Goal: Task Accomplishment & Management: Use online tool/utility

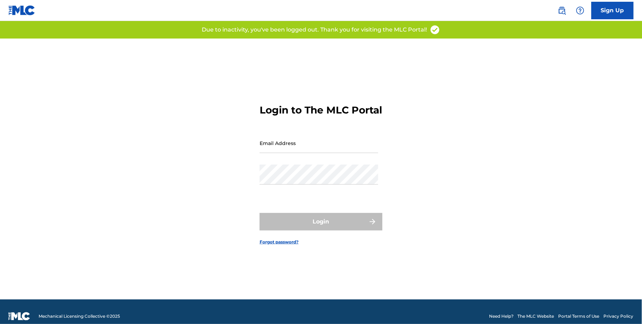
click at [267, 145] on input "Email Address" at bounding box center [318, 143] width 118 height 20
type input "[EMAIL_ADDRESS][DOMAIN_NAME]"
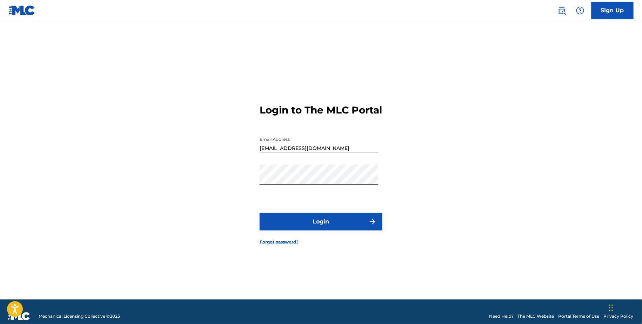
click at [279, 223] on button "Login" at bounding box center [320, 222] width 123 height 18
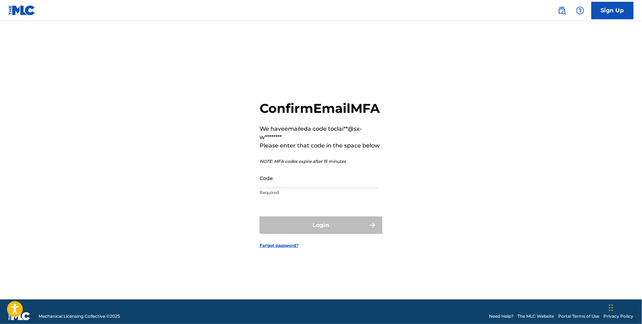
click at [290, 188] on input "Code" at bounding box center [318, 178] width 118 height 20
click at [286, 197] on div "Code Required" at bounding box center [318, 184] width 118 height 32
click at [282, 188] on input "Code" at bounding box center [318, 178] width 118 height 20
paste input "836550"
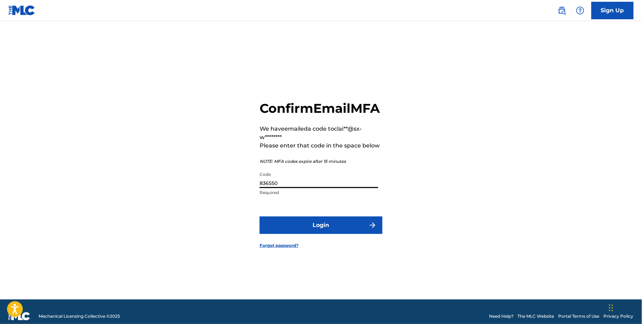
type input "836550"
click at [311, 248] on form "Confirm Email MFA We have emailed a code to clai**@sx-w******** Please enter th…" at bounding box center [320, 169] width 123 height 261
click at [312, 234] on button "Login" at bounding box center [320, 226] width 123 height 18
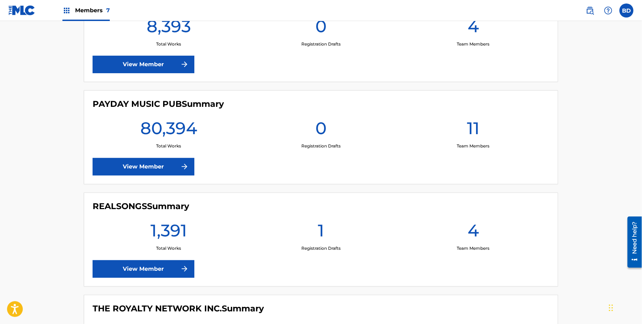
scroll to position [424, 0]
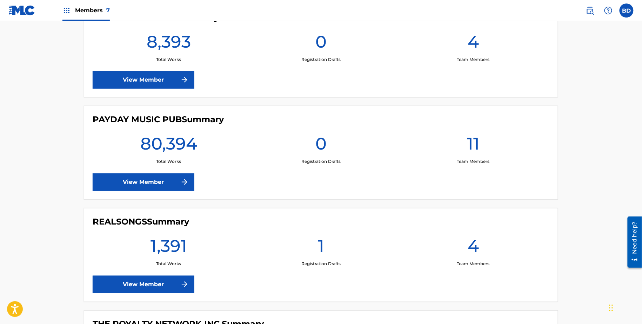
click at [169, 282] on link "View Member" at bounding box center [144, 285] width 102 height 18
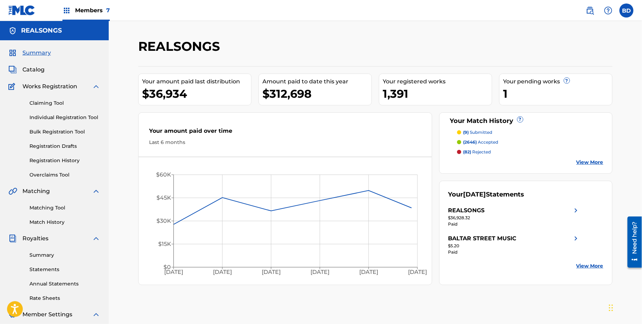
click at [95, 87] on img at bounding box center [96, 86] width 8 height 8
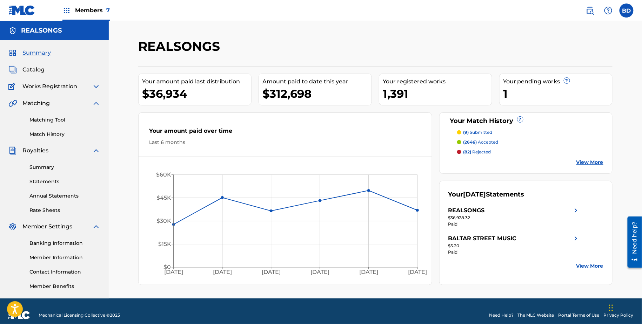
click at [95, 151] on img at bounding box center [96, 151] width 8 height 8
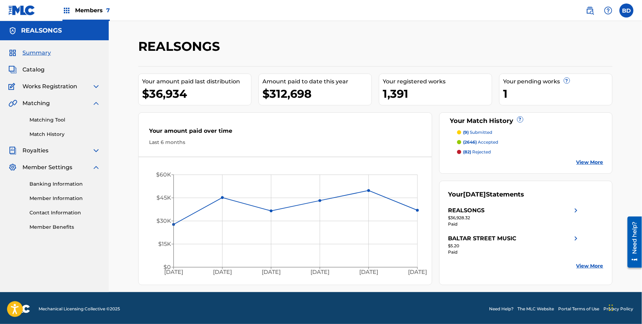
click at [97, 165] on img at bounding box center [96, 167] width 8 height 8
click at [60, 118] on link "Matching Tool" at bounding box center [64, 119] width 71 height 7
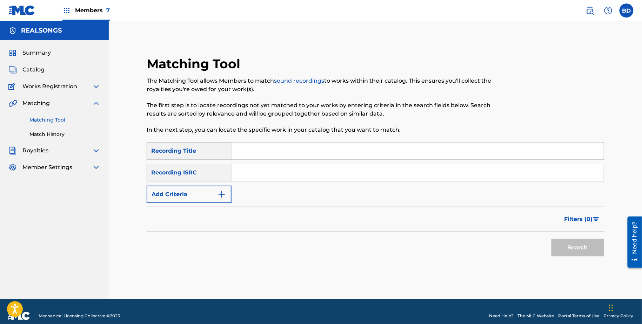
click at [233, 175] on input "Search Form" at bounding box center [417, 172] width 372 height 17
paste input "ARJ271509786"
type input "ARJ271509786"
click at [551, 239] on button "Search" at bounding box center [577, 248] width 53 height 18
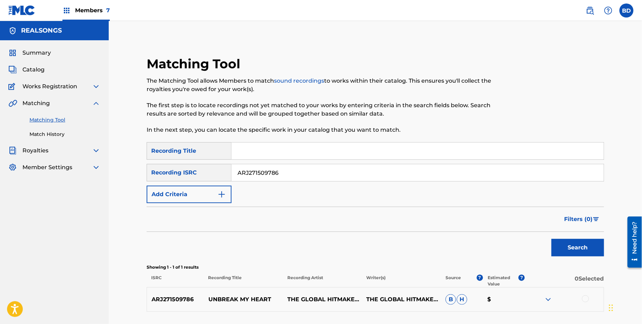
scroll to position [12, 0]
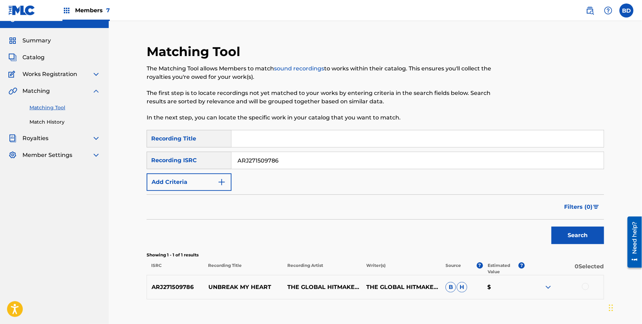
click at [548, 279] on div "ARJ271509786 UNBREAK MY HEART THE GLOBAL HITMAKERS THE GLOBAL HITMAKERS B H $" at bounding box center [375, 287] width 457 height 25
click at [548, 285] on img at bounding box center [548, 287] width 8 height 8
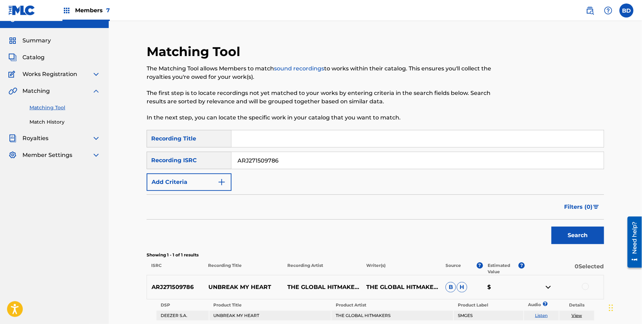
click at [250, 283] on p "UNBREAK MY HEART" at bounding box center [243, 287] width 79 height 8
copy p "UNBREAK MY HEART"
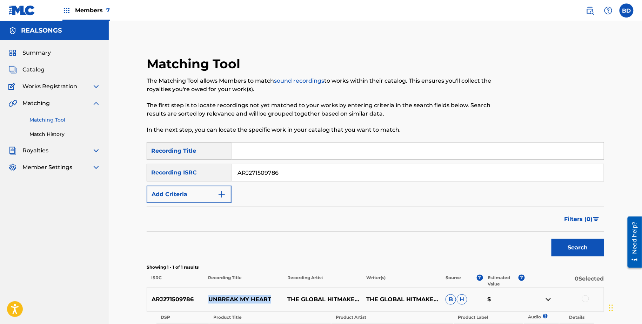
scroll to position [88, 0]
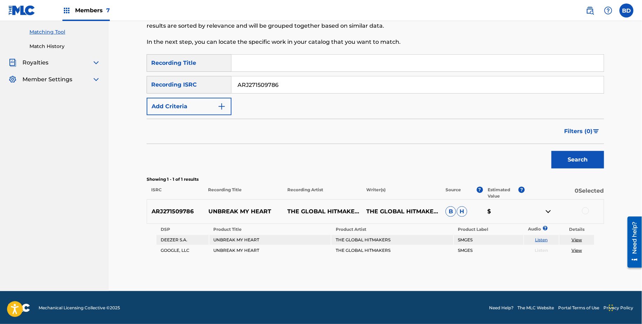
click at [290, 93] on input "ARJ271509786" at bounding box center [417, 84] width 372 height 17
click at [290, 92] on input "ARJ271509786" at bounding box center [417, 84] width 372 height 17
click at [551, 151] on button "Search" at bounding box center [577, 160] width 53 height 18
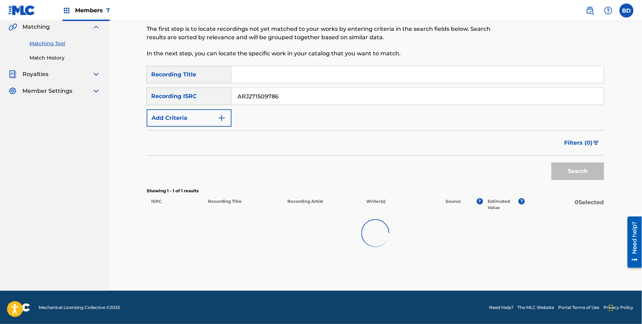
scroll to position [56, 0]
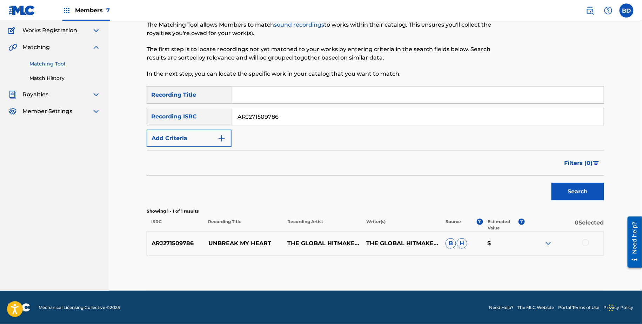
click at [548, 246] on img at bounding box center [548, 243] width 8 height 8
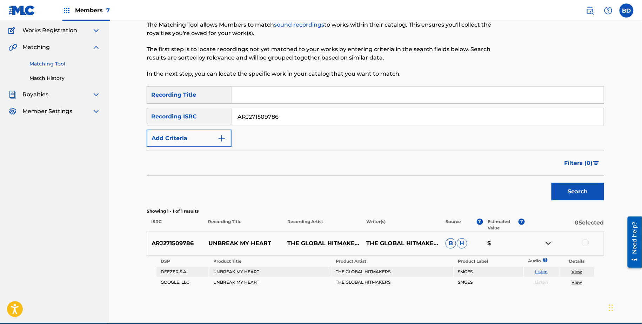
click at [588, 241] on div at bounding box center [585, 242] width 7 height 7
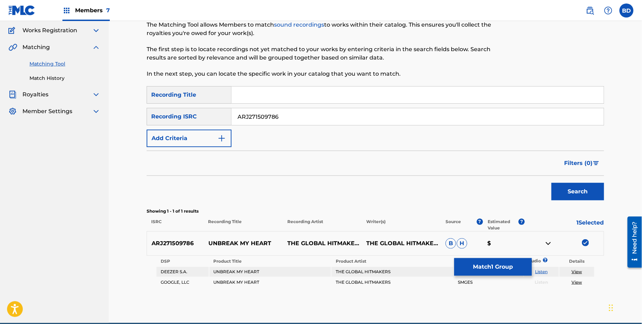
click at [476, 267] on button "Match 1 Group" at bounding box center [492, 267] width 77 height 18
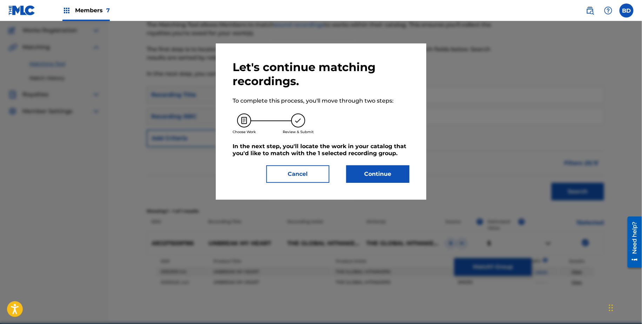
click at [370, 193] on div "Let's continue matching recordings. To complete this process, you'll move throu…" at bounding box center [321, 121] width 210 height 156
click at [370, 172] on button "Continue" at bounding box center [377, 174] width 63 height 18
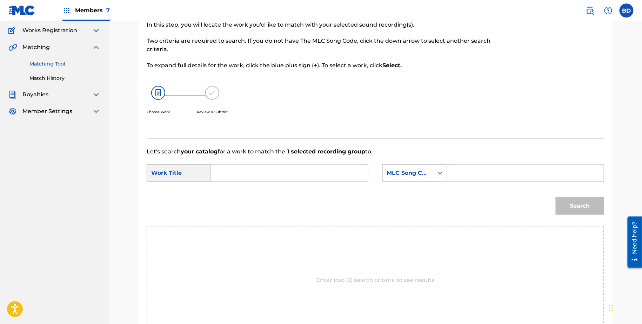
click at [465, 170] on input "Search Form" at bounding box center [524, 173] width 145 height 17
paste input "U02296"
type input "U02296"
click at [313, 174] on input "Search Form" at bounding box center [289, 173] width 145 height 17
type input "my"
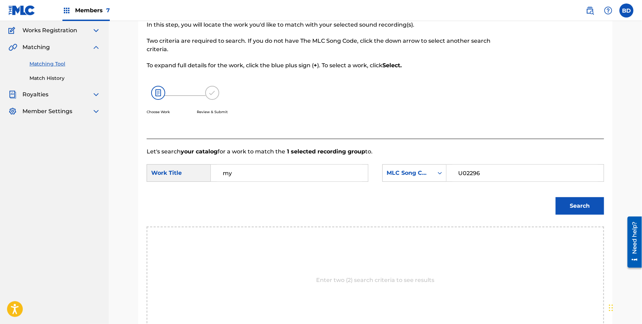
click at [584, 206] on button "Search" at bounding box center [579, 206] width 48 height 18
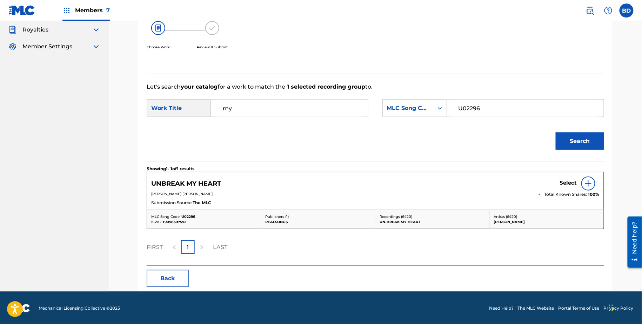
click at [569, 185] on h5 "Select" at bounding box center [568, 183] width 17 height 7
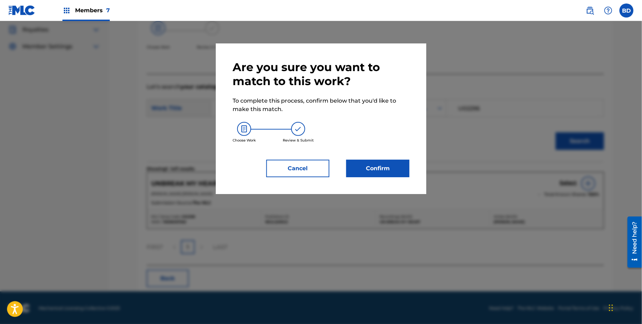
click at [397, 174] on button "Confirm" at bounding box center [377, 169] width 63 height 18
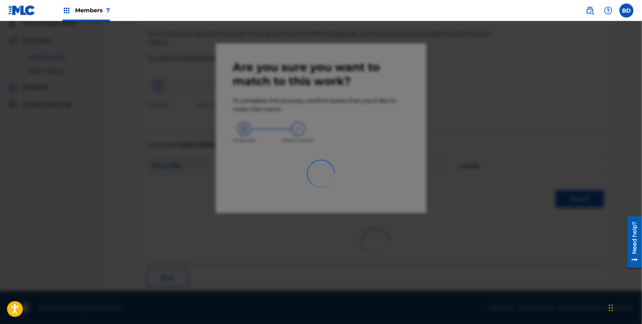
scroll to position [0, 0]
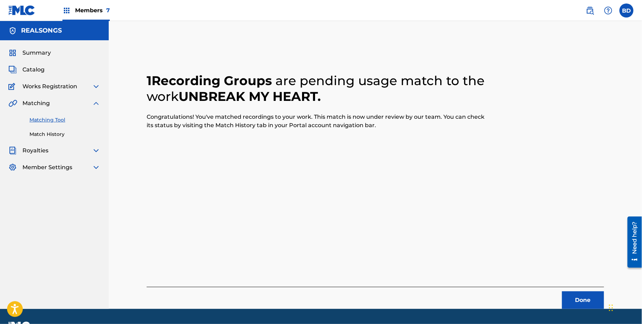
click at [53, 129] on div "Matching Tool Match History" at bounding box center [54, 123] width 92 height 30
click at [52, 133] on link "Match History" at bounding box center [64, 134] width 71 height 7
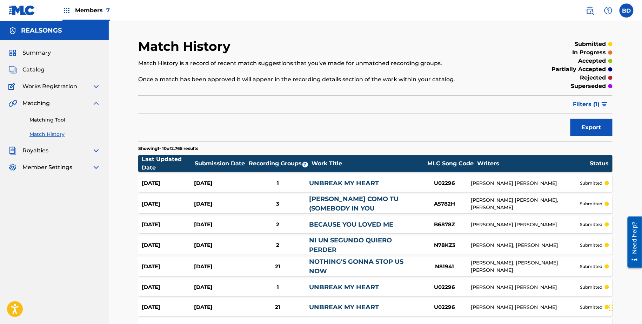
click at [233, 179] on div "Aug 18, 2025 Aug 18, 2025 1 UNBREAK MY HEART U02296 DIANE EVE WARREN submitted" at bounding box center [375, 184] width 474 height 18
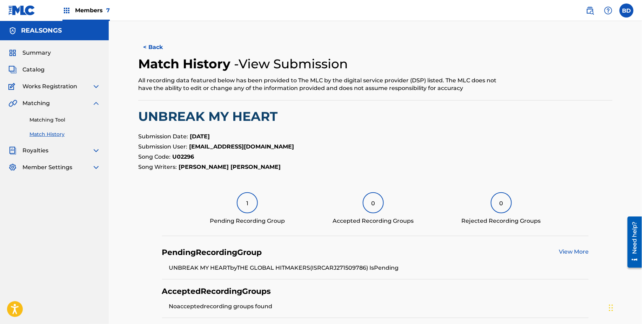
click at [63, 117] on link "Matching Tool" at bounding box center [64, 119] width 71 height 7
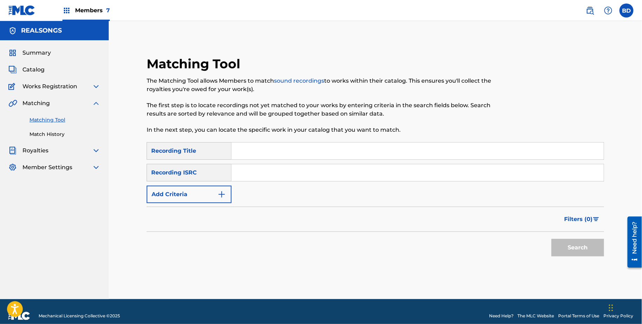
click at [310, 167] on input "Search Form" at bounding box center [417, 172] width 372 height 17
paste input "ATSI81100021"
click at [551, 239] on button "Search" at bounding box center [577, 248] width 53 height 18
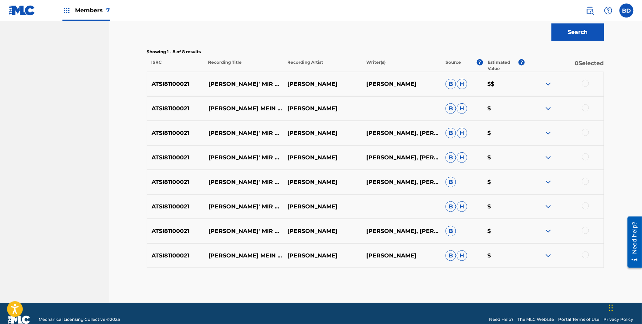
scroll to position [228, 0]
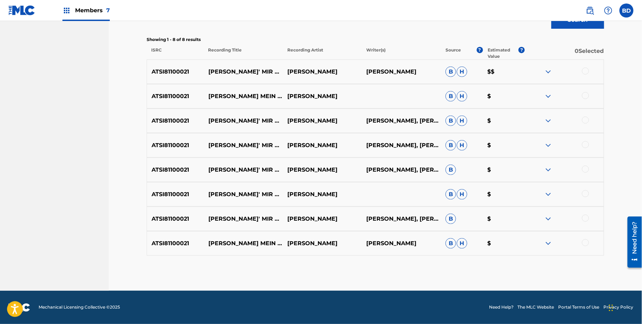
click at [545, 241] on img at bounding box center [548, 243] width 8 height 8
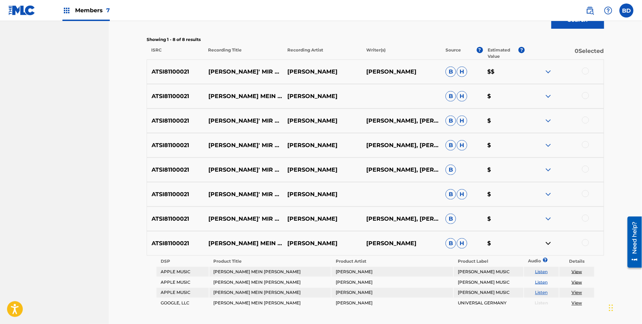
click at [549, 215] on img at bounding box center [548, 219] width 8 height 8
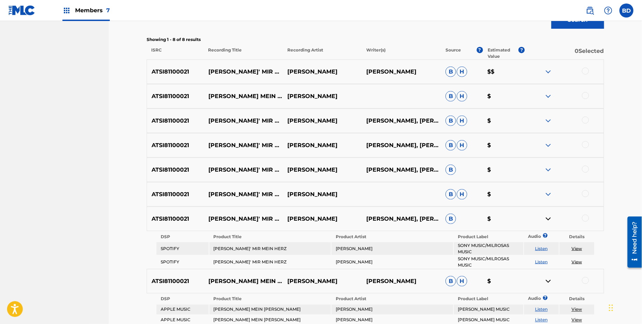
click at [547, 191] on img at bounding box center [548, 194] width 8 height 8
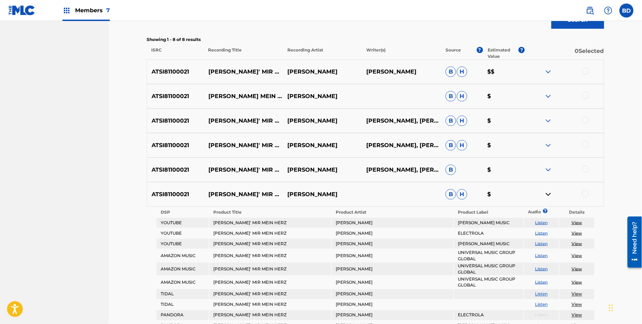
click at [545, 168] on img at bounding box center [548, 170] width 8 height 8
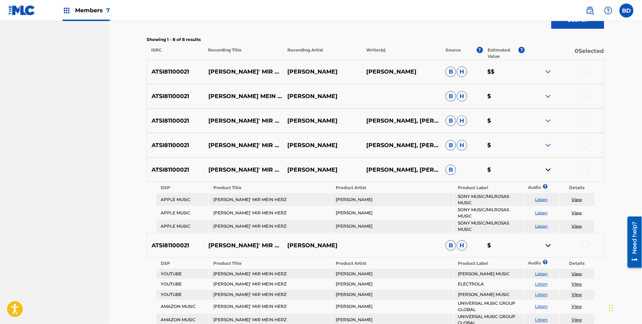
click at [545, 144] on img at bounding box center [548, 145] width 8 height 8
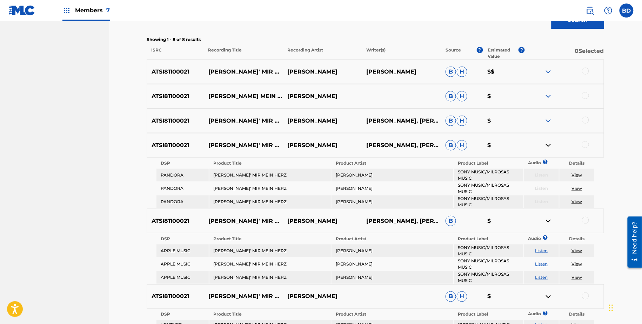
click at [548, 126] on div "ATSI81100021 HEIL' MIR MEIN HERZ SEMINO ROSSI DIANE WARREN, ダイアンウォーレン, 侬侬, 儂儂 B…" at bounding box center [375, 121] width 457 height 25
click at [548, 114] on div "ATSI81100021 HEIL' MIR MEIN HERZ SEMINO ROSSI DIANE WARREN, ダイアンウォーレン, 侬侬, 儂儂 B…" at bounding box center [375, 121] width 457 height 25
click at [550, 123] on img at bounding box center [548, 121] width 8 height 8
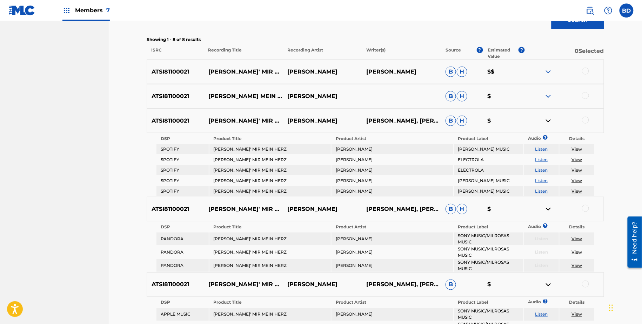
click at [550, 93] on img at bounding box center [548, 96] width 8 height 8
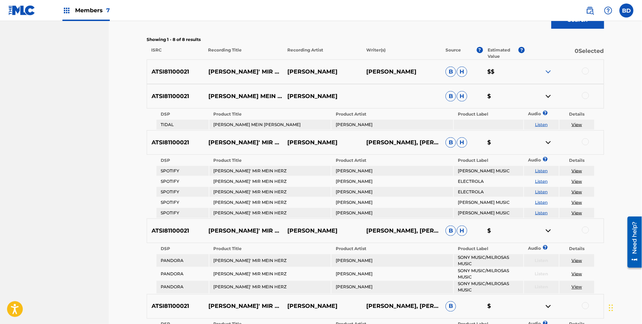
click at [547, 71] on img at bounding box center [548, 72] width 8 height 8
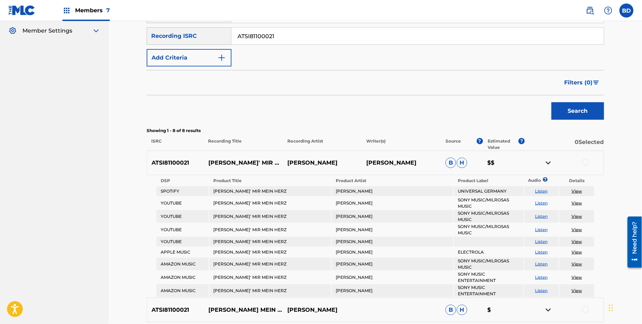
scroll to position [156, 0]
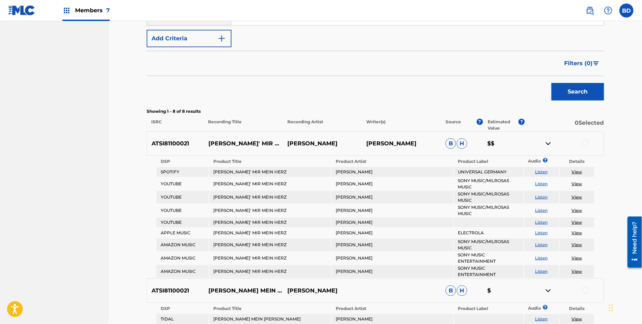
click at [216, 146] on p "HEIL' MIR MEIN HERZ" at bounding box center [243, 144] width 79 height 8
copy p "HEIL' MIR MEIN HERZ"
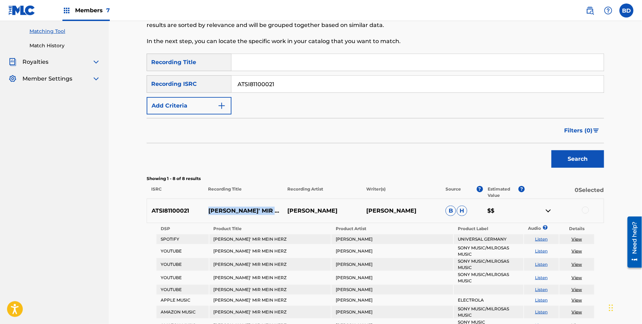
scroll to position [62, 0]
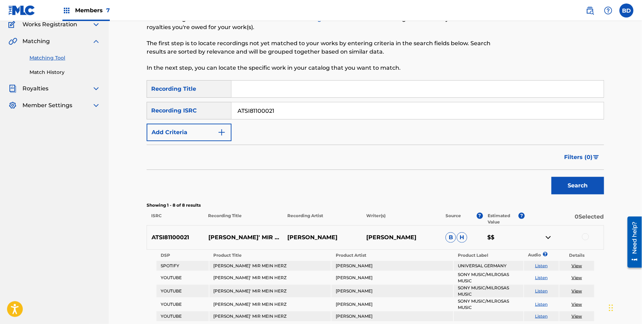
click at [243, 118] on input "ATSI81100021" at bounding box center [417, 110] width 372 height 17
paste input "T252001600"
click at [551, 177] on button "Search" at bounding box center [577, 186] width 53 height 18
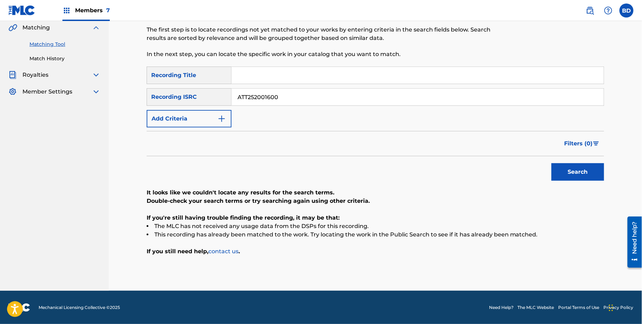
scroll to position [0, 0]
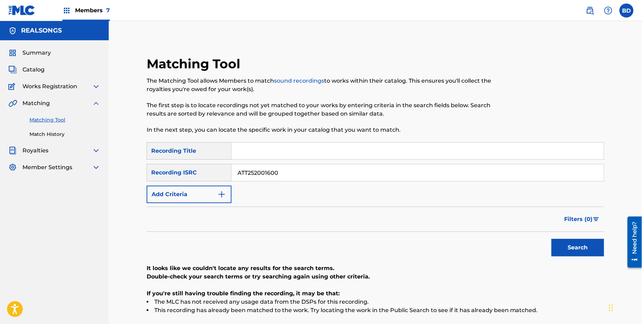
click at [243, 174] on input "ATT252001600" at bounding box center [417, 172] width 372 height 17
click at [551, 239] on button "Search" at bounding box center [577, 248] width 53 height 18
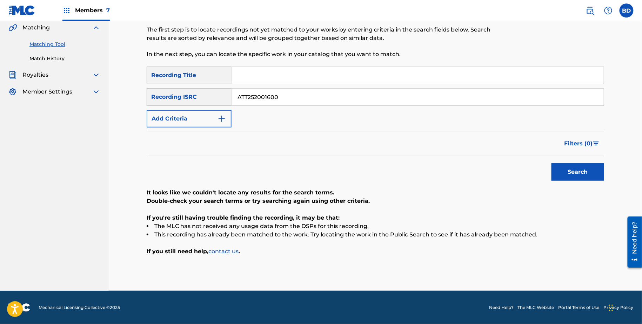
click at [263, 100] on input "ATT252001600" at bounding box center [417, 97] width 372 height 17
paste input "AUBM01000095"
click at [551, 163] on button "Search" at bounding box center [577, 172] width 53 height 18
click at [259, 103] on input "ATT2520AUBM010000951600" at bounding box center [417, 97] width 372 height 17
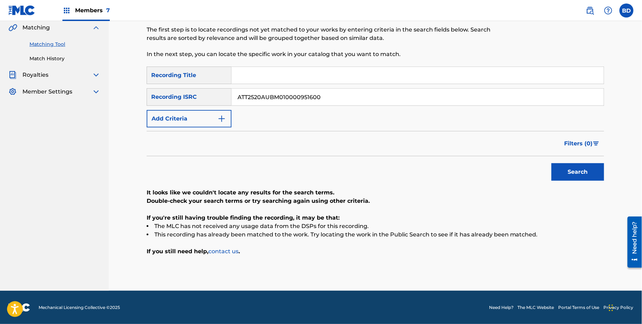
click at [259, 103] on input "ATT2520AUBM010000951600" at bounding box center [417, 97] width 372 height 17
paste input "UBM01000095"
type input "AUBM01000095"
click at [551, 163] on button "Search" at bounding box center [577, 172] width 53 height 18
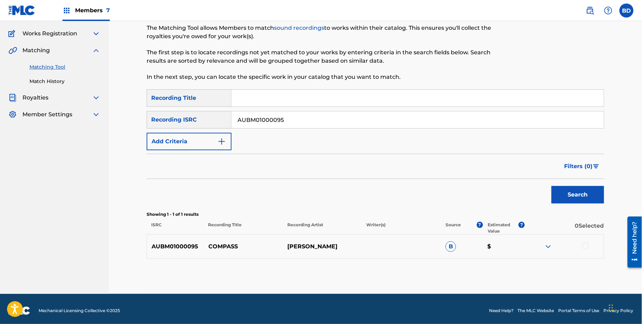
scroll to position [56, 0]
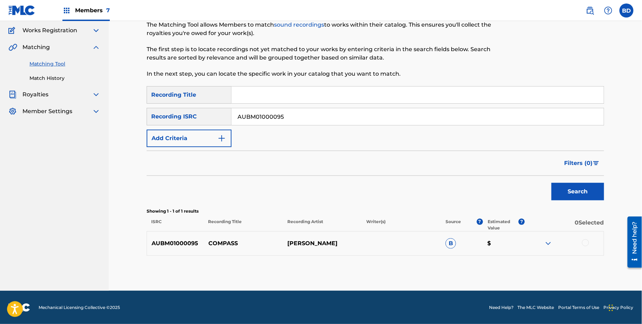
click at [224, 244] on p "COMPASS" at bounding box center [243, 243] width 79 height 8
copy p "COMPASS"
click at [551, 246] on img at bounding box center [548, 243] width 8 height 8
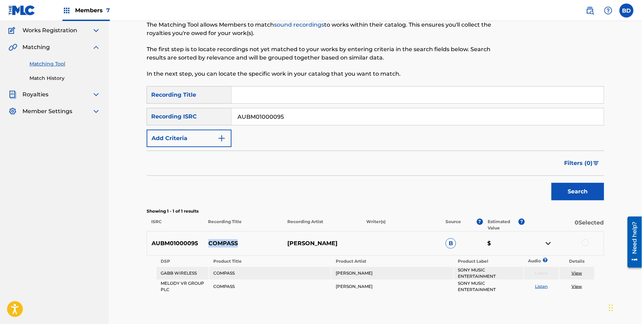
copy p "COMPASS"
click at [584, 245] on div at bounding box center [585, 242] width 7 height 7
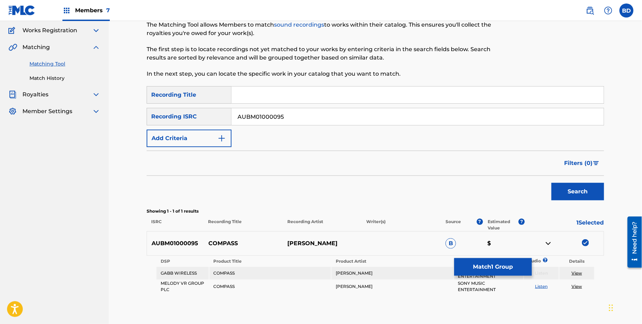
click at [464, 269] on button "Match 1 Group" at bounding box center [492, 267] width 77 height 18
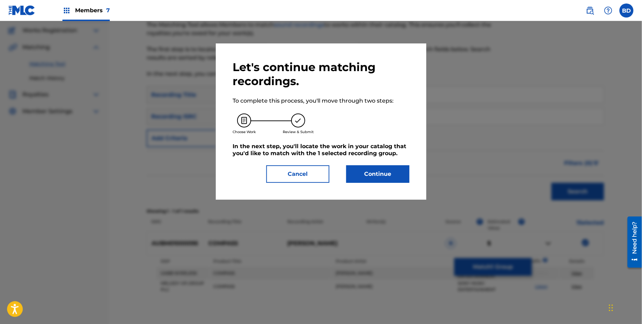
click at [365, 178] on button "Continue" at bounding box center [377, 174] width 63 height 18
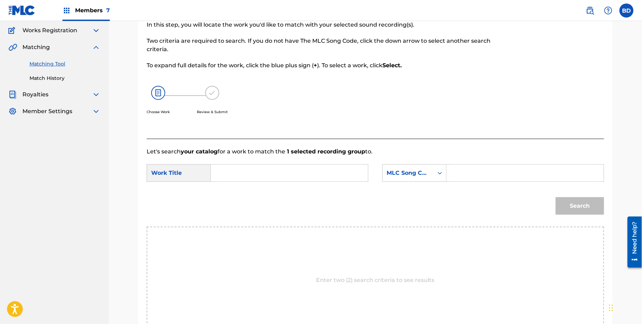
click at [485, 183] on div "SearchWithCriteria4dadd1a4-d4c9-4d5b-a90d-79acf5cbafa7 Work Title SearchWithCri…" at bounding box center [375, 175] width 457 height 22
click at [439, 168] on div "Search Form" at bounding box center [439, 173] width 13 height 13
click at [459, 179] on input "Search Form" at bounding box center [524, 173] width 145 height 17
paste input "C6363P"
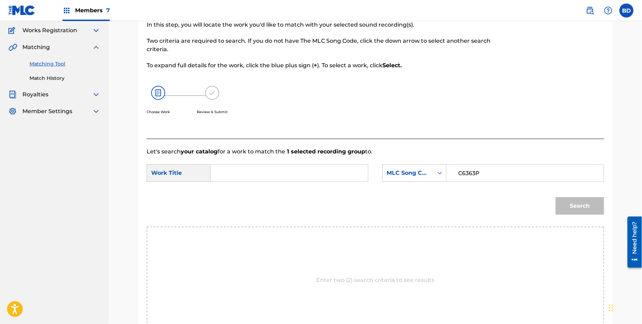
type input "C6363P"
click at [361, 176] on div "Search Form" at bounding box center [289, 173] width 157 height 18
click at [361, 176] on input "Search Form" at bounding box center [289, 173] width 145 height 17
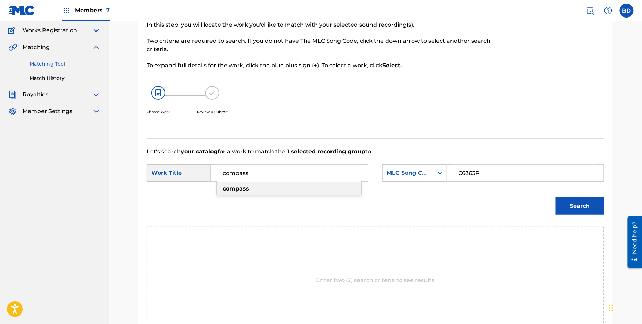
type input "compass"
click at [596, 199] on button "Search" at bounding box center [579, 206] width 48 height 18
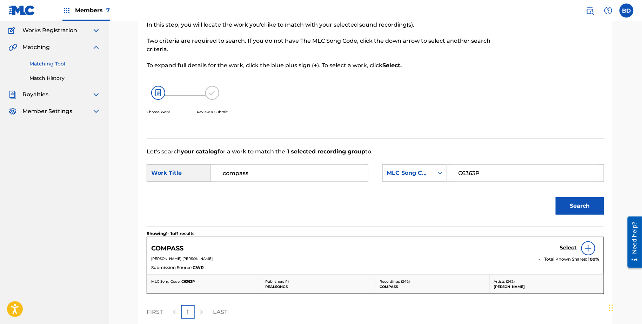
click at [567, 253] on div "Select" at bounding box center [580, 249] width 40 height 14
click at [566, 246] on h5 "Select" at bounding box center [568, 248] width 17 height 7
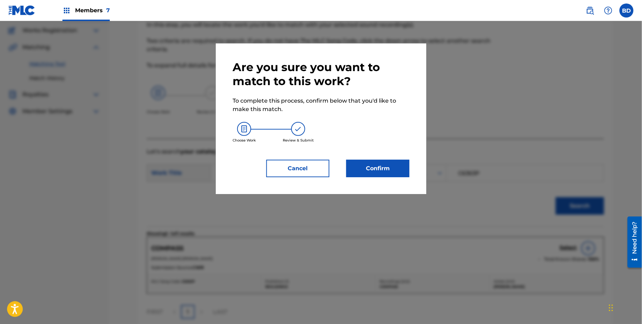
click at [388, 161] on button "Confirm" at bounding box center [377, 169] width 63 height 18
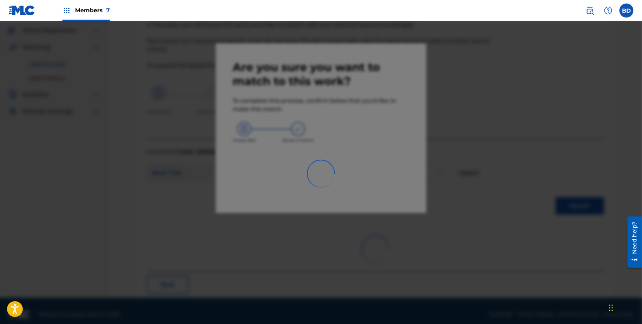
click at [388, 161] on div at bounding box center [321, 183] width 642 height 324
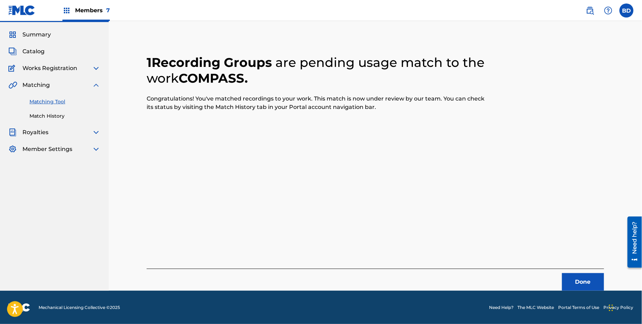
click at [77, 118] on link "Match History" at bounding box center [64, 116] width 71 height 7
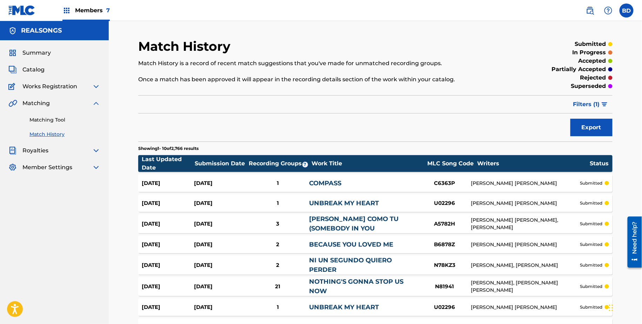
click at [235, 184] on div "Aug 18, 2025" at bounding box center [220, 183] width 52 height 8
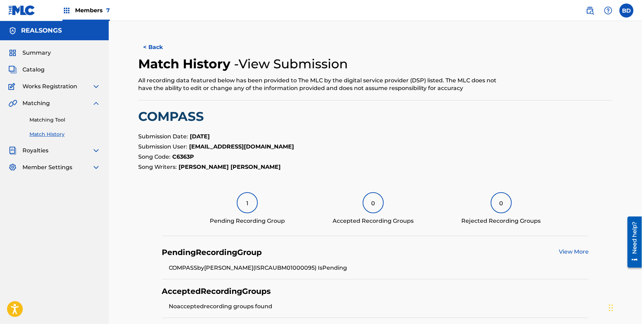
click at [84, 120] on link "Matching Tool" at bounding box center [64, 119] width 71 height 7
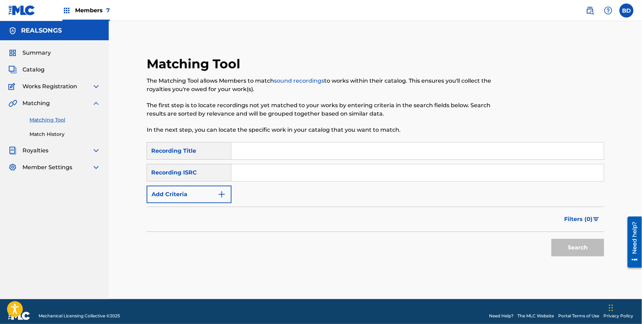
click at [289, 178] on input "Search Form" at bounding box center [417, 172] width 372 height 17
paste input "AUBM01100630"
click at [551, 239] on button "Search" at bounding box center [577, 248] width 53 height 18
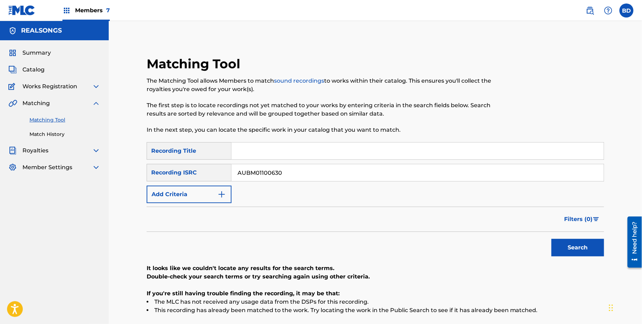
scroll to position [76, 0]
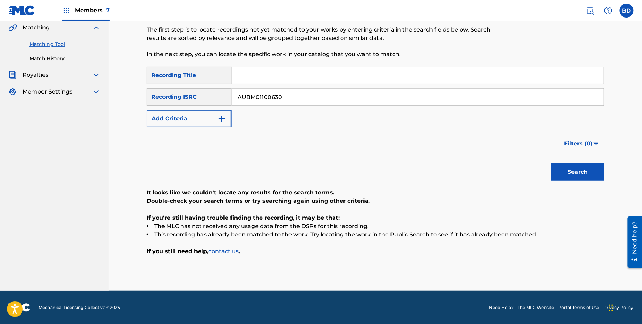
click at [253, 102] on input "AUBM01100630" at bounding box center [417, 97] width 372 height 17
paste input "DD31400179"
click at [551, 163] on button "Search" at bounding box center [577, 172] width 53 height 18
click at [249, 109] on div "SearchWithCriteriaa6368fe2-ed26-4642-b73f-7a467cb2975a Recording Title SearchWi…" at bounding box center [375, 97] width 457 height 61
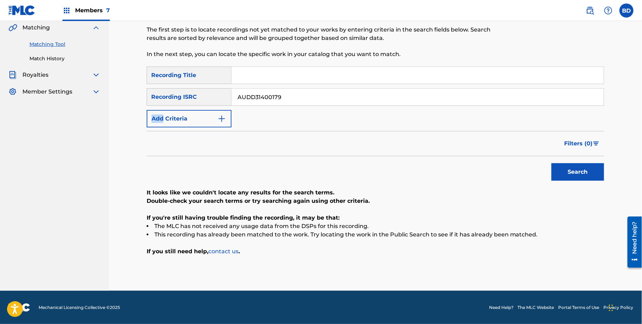
click at [249, 109] on div "SearchWithCriteriaa6368fe2-ed26-4642-b73f-7a467cb2975a Recording Title SearchWi…" at bounding box center [375, 97] width 457 height 61
click at [247, 95] on input "AUDD31400179" at bounding box center [417, 97] width 372 height 17
paste input "2931"
click at [551, 163] on button "Search" at bounding box center [577, 172] width 53 height 18
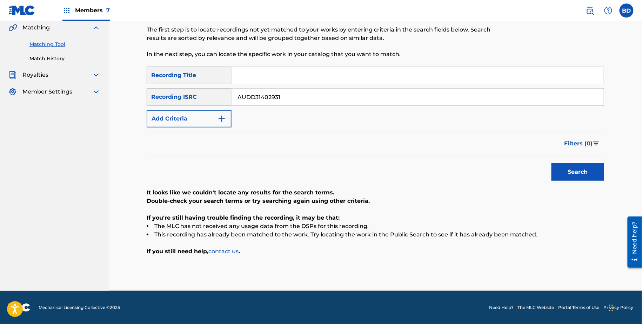
click at [264, 85] on div "SearchWithCriteriaa6368fe2-ed26-4642-b73f-7a467cb2975a Recording Title SearchWi…" at bounding box center [375, 97] width 457 height 61
click at [264, 99] on input "AUDD31402931" at bounding box center [417, 97] width 372 height 17
paste input "RFF2201780"
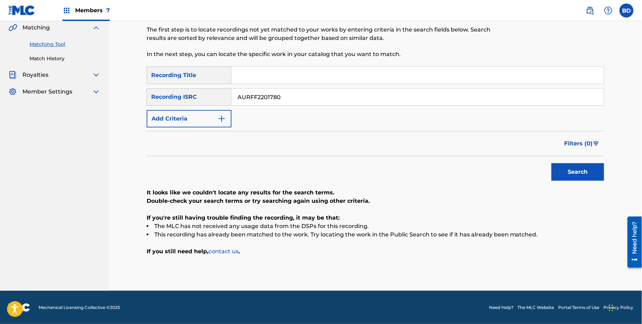
click at [551, 163] on button "Search" at bounding box center [577, 172] width 53 height 18
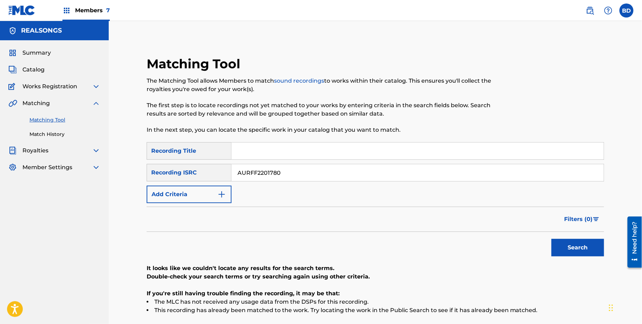
click at [250, 177] on input "AURFF2201780" at bounding box center [417, 172] width 372 height 17
paste input "1"
click at [551, 239] on button "Search" at bounding box center [577, 248] width 53 height 18
click at [271, 172] on input "AURFF2201781" at bounding box center [417, 172] width 372 height 17
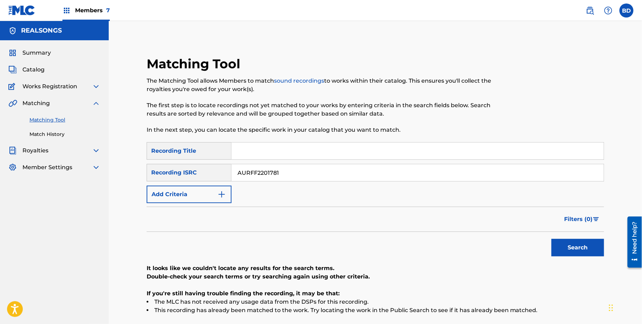
click at [271, 172] on input "AURFF2201781" at bounding box center [417, 172] width 372 height 17
paste input "SM09900143"
type input "AUSM09900143"
click at [551, 239] on button "Search" at bounding box center [577, 248] width 53 height 18
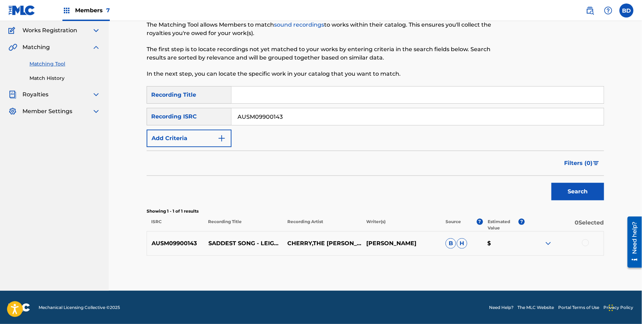
click at [547, 242] on img at bounding box center [548, 243] width 8 height 8
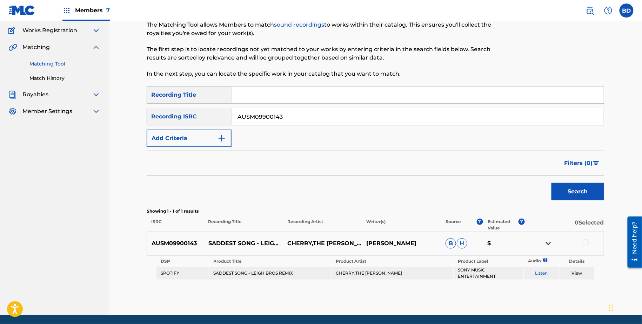
scroll to position [56, 0]
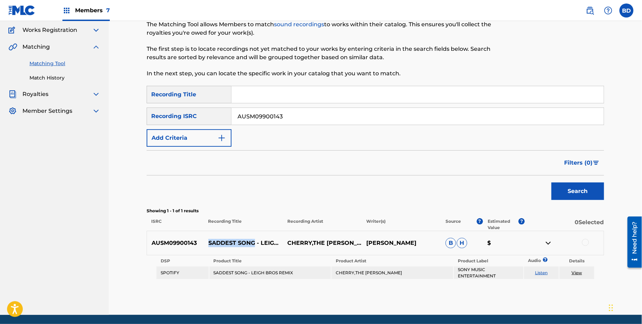
drag, startPoint x: 207, startPoint y: 239, endPoint x: 255, endPoint y: 239, distance: 47.3
click at [255, 239] on p "SADDEST SONG - LEIGH BROS REMIX" at bounding box center [243, 243] width 79 height 8
copy p "SADDEST SONG"
click at [260, 267] on td "SADDEST SONG - LEIGH BROS REMIX" at bounding box center [270, 273] width 122 height 13
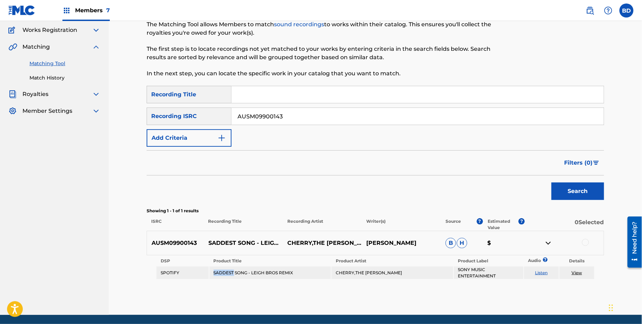
click at [260, 267] on td "SADDEST SONG - LEIGH BROS REMIX" at bounding box center [270, 273] width 122 height 13
copy td "SADDEST SONG - LEIGH BROS REMIX"
click at [358, 272] on td "CHERRY,THE LEIGH BROTHERS" at bounding box center [392, 273] width 122 height 13
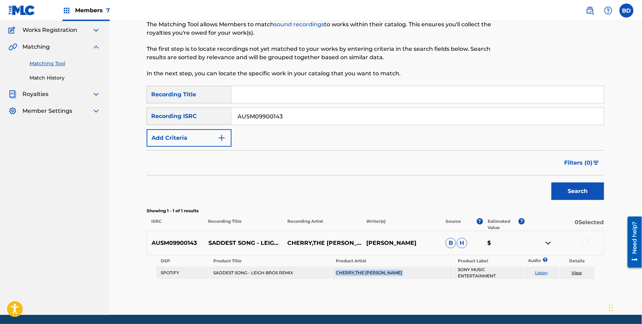
click at [358, 272] on td "CHERRY,THE LEIGH BROTHERS" at bounding box center [392, 273] width 122 height 13
copy td "CHERRY,THE LEIGH BROTHERS"
click at [584, 244] on div at bounding box center [585, 242] width 7 height 7
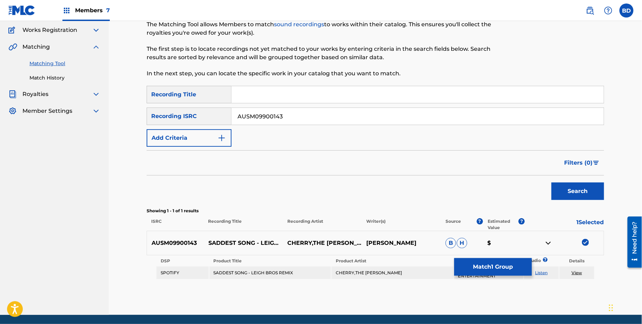
click at [575, 274] on link "View" at bounding box center [576, 272] width 11 height 5
click at [476, 266] on button "Match 1 Group" at bounding box center [492, 267] width 77 height 18
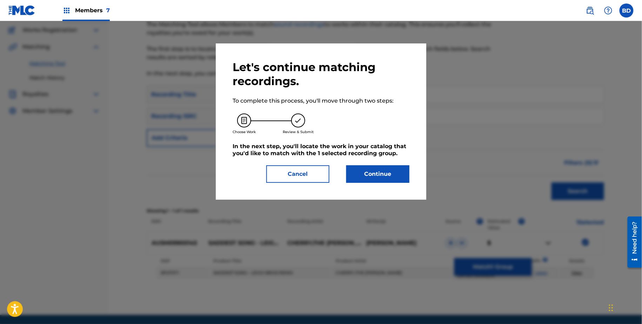
click at [386, 171] on button "Continue" at bounding box center [377, 174] width 63 height 18
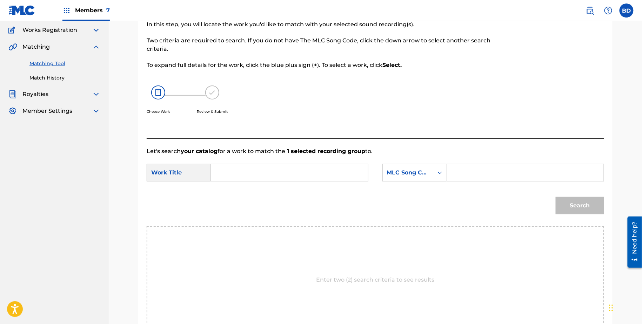
click at [470, 174] on input "Search Form" at bounding box center [524, 172] width 145 height 17
paste input "spotify:track:1Spc7zWfB3hEumoxMoxnRy"
type input "spotify:track:1Spc7zWfB3hEumoxMoxnRy"
click at [323, 173] on input "Search Form" at bounding box center [289, 172] width 145 height 17
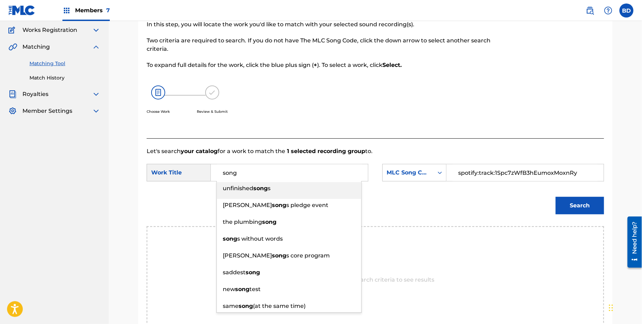
type input "song"
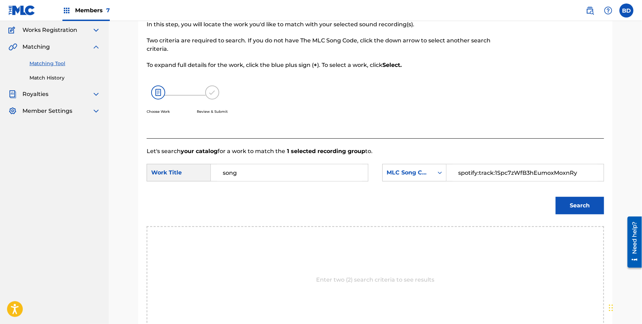
paste input "S8325R"
type input "S8325R"
click at [555, 197] on button "Search" at bounding box center [579, 206] width 48 height 18
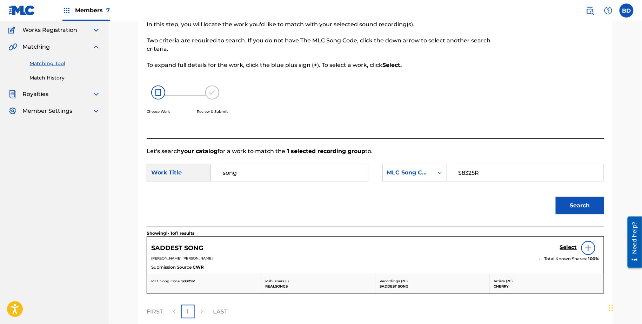
click at [564, 251] on link "Select" at bounding box center [568, 248] width 17 height 8
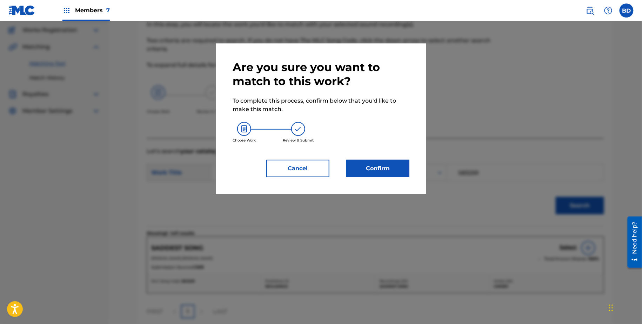
click at [387, 166] on button "Confirm" at bounding box center [377, 169] width 63 height 18
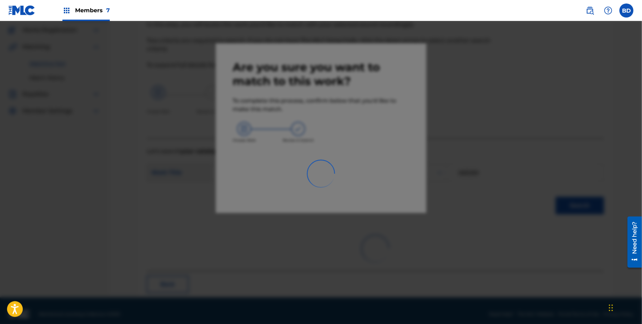
scroll to position [0, 0]
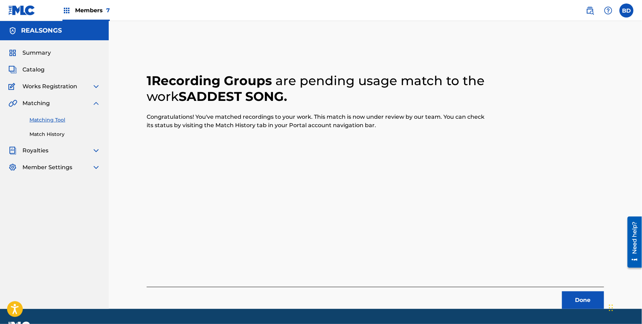
click at [42, 135] on link "Match History" at bounding box center [64, 134] width 71 height 7
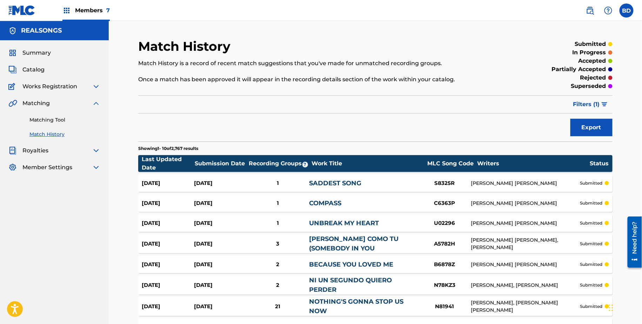
click at [291, 188] on div "Aug 18, 2025 Aug 18, 2025 1 SADDEST SONG S8325R DIANE EVE WARREN submitted" at bounding box center [375, 184] width 474 height 18
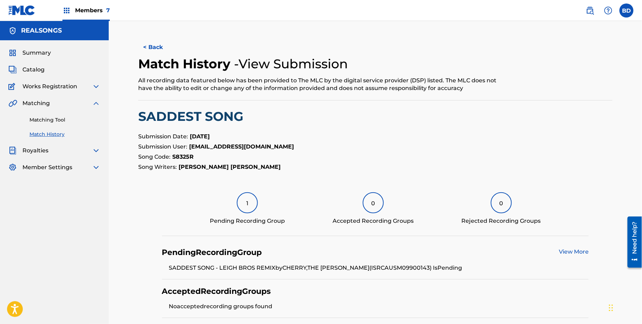
click at [40, 117] on link "Matching Tool" at bounding box center [64, 119] width 71 height 7
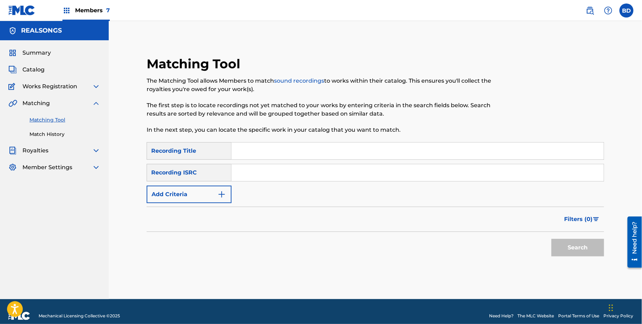
click at [301, 172] on input "Search Form" at bounding box center [417, 172] width 372 height 17
paste input "AUV401208627"
click at [551, 239] on button "Search" at bounding box center [577, 248] width 53 height 18
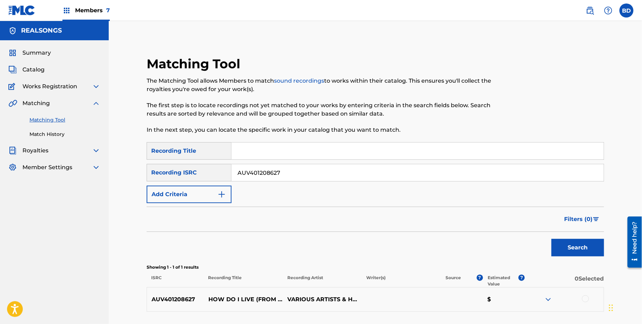
scroll to position [56, 0]
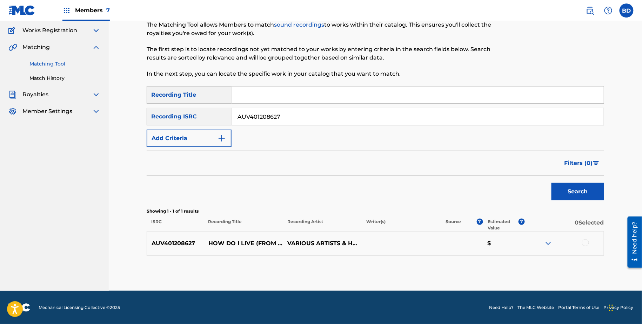
click at [256, 116] on input "AUV401208627" at bounding box center [417, 116] width 372 height 17
paste input "AUWA01100052"
click at [256, 116] on input "AUV40AUWA011000521208627" at bounding box center [417, 116] width 372 height 17
paste input "WA01100052"
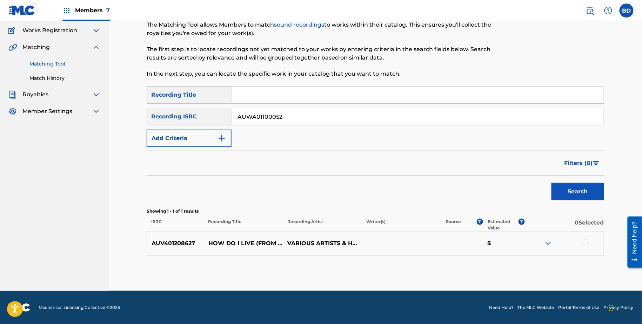
type input "AUWA01100052"
click at [551, 183] on button "Search" at bounding box center [577, 192] width 53 height 18
click at [549, 237] on div "AUWA01100052 I DON'T WANT TO MISS A THING THE TEN TENORS B $" at bounding box center [375, 243] width 457 height 25
click at [550, 244] on img at bounding box center [548, 243] width 8 height 8
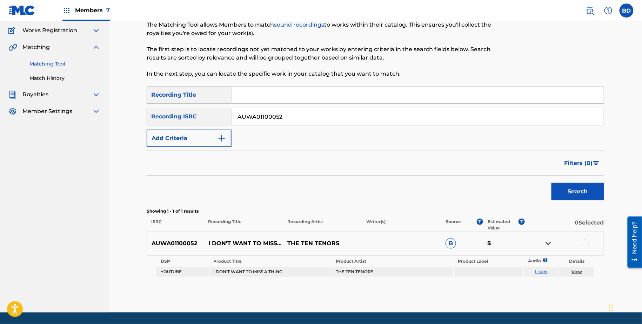
click at [217, 239] on p "I DON'T WANT TO MISS A THING" at bounding box center [243, 243] width 79 height 8
copy p "I DON'T WANT TO MISS A THING"
click at [588, 241] on div at bounding box center [585, 242] width 7 height 7
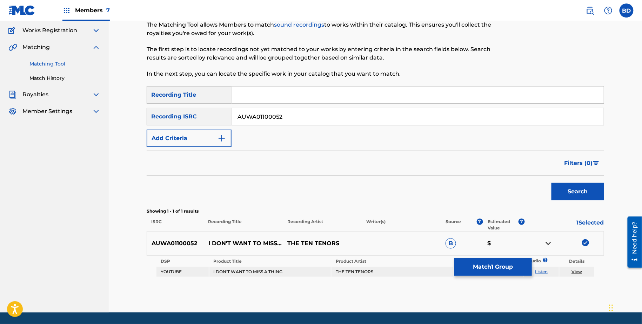
click at [578, 271] on link "View" at bounding box center [576, 271] width 11 height 5
click at [465, 266] on button "Match 1 Group" at bounding box center [492, 267] width 77 height 18
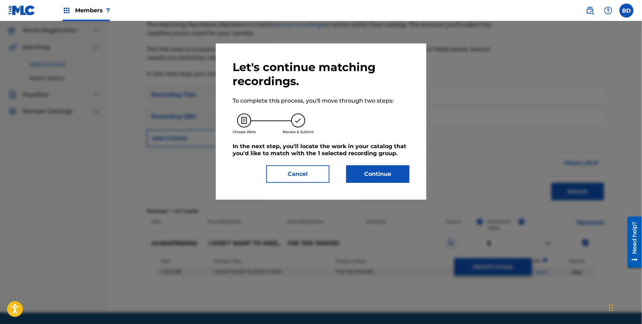
click at [374, 176] on button "Continue" at bounding box center [377, 174] width 63 height 18
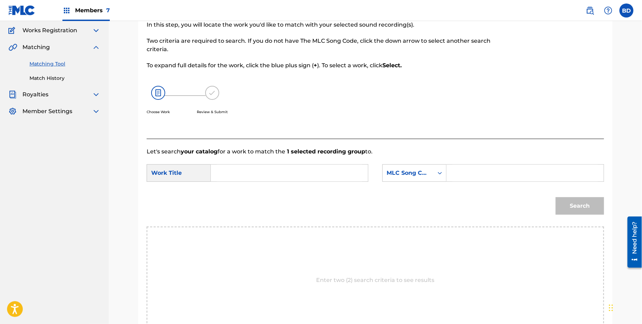
click at [467, 181] on input "Search Form" at bounding box center [524, 173] width 145 height 17
paste input "I17652"
type input "I17652"
click at [316, 184] on div "SearchWithCriteria4dadd1a4-d4c9-4d5b-a90d-79acf5cbafa7 Work Title SearchWithCri…" at bounding box center [375, 175] width 457 height 22
click at [311, 174] on input "Search Form" at bounding box center [289, 173] width 145 height 17
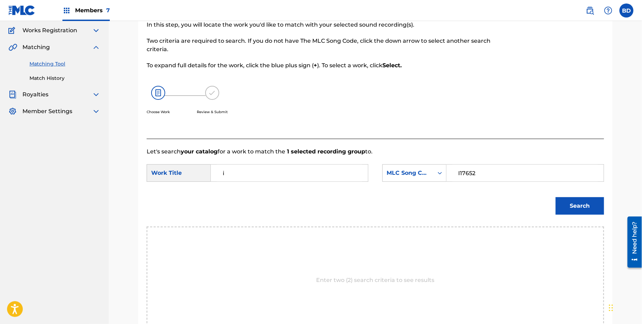
type input "i"
click at [555, 197] on button "Search" at bounding box center [579, 206] width 48 height 18
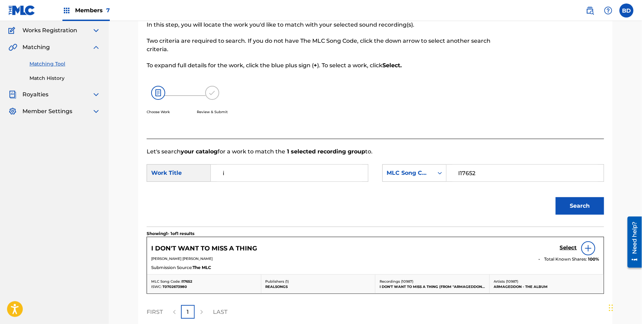
click at [571, 250] on h5 "Select" at bounding box center [568, 248] width 17 height 7
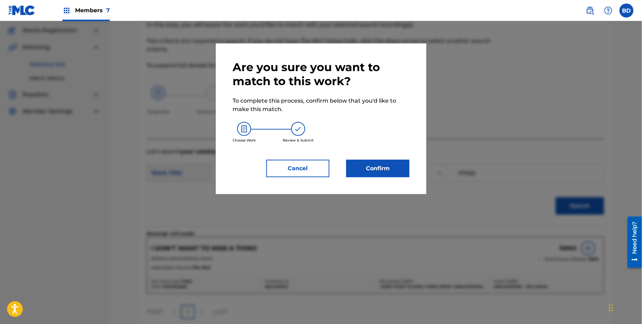
click at [357, 171] on button "Confirm" at bounding box center [377, 169] width 63 height 18
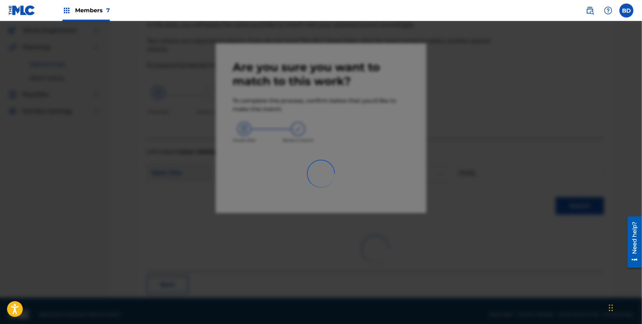
scroll to position [18, 0]
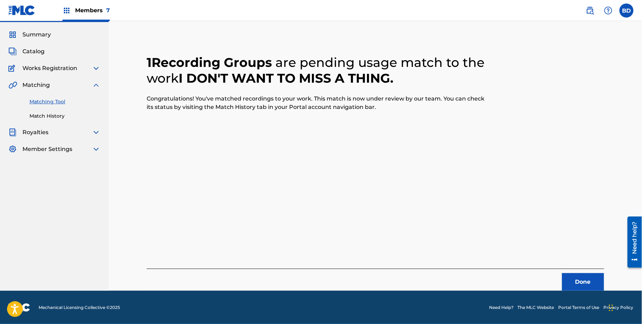
click at [39, 116] on link "Match History" at bounding box center [64, 116] width 71 height 7
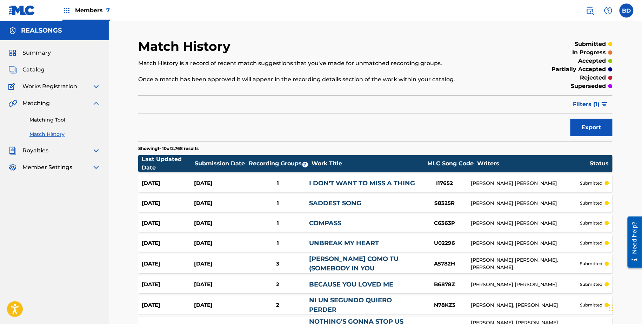
click at [350, 186] on link "I DON'T WANT TO MISS A THING" at bounding box center [362, 183] width 106 height 8
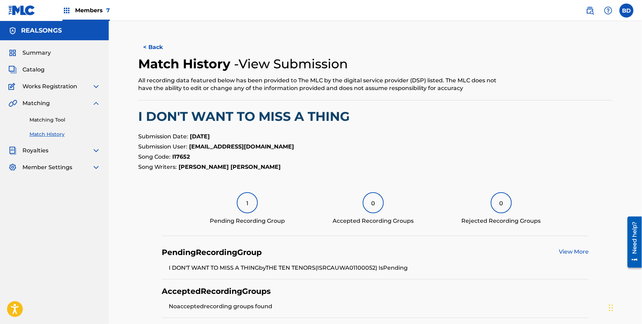
click at [35, 124] on div "Matching Tool Match History" at bounding box center [54, 123] width 92 height 30
click at [45, 124] on div "Matching Tool Match History" at bounding box center [54, 123] width 92 height 30
click at [45, 122] on link "Matching Tool" at bounding box center [64, 119] width 71 height 7
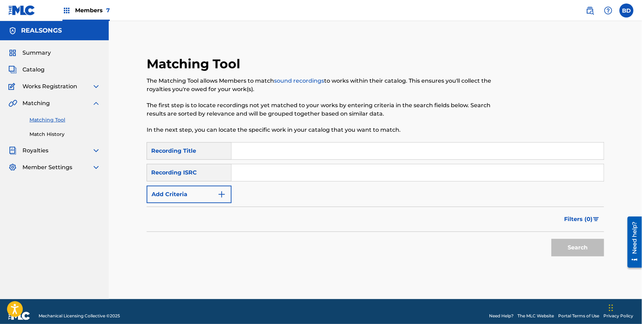
click at [290, 176] on input "Search Form" at bounding box center [417, 172] width 372 height 17
paste input "AUWA09801880"
type input "AUWA09801880"
click at [551, 239] on button "Search" at bounding box center [577, 248] width 53 height 18
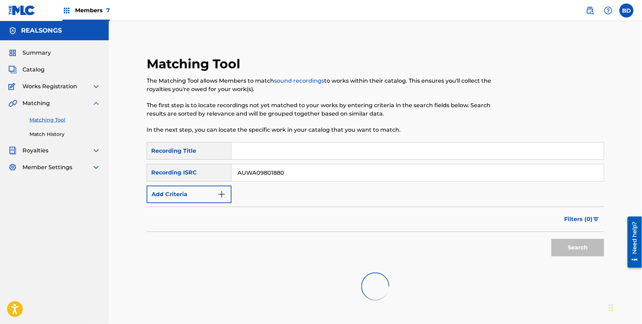
scroll to position [56, 0]
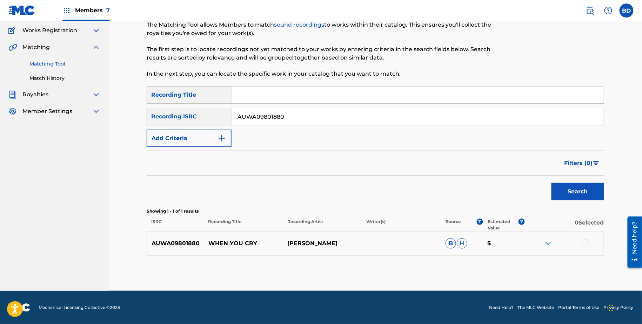
click at [550, 244] on img at bounding box center [548, 243] width 8 height 8
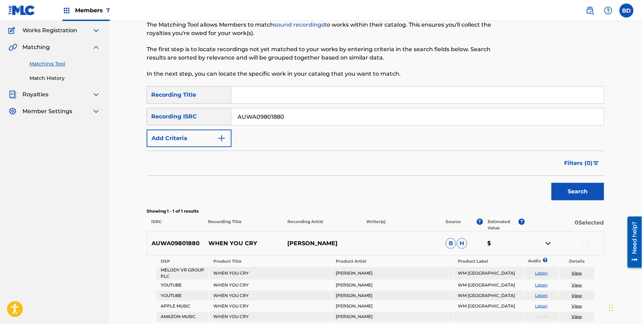
click at [221, 233] on div "AUWA09801880 WHEN YOU CRY MARCIA HINES B H $" at bounding box center [375, 243] width 457 height 25
copy p "WHEN YOU CRY"
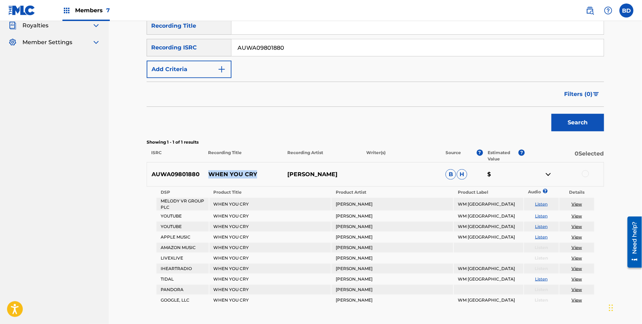
scroll to position [175, 0]
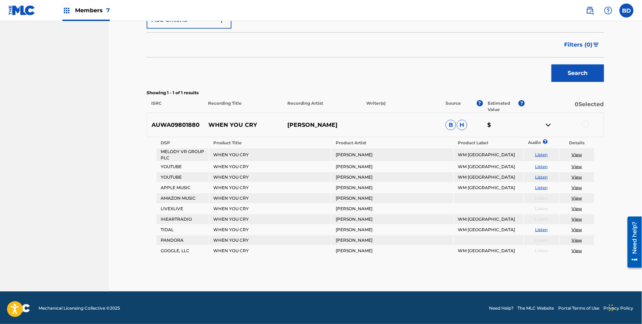
click at [584, 128] on div at bounding box center [563, 125] width 79 height 8
click at [587, 121] on div at bounding box center [585, 124] width 7 height 7
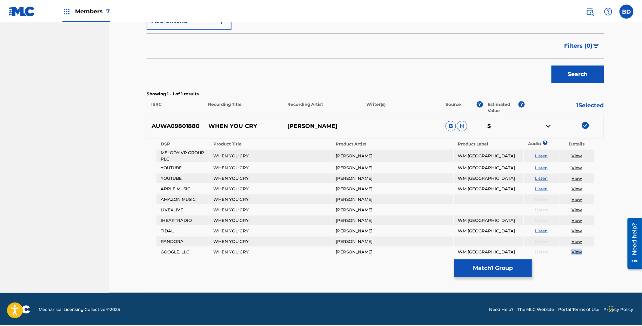
scroll to position [173, 0]
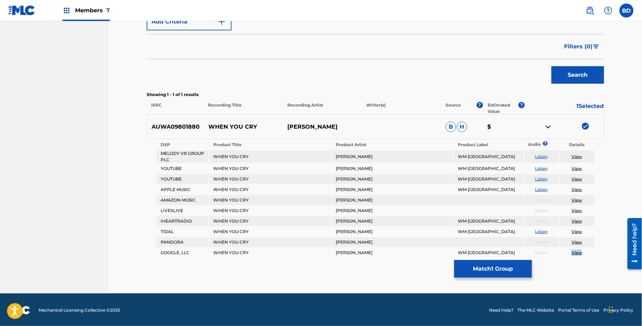
click at [577, 155] on link "View" at bounding box center [576, 156] width 11 height 5
click at [508, 266] on button "Match 1 Group" at bounding box center [492, 269] width 77 height 18
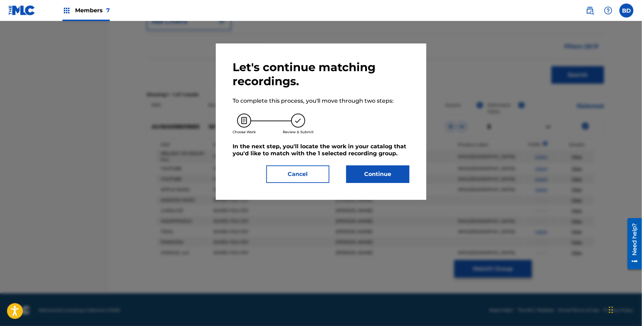
click at [368, 152] on h5 "In the next step, you'll locate the work in your catalog that you'd like to mat…" at bounding box center [320, 150] width 177 height 14
click at [369, 173] on button "Continue" at bounding box center [377, 174] width 63 height 18
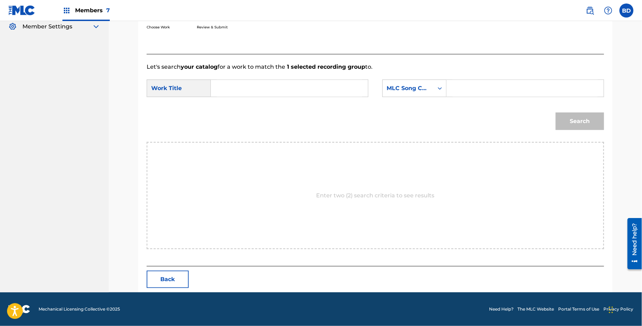
scroll to position [141, 0]
click at [463, 89] on input "Search Form" at bounding box center [524, 88] width 145 height 17
paste input "W12522"
type input "W12522"
click at [325, 94] on input "Search Form" at bounding box center [289, 88] width 145 height 17
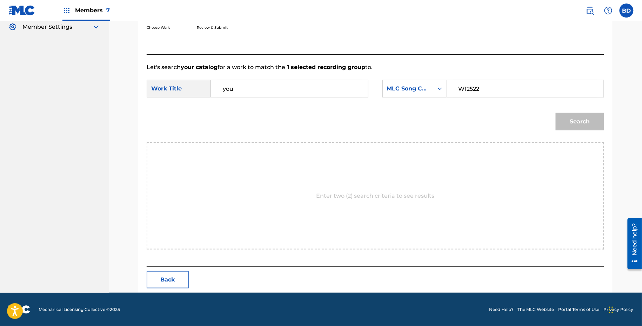
type input "you"
click at [555, 113] on button "Search" at bounding box center [579, 122] width 48 height 18
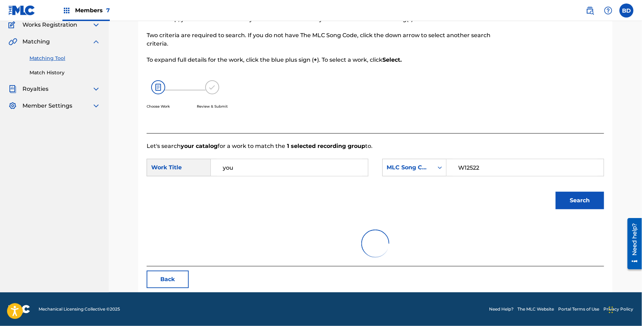
scroll to position [61, 0]
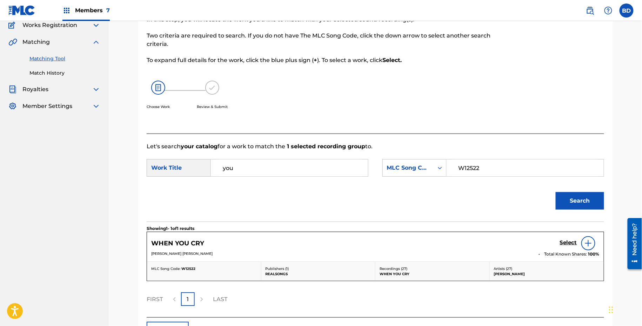
click at [536, 180] on div "SearchWithCriteria4dadd1a4-d4c9-4d5b-a90d-79acf5cbafa7 Work Title you SearchWit…" at bounding box center [375, 170] width 457 height 22
click at [565, 244] on h5 "Select" at bounding box center [568, 242] width 17 height 7
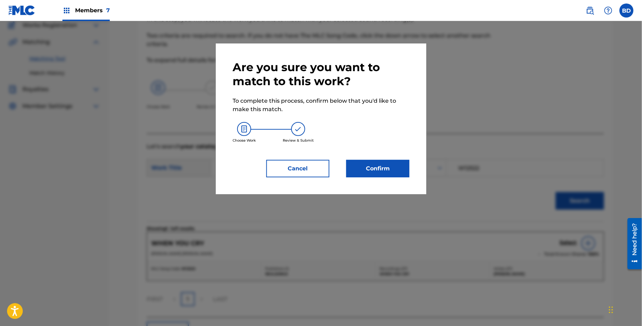
click at [375, 174] on button "Confirm" at bounding box center [377, 169] width 63 height 18
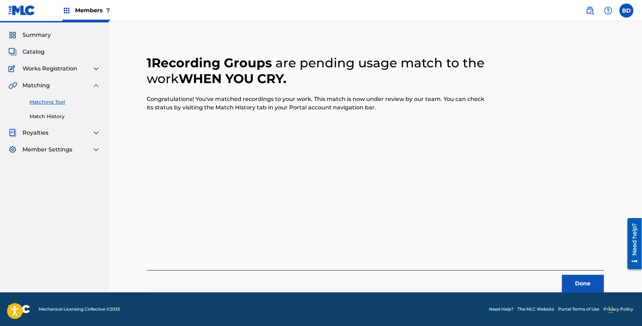
scroll to position [18, 0]
click at [38, 112] on div "Matching Tool Match History" at bounding box center [54, 105] width 92 height 30
click at [53, 117] on link "Match History" at bounding box center [64, 116] width 71 height 7
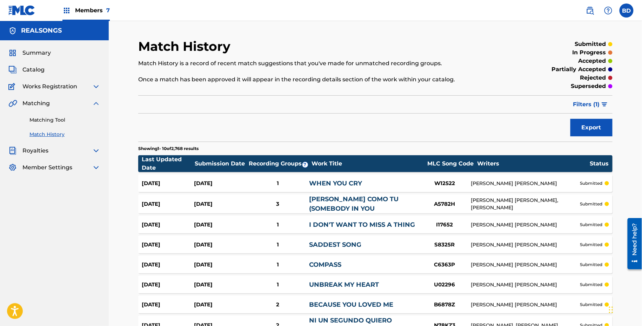
click at [193, 178] on div "Aug 18, 2025 Aug 18, 2025 1 WHEN YOU CRY W12522 DIANE EVE WARREN submitted" at bounding box center [375, 184] width 474 height 18
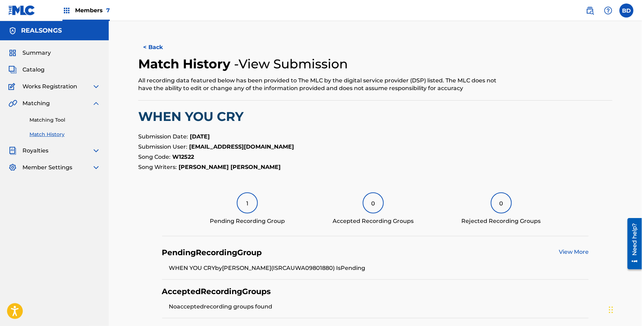
click at [91, 122] on link "Matching Tool" at bounding box center [64, 119] width 71 height 7
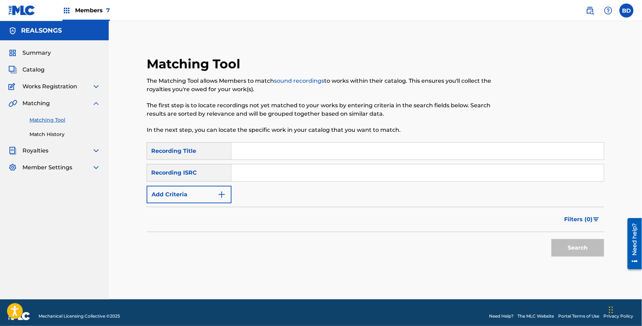
click at [326, 177] on input "Search Form" at bounding box center [417, 172] width 372 height 17
paste input "AUXN22130553"
click at [551, 239] on button "Search" at bounding box center [577, 248] width 53 height 18
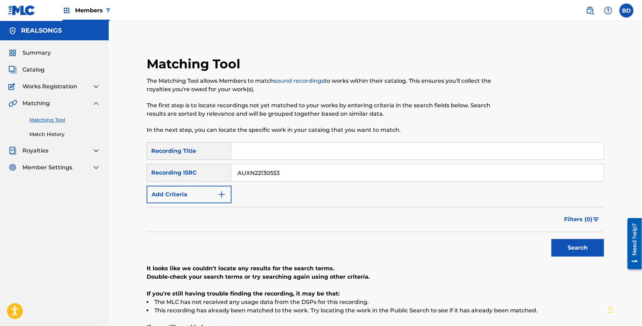
scroll to position [74, 0]
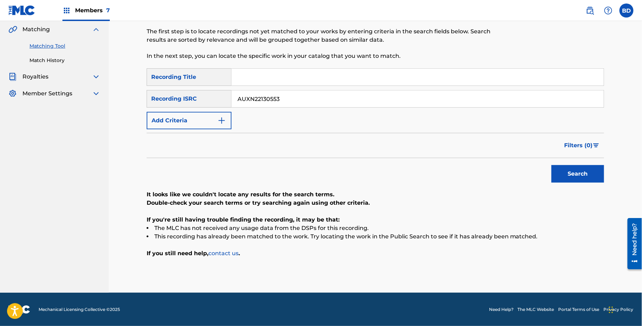
click at [294, 101] on input "AUXN22130553" at bounding box center [417, 98] width 372 height 17
paste input "84926"
click at [551, 165] on button "Search" at bounding box center [577, 174] width 53 height 18
click at [299, 97] on input "AUXN22184926" at bounding box center [417, 98] width 372 height 17
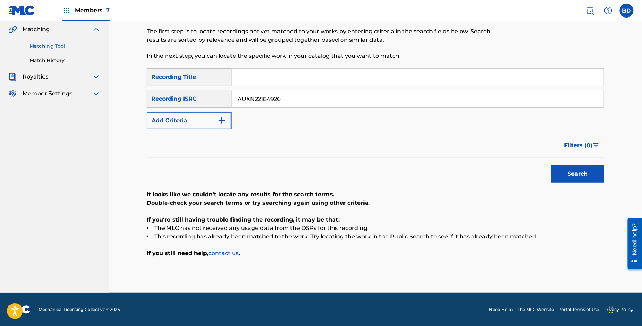
click at [299, 97] on input "AUXN22184926" at bounding box center [417, 98] width 372 height 17
paste input "292719"
type input "AUXN22292719"
click at [551, 165] on button "Search" at bounding box center [577, 174] width 53 height 18
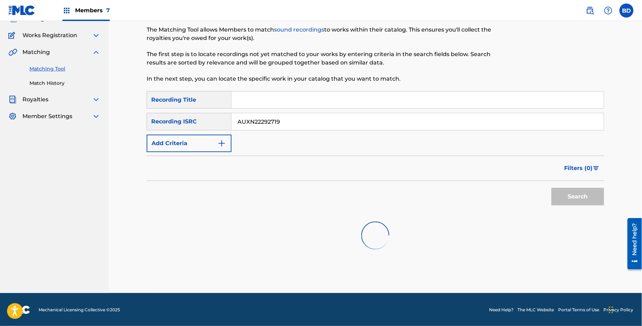
scroll to position [54, 0]
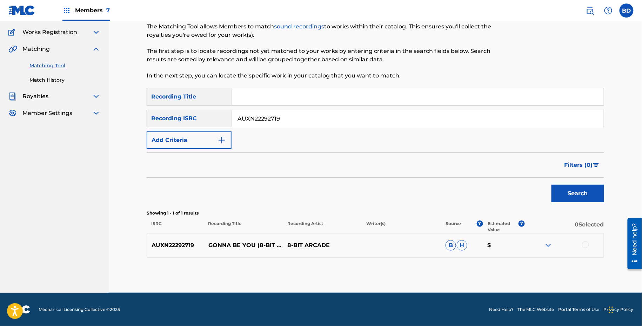
click at [544, 245] on div at bounding box center [563, 245] width 79 height 8
click at [544, 245] on img at bounding box center [548, 245] width 8 height 8
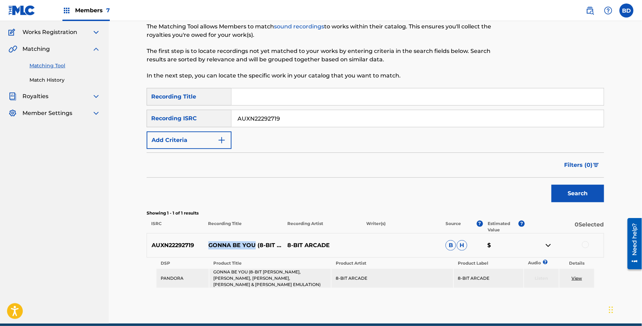
drag, startPoint x: 206, startPoint y: 228, endPoint x: 253, endPoint y: 227, distance: 46.6
click at [253, 241] on p "GONNA BE YOU (8-BIT DOLLY PARTON, BELINDA CARLISLE, CYNDI LAUPER, GLORIA ESTEFA…" at bounding box center [243, 245] width 79 height 8
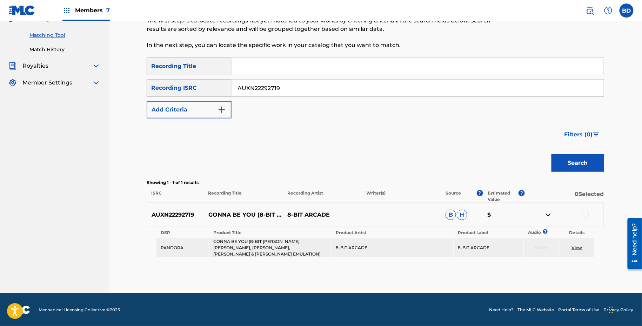
click at [583, 216] on div at bounding box center [563, 215] width 79 height 8
click at [584, 213] on div at bounding box center [585, 214] width 7 height 7
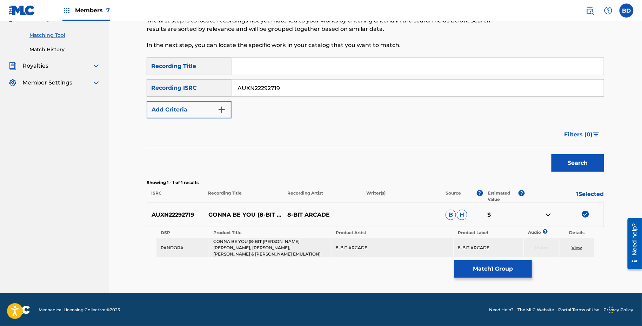
click at [488, 269] on button "Match 1 Group" at bounding box center [492, 269] width 77 height 18
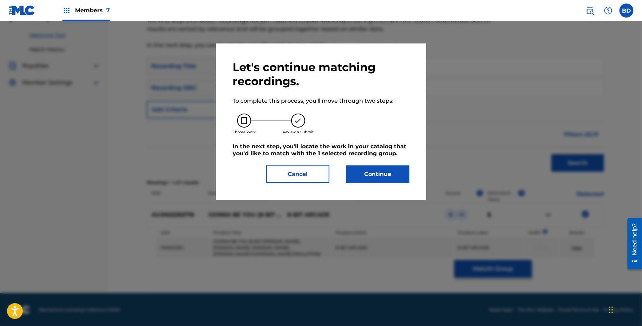
click at [358, 190] on div "Let's continue matching recordings. To complete this process, you'll move throu…" at bounding box center [321, 121] width 210 height 156
click at [358, 176] on button "Continue" at bounding box center [377, 174] width 63 height 18
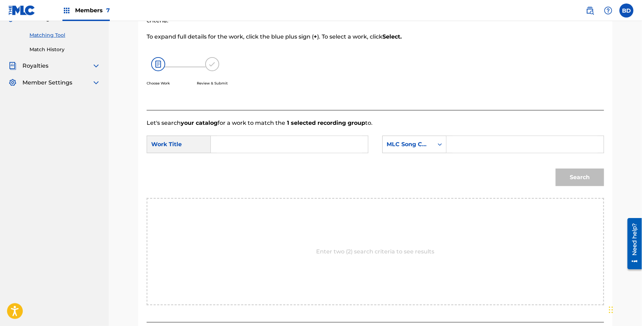
click at [475, 140] on input "Search Form" at bounding box center [524, 144] width 145 height 17
paste input "IG1F2B"
type input "IG1F2B"
click at [303, 140] on input "Search Form" at bounding box center [289, 144] width 145 height 17
click at [555, 169] on button "Search" at bounding box center [579, 178] width 48 height 18
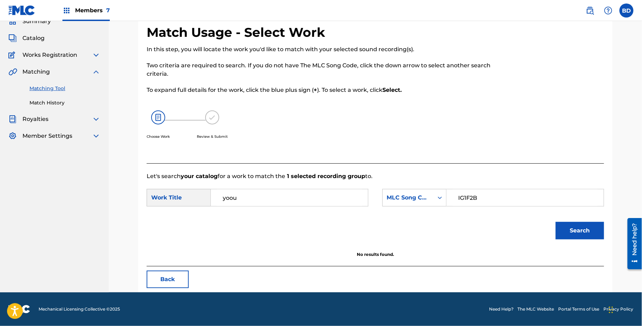
scroll to position [31, 0]
type input "you"
click at [555, 222] on button "Search" at bounding box center [579, 231] width 48 height 18
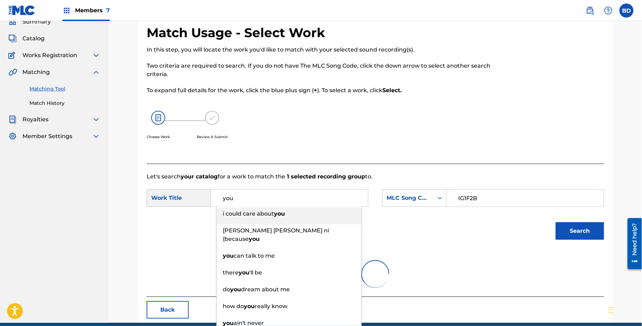
scroll to position [61, 0]
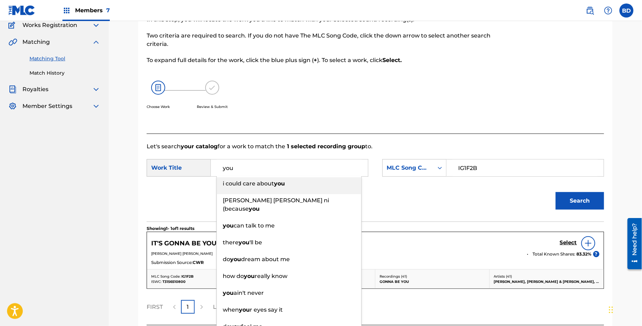
click at [570, 245] on h5 "Select" at bounding box center [568, 242] width 17 height 7
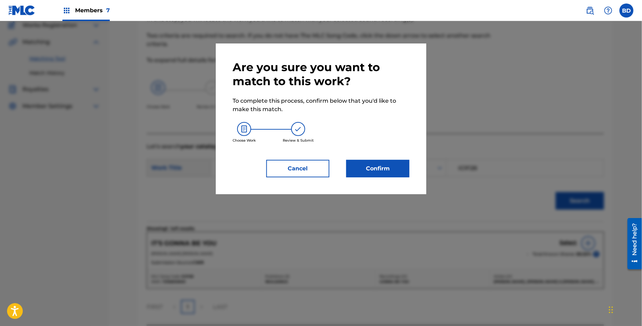
click at [365, 156] on div "Are you sure you want to match to this work? To complete this process, confirm …" at bounding box center [320, 118] width 177 height 117
click at [365, 163] on button "Confirm" at bounding box center [377, 169] width 63 height 18
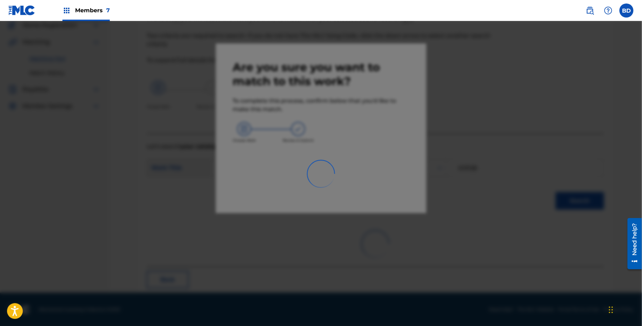
scroll to position [0, 0]
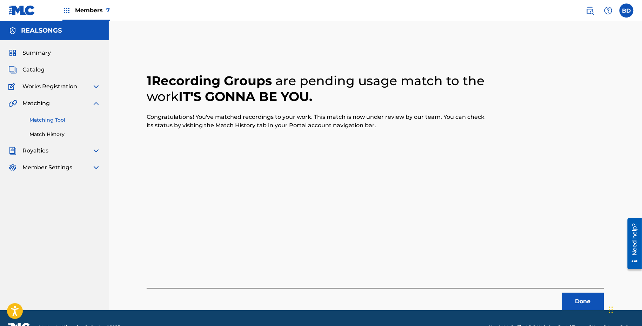
click at [52, 136] on link "Match History" at bounding box center [64, 134] width 71 height 7
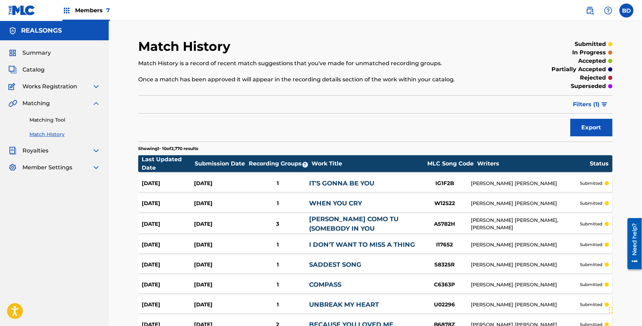
click at [249, 183] on div "1" at bounding box center [277, 183] width 63 height 8
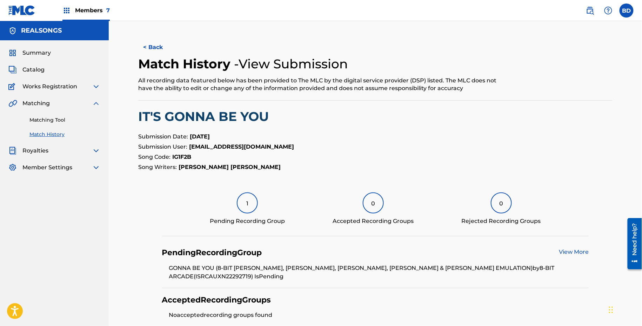
click at [64, 117] on link "Matching Tool" at bounding box center [64, 119] width 71 height 7
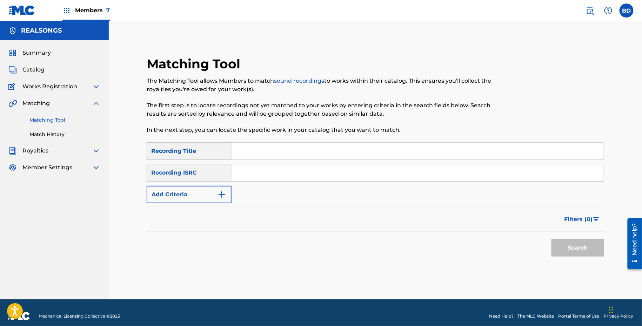
click at [249, 156] on input "Search Form" at bounding box center [417, 151] width 372 height 17
click at [249, 175] on input "Search Form" at bounding box center [417, 172] width 372 height 17
paste input "AUXN22293021"
type input "AUXN22293021"
click at [551, 239] on button "Search" at bounding box center [577, 248] width 53 height 18
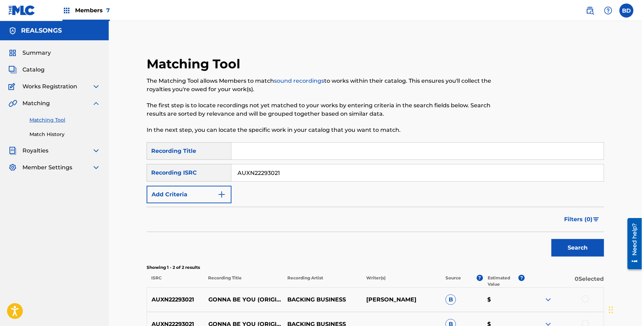
scroll to position [79, 0]
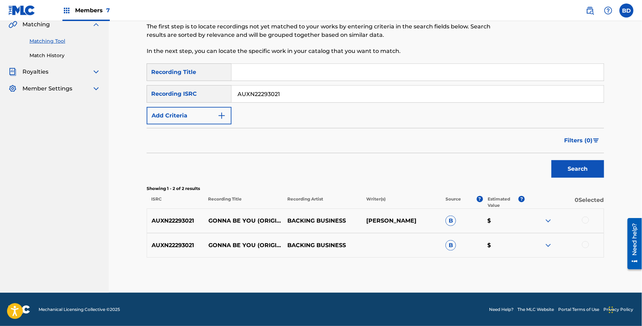
click at [549, 242] on img at bounding box center [548, 245] width 8 height 8
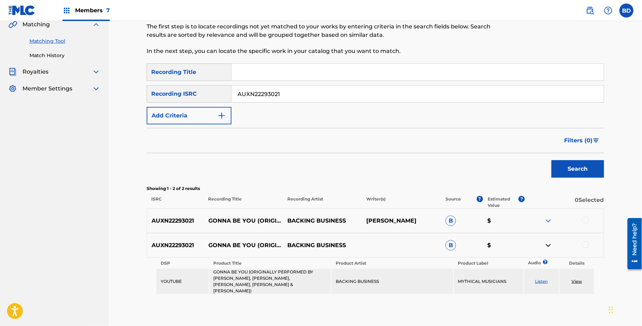
click at [549, 205] on p "0 Selected" at bounding box center [563, 202] width 79 height 13
click at [548, 220] on img at bounding box center [548, 221] width 8 height 8
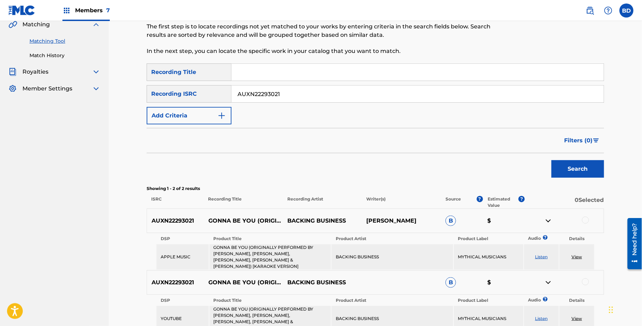
scroll to position [127, 0]
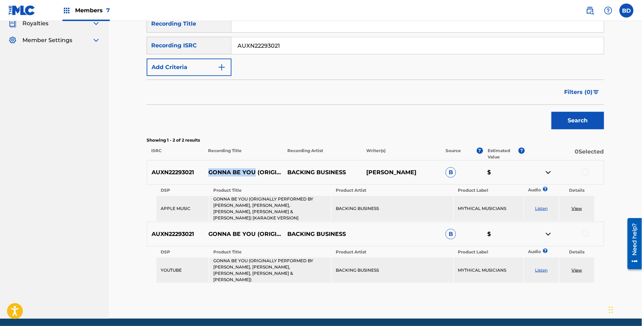
drag, startPoint x: 208, startPoint y: 137, endPoint x: 256, endPoint y: 137, distance: 48.0
click at [256, 168] on p "GONNA BE YOU (ORIGINALLY PERFORMED BY DOLLY PARTON, BELINDA CARLISLE, CYNDI LAU…" at bounding box center [243, 172] width 79 height 8
click at [585, 169] on div at bounding box center [585, 171] width 7 height 7
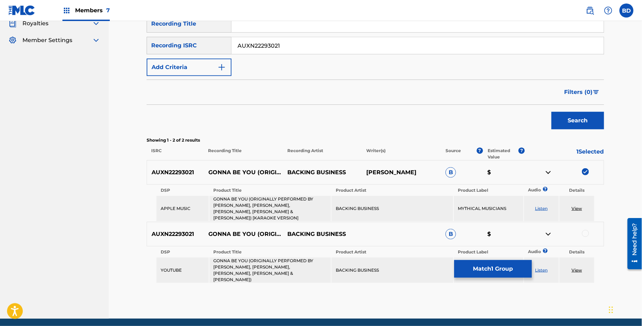
click at [549, 170] on img at bounding box center [548, 172] width 8 height 8
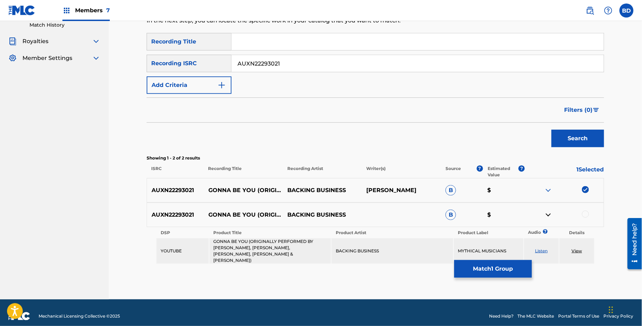
click at [583, 212] on div at bounding box center [585, 214] width 7 height 7
click at [480, 276] on button "Match 2 Groups" at bounding box center [492, 269] width 77 height 18
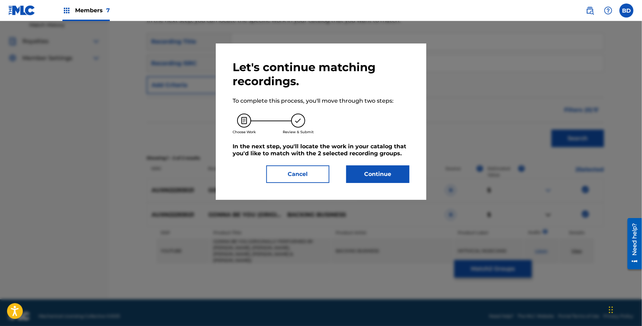
click at [379, 163] on div "Let's continue matching recordings. To complete this process, you'll move throu…" at bounding box center [320, 121] width 177 height 123
click at [379, 173] on button "Continue" at bounding box center [377, 174] width 63 height 18
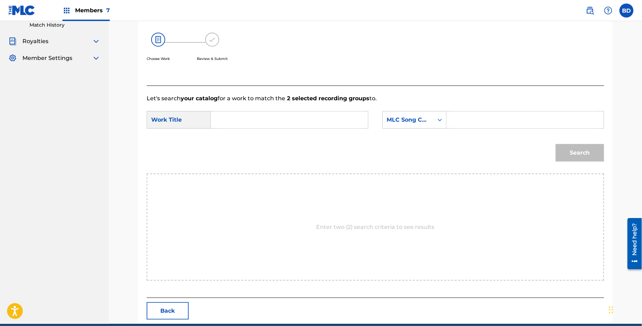
click at [457, 122] on input "Search Form" at bounding box center [524, 119] width 145 height 17
paste input "IG1F2B"
type input "IG1F2B"
click at [314, 123] on input "Search Form" at bounding box center [289, 119] width 145 height 17
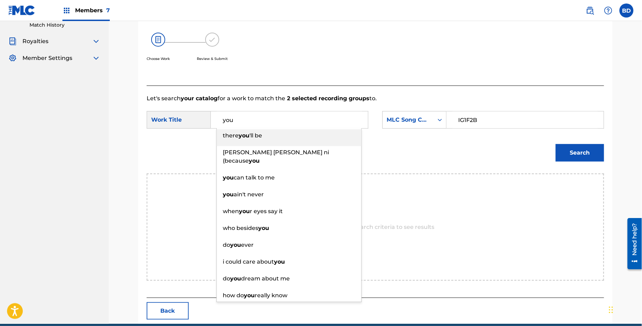
type input "you"
click at [577, 161] on div "Search" at bounding box center [578, 151] width 52 height 28
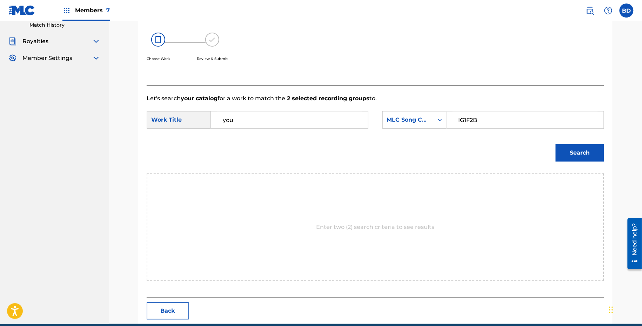
click at [579, 157] on button "Search" at bounding box center [579, 153] width 48 height 18
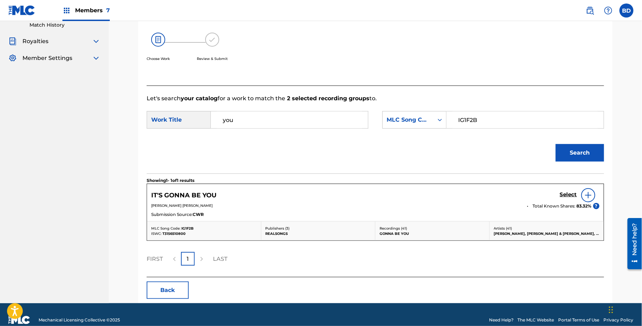
click at [565, 193] on h5 "Select" at bounding box center [568, 194] width 17 height 7
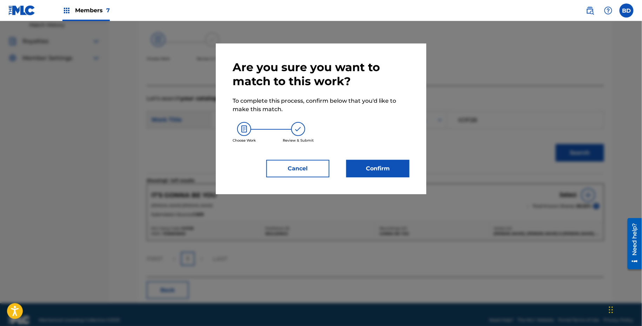
click at [393, 175] on button "Confirm" at bounding box center [377, 169] width 63 height 18
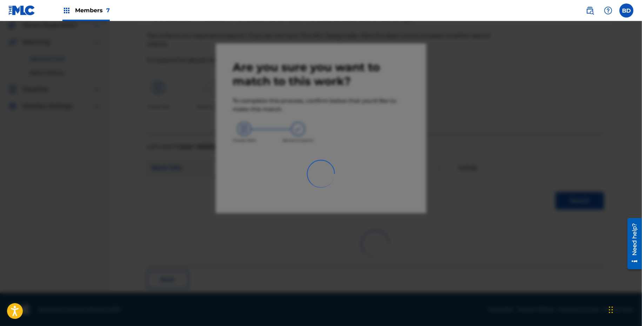
scroll to position [18, 0]
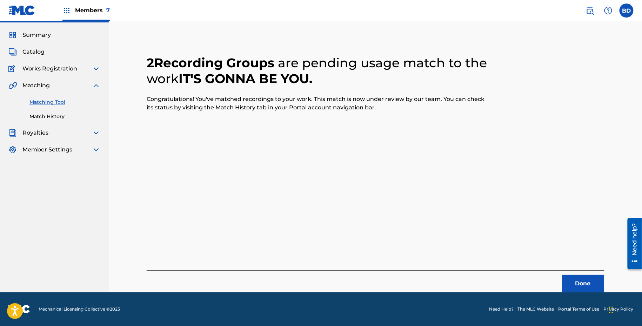
click at [32, 118] on link "Match History" at bounding box center [64, 116] width 71 height 7
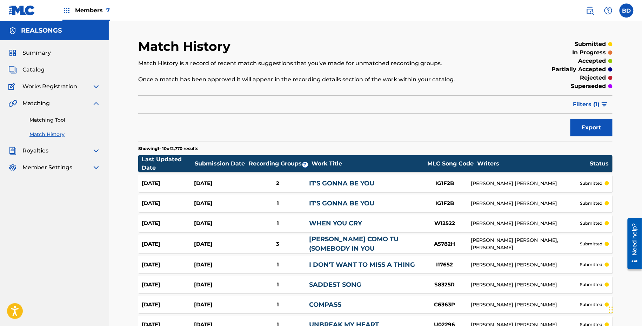
click at [167, 185] on div "Aug 18, 2025" at bounding box center [168, 183] width 52 height 8
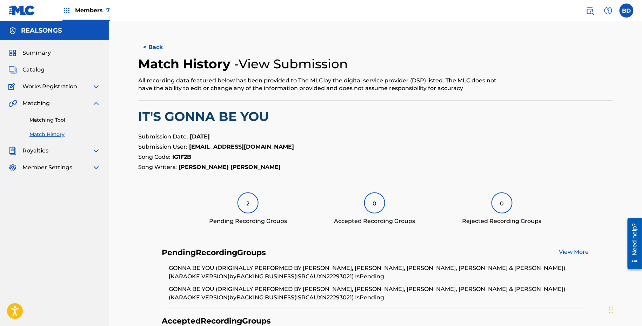
click at [52, 122] on link "Matching Tool" at bounding box center [64, 119] width 71 height 7
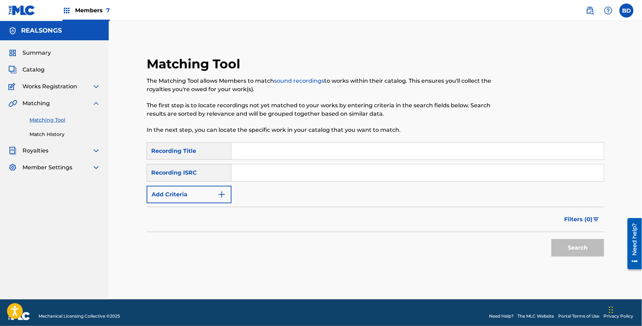
click at [292, 157] on input "Search Form" at bounding box center [417, 151] width 372 height 17
click at [284, 166] on input "Search Form" at bounding box center [417, 172] width 372 height 17
paste input "AUZG00713576"
type input "AUZG00713576"
click at [551, 239] on button "Search" at bounding box center [577, 248] width 53 height 18
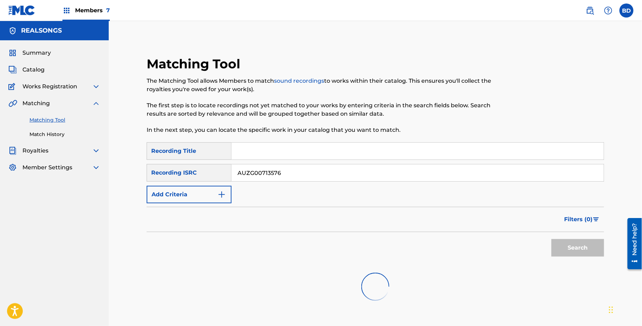
scroll to position [54, 0]
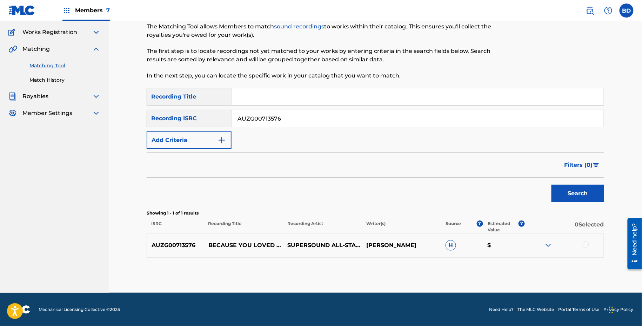
click at [549, 245] on img at bounding box center [548, 245] width 8 height 8
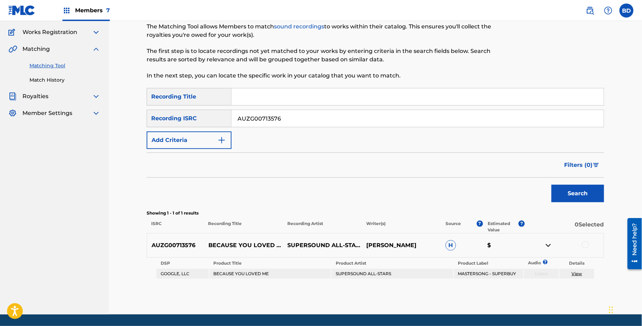
click at [218, 247] on p "BECAUSE YOU LOVED ME" at bounding box center [243, 245] width 79 height 8
click at [585, 245] on div at bounding box center [585, 244] width 7 height 7
click at [575, 273] on link "View" at bounding box center [576, 273] width 11 height 5
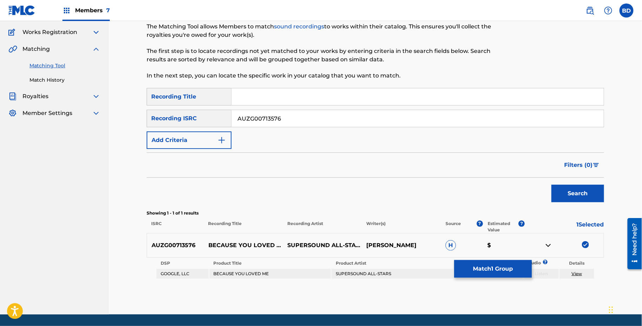
click at [476, 267] on button "Match 1 Group" at bounding box center [492, 269] width 77 height 18
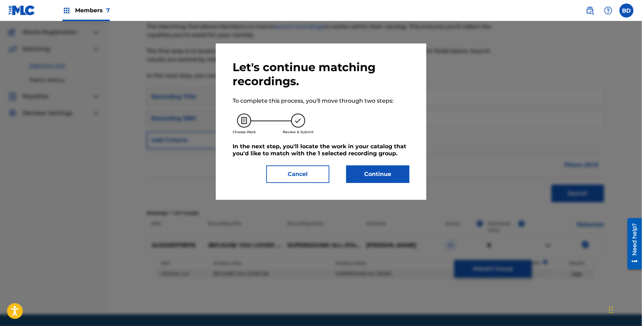
click at [396, 174] on button "Continue" at bounding box center [377, 174] width 63 height 18
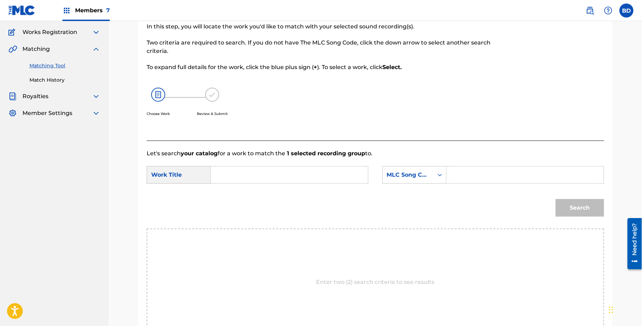
click at [458, 176] on input "Search Form" at bounding box center [524, 175] width 145 height 17
paste input "B6878Z"
type input "B6878Z"
click at [314, 175] on input "Search Form" at bounding box center [289, 175] width 145 height 17
click at [256, 185] on div "SearchWithCriteria4dadd1a4-d4c9-4d5b-a90d-79acf5cbafa7 Work Title i could care …" at bounding box center [375, 177] width 457 height 22
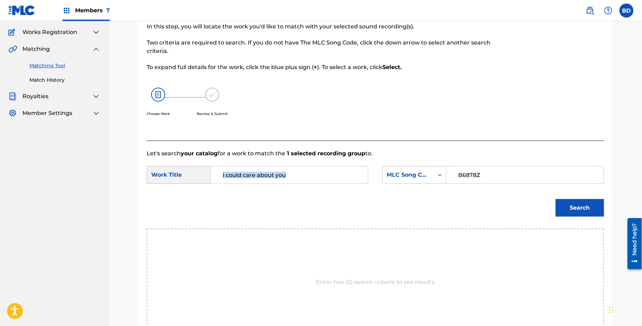
click at [256, 185] on div "SearchWithCriteria4dadd1a4-d4c9-4d5b-a90d-79acf5cbafa7 Work Title i could care …" at bounding box center [375, 177] width 457 height 22
click at [303, 176] on input "i could care about you" at bounding box center [289, 175] width 145 height 17
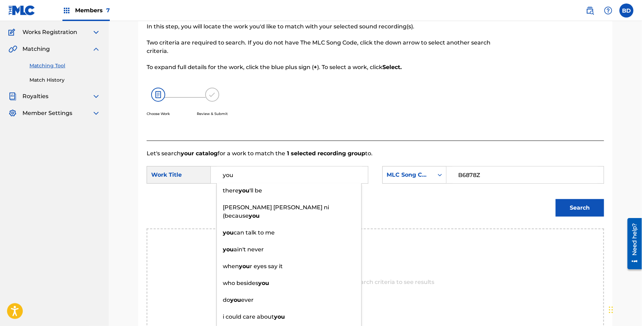
type input "you"
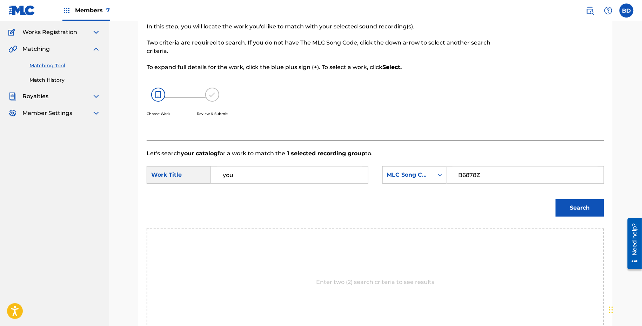
click at [596, 215] on button "Search" at bounding box center [579, 208] width 48 height 18
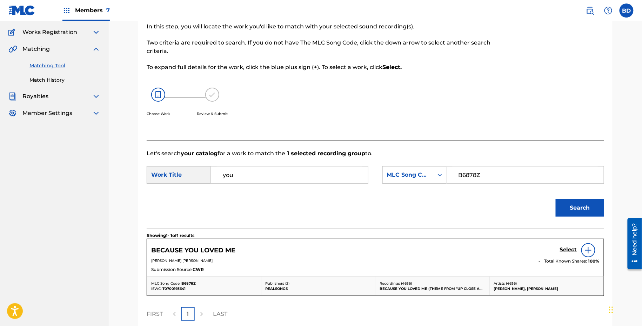
click at [564, 250] on h5 "Select" at bounding box center [568, 249] width 17 height 7
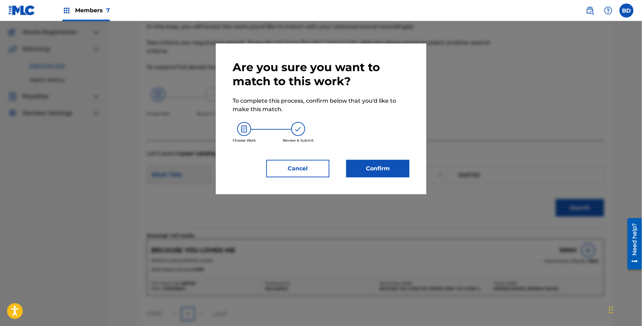
click at [368, 173] on button "Confirm" at bounding box center [377, 169] width 63 height 18
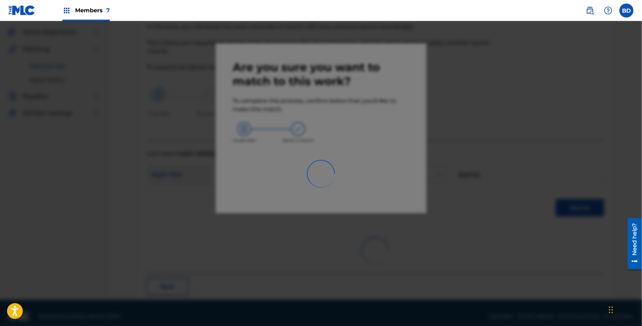
scroll to position [0, 0]
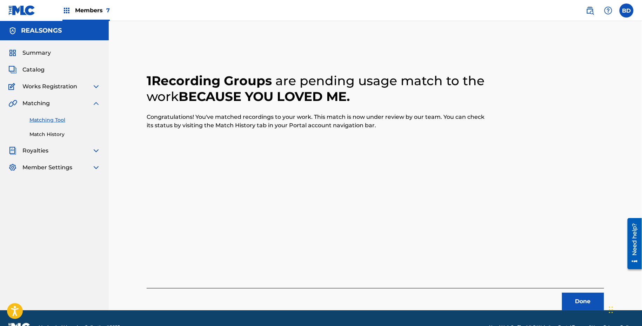
click at [62, 143] on div "Summary Catalog Works Registration Claiming Tool Individual Registration Tool B…" at bounding box center [54, 110] width 109 height 140
click at [59, 132] on link "Match History" at bounding box center [64, 134] width 71 height 7
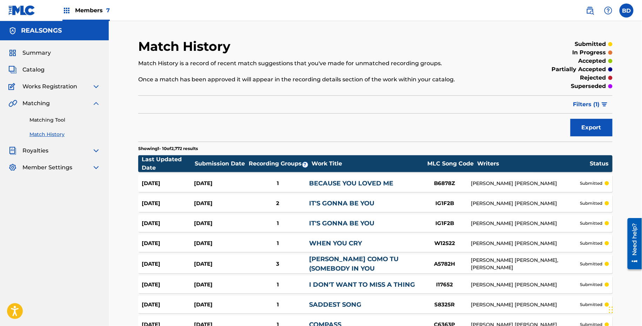
click at [248, 176] on div "Aug 18, 2025 Aug 18, 2025 1 BECAUSE YOU LOVED ME B6878Z DIANE EVE WARREN submit…" at bounding box center [375, 184] width 474 height 18
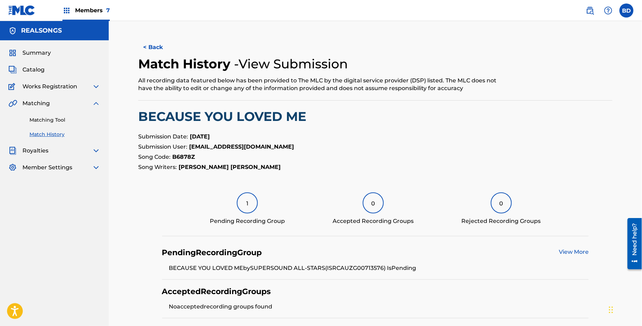
click at [37, 119] on link "Matching Tool" at bounding box center [64, 119] width 71 height 7
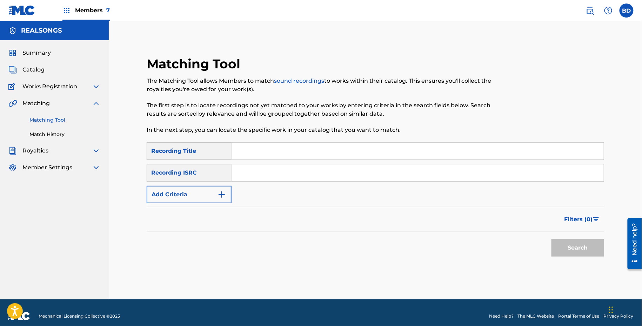
click at [307, 171] on input "Search Form" at bounding box center [417, 172] width 372 height 17
paste input "CAC220003037"
click at [551, 239] on button "Search" at bounding box center [577, 248] width 53 height 18
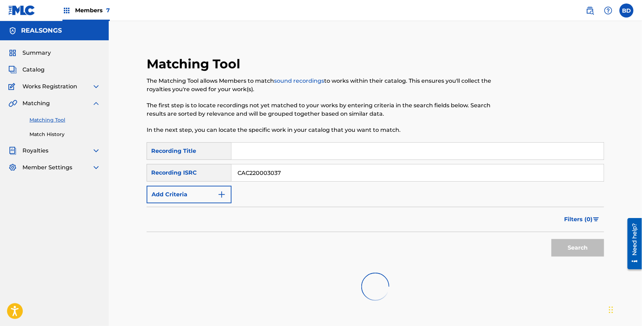
scroll to position [74, 0]
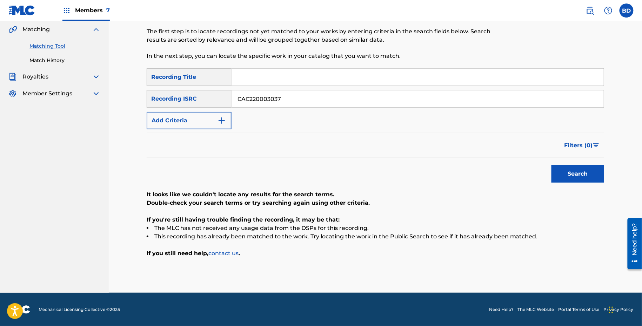
click at [263, 96] on input "CAC220003037" at bounding box center [417, 98] width 372 height 17
paste input "9500050"
click at [551, 165] on button "Search" at bounding box center [577, 174] width 53 height 18
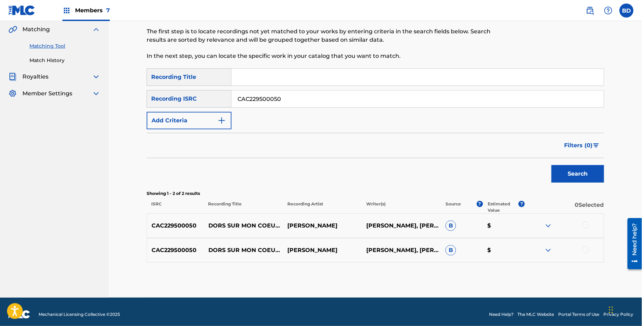
click at [548, 249] on img at bounding box center [548, 250] width 8 height 8
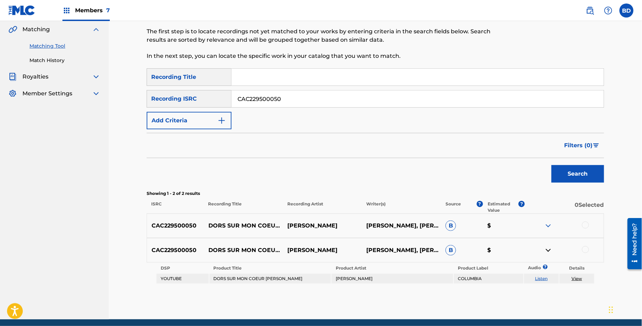
click at [546, 230] on div "CAC229500050 DORS SUR MON COEUR MARIO MARIO PELCHAT ALDO NOVA, DIANE WARREN, MA…" at bounding box center [375, 225] width 457 height 25
click at [546, 226] on img at bounding box center [548, 226] width 8 height 8
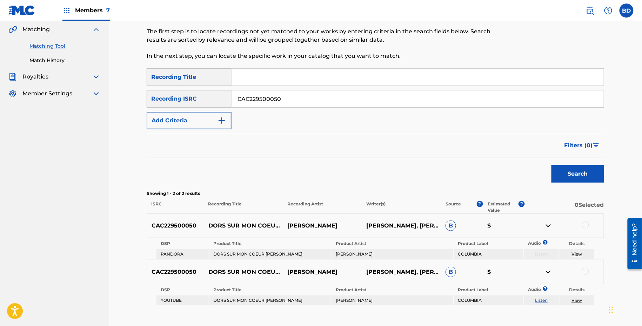
click at [256, 222] on p "DORS SUR MON COEUR MARIO" at bounding box center [243, 226] width 79 height 8
click at [250, 97] on input "CAC229500050" at bounding box center [417, 98] width 372 height 17
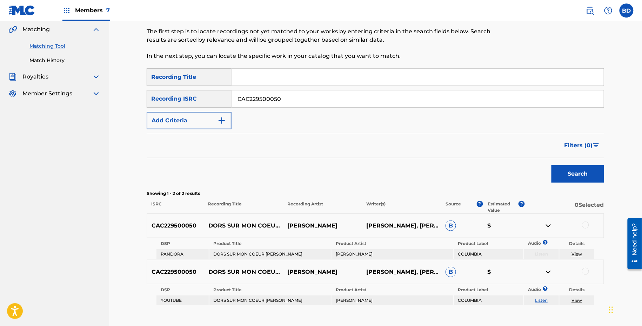
paste input "600024"
click at [551, 165] on button "Search" at bounding box center [577, 174] width 53 height 18
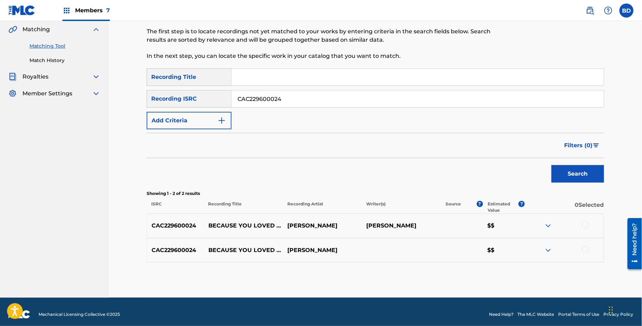
scroll to position [79, 0]
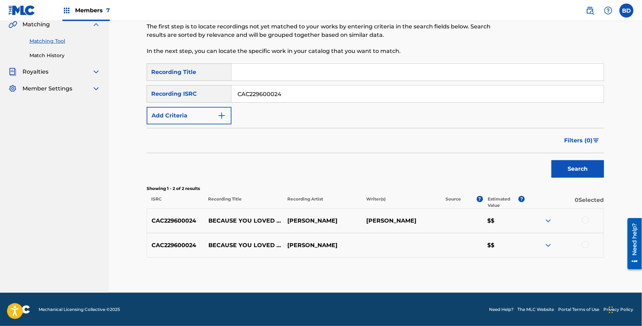
click at [250, 94] on input "CAC229600024" at bounding box center [417, 94] width 372 height 17
paste input "5"
type input "CAC229600025"
click at [551, 160] on button "Search" at bounding box center [577, 169] width 53 height 18
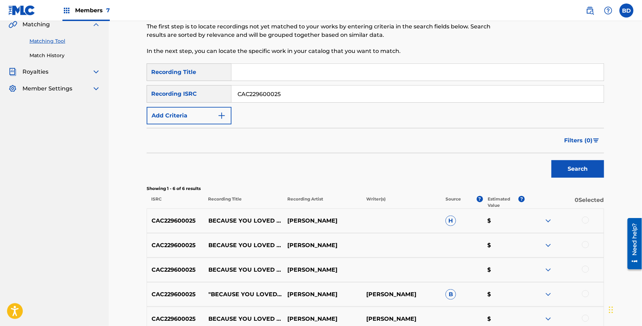
scroll to position [177, 0]
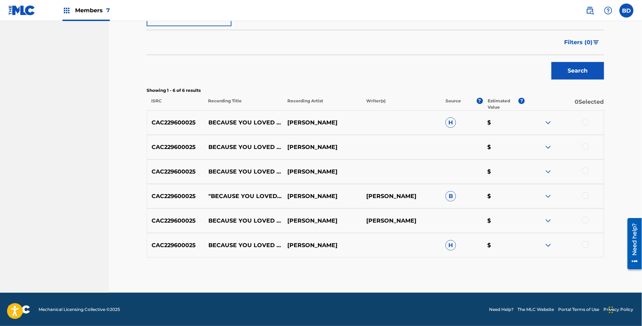
click at [550, 249] on img at bounding box center [548, 245] width 8 height 8
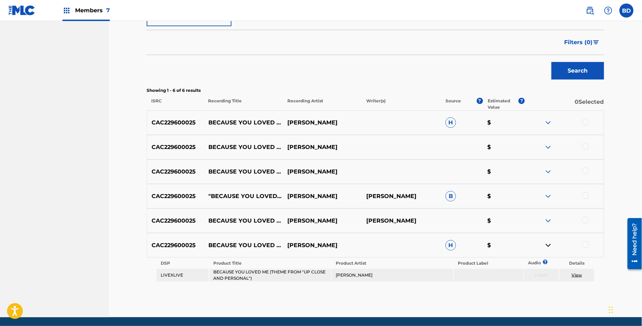
click at [550, 196] on img at bounding box center [548, 196] width 8 height 8
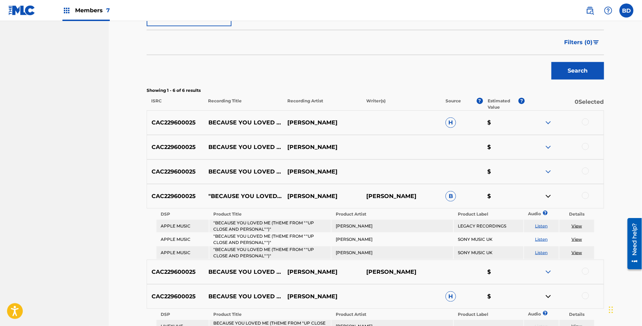
click at [544, 109] on p "0 Selected" at bounding box center [563, 104] width 79 height 13
click at [547, 122] on img at bounding box center [548, 122] width 8 height 8
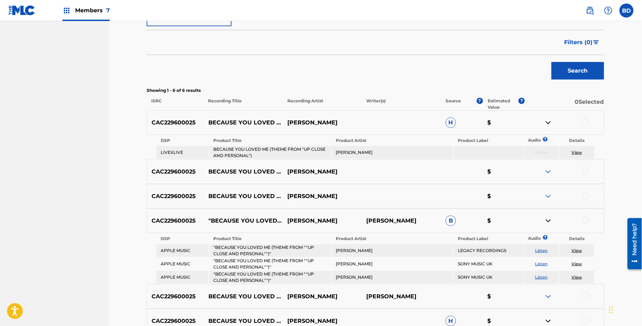
click at [247, 118] on p "BECAUSE YOU LOVED ME (THEME FROM "UP CLOSE AND PERSONAL")" at bounding box center [243, 122] width 79 height 8
drag, startPoint x: 206, startPoint y: 115, endPoint x: 216, endPoint y: 118, distance: 11.1
click at [216, 118] on p "BECAUSE YOU LOVED ME (THEME FROM "UP CLOSE AND PERSONAL")" at bounding box center [243, 122] width 79 height 8
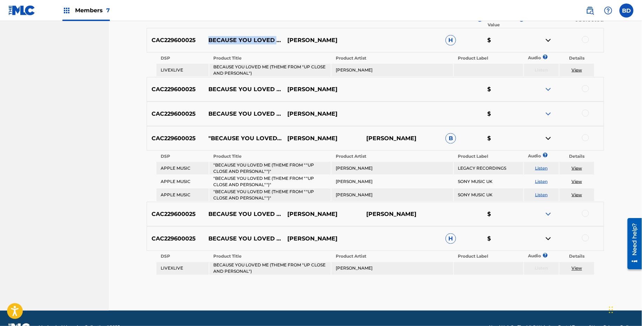
scroll to position [254, 0]
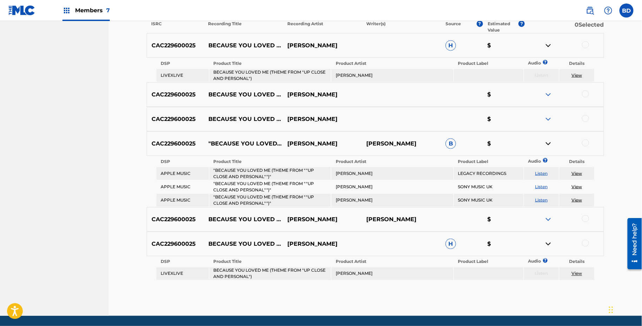
click at [585, 142] on div at bounding box center [585, 143] width 7 height 7
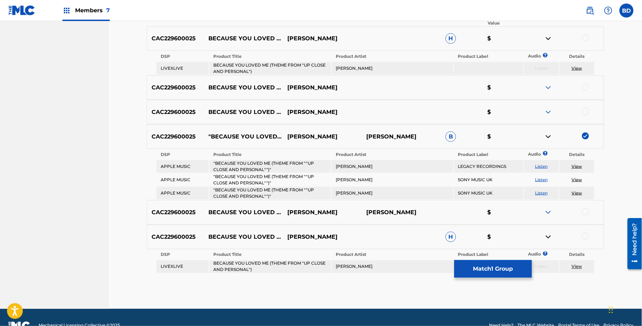
scroll to position [275, 0]
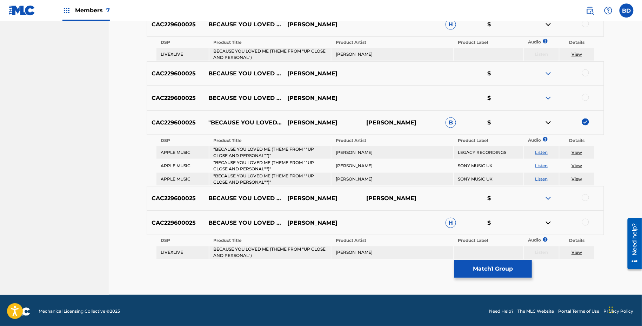
click at [551, 124] on img at bounding box center [548, 122] width 8 height 8
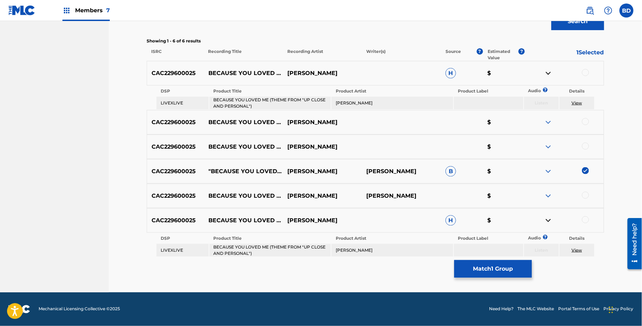
scroll to position [226, 0]
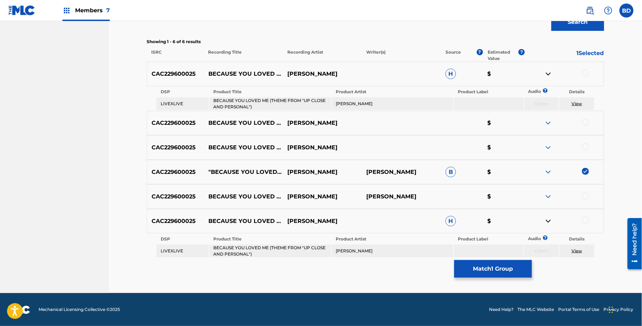
click at [271, 99] on td "BECAUSE YOU LOVED ME (THEME FROM "UP CLOSE AND PERSONAL")" at bounding box center [270, 103] width 122 height 13
click at [294, 252] on td "BECAUSE YOU LOVED ME (THEME FROM "UP CLOSE AND PERSONAL")" at bounding box center [270, 251] width 122 height 13
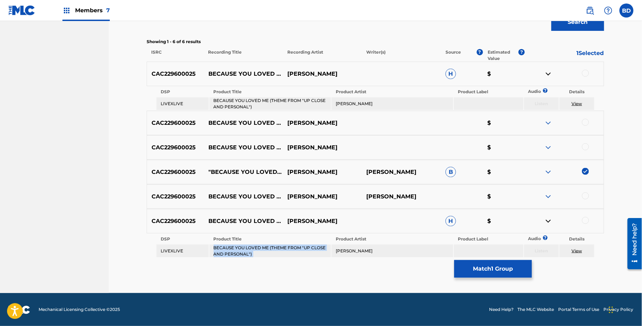
click at [294, 252] on td "BECAUSE YOU LOVED ME (THEME FROM "UP CLOSE AND PERSONAL")" at bounding box center [270, 251] width 122 height 13
click at [584, 74] on div at bounding box center [585, 73] width 7 height 7
click at [550, 74] on img at bounding box center [548, 74] width 8 height 8
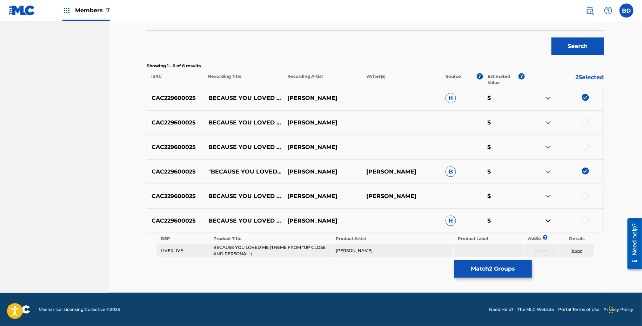
click at [587, 221] on div at bounding box center [585, 220] width 7 height 7
click at [486, 274] on button "Match 3 Groups" at bounding box center [492, 269] width 77 height 18
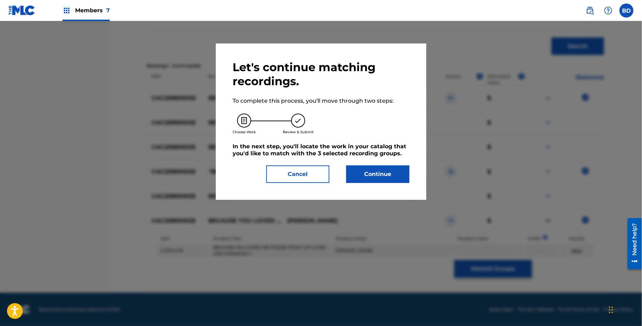
click at [362, 178] on button "Continue" at bounding box center [377, 174] width 63 height 18
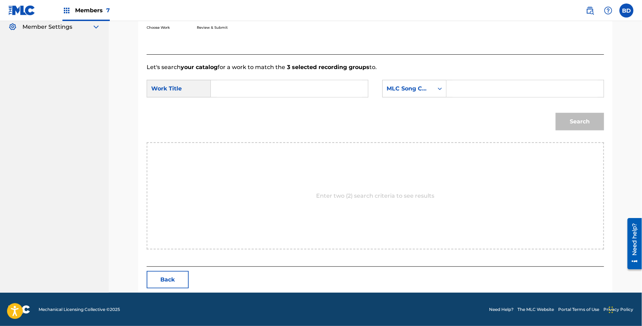
click at [460, 89] on input "Search Form" at bounding box center [524, 88] width 145 height 17
paste input "B6878Z"
type input "B6878Z"
click at [291, 93] on input "Search Form" at bounding box center [289, 88] width 145 height 17
type input "t"
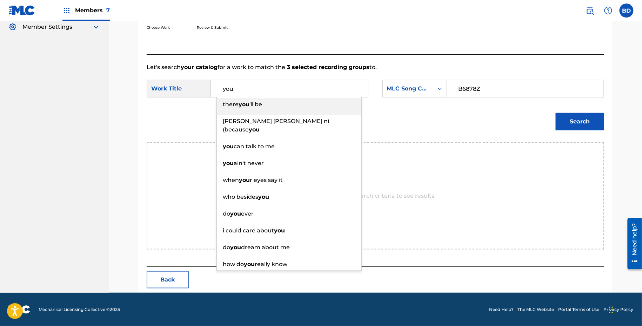
type input "you"
click at [569, 118] on button "Search" at bounding box center [579, 122] width 48 height 18
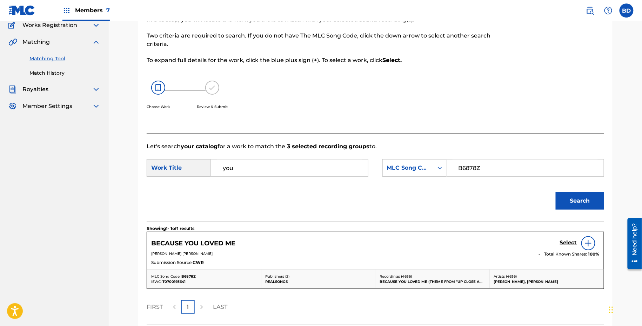
scroll to position [119, 0]
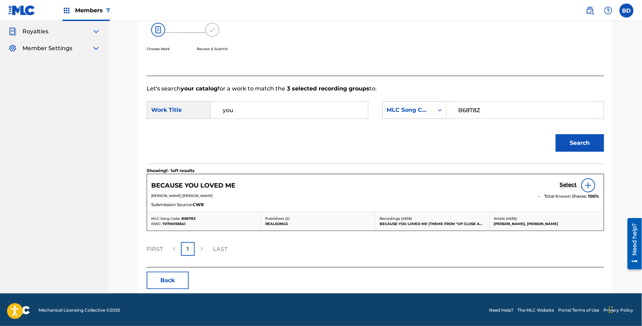
click at [567, 182] on h5 "Select" at bounding box center [568, 185] width 17 height 7
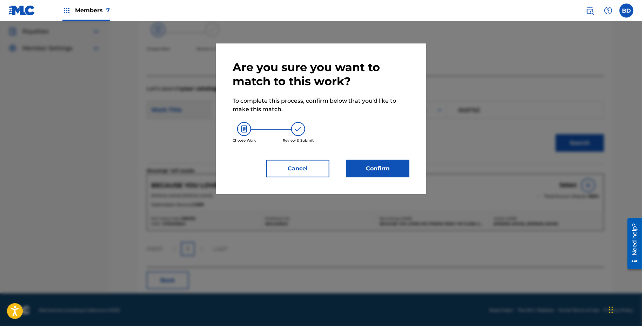
click at [390, 176] on button "Confirm" at bounding box center [377, 169] width 63 height 18
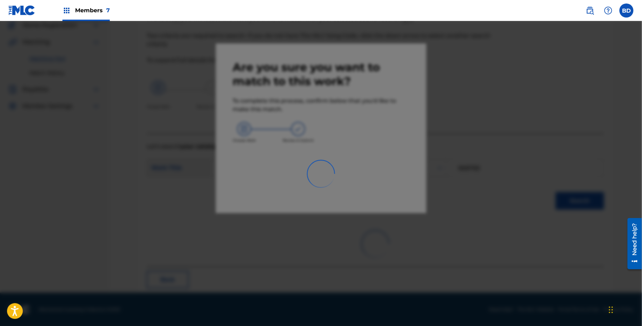
scroll to position [18, 0]
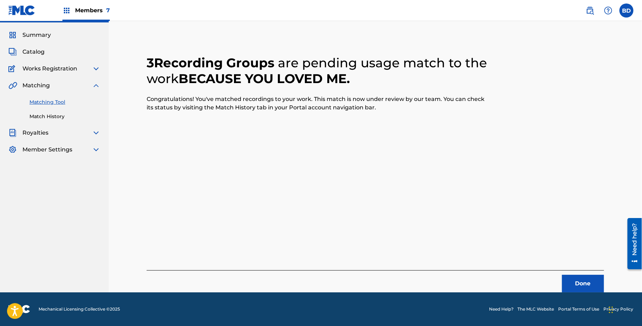
click at [76, 120] on div "Summary Catalog Works Registration Claiming Tool Individual Registration Tool B…" at bounding box center [54, 92] width 109 height 140
click at [76, 119] on link "Match History" at bounding box center [64, 116] width 71 height 7
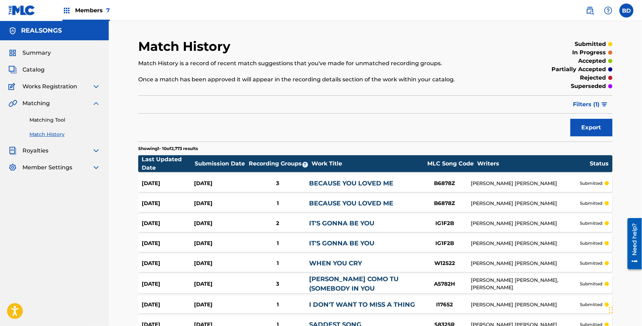
click at [170, 183] on div "Aug 18, 2025" at bounding box center [168, 183] width 52 height 8
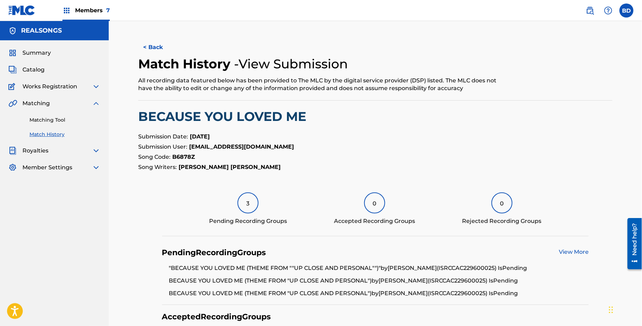
click at [63, 120] on link "Matching Tool" at bounding box center [64, 119] width 71 height 7
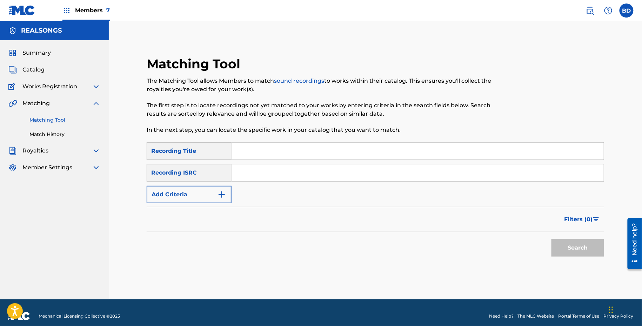
click at [345, 168] on input "Search Form" at bounding box center [417, 172] width 372 height 17
paste input "CAC229900133"
type input "CAC229900133"
click at [551, 239] on button "Search" at bounding box center [577, 248] width 53 height 18
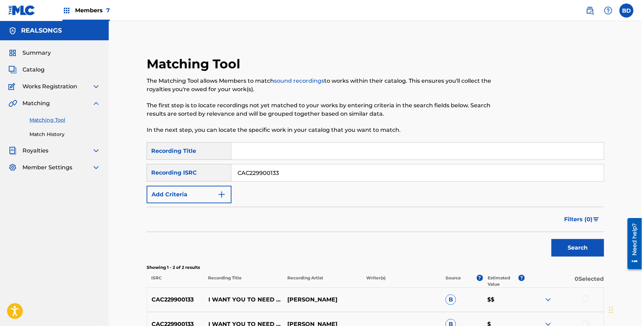
scroll to position [79, 0]
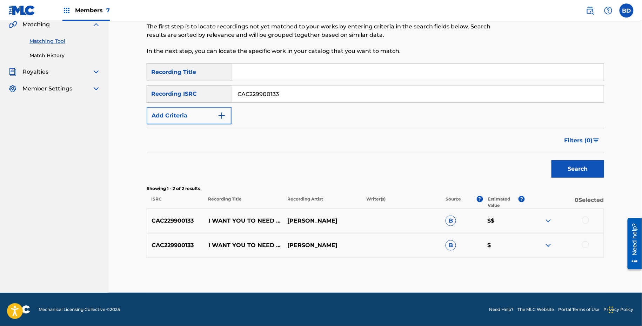
click at [544, 247] on img at bounding box center [548, 245] width 8 height 8
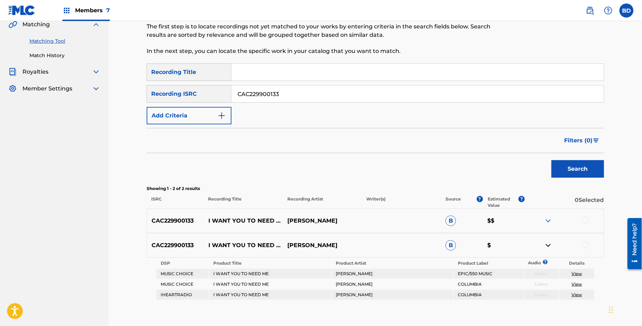
click at [548, 220] on img at bounding box center [548, 221] width 8 height 8
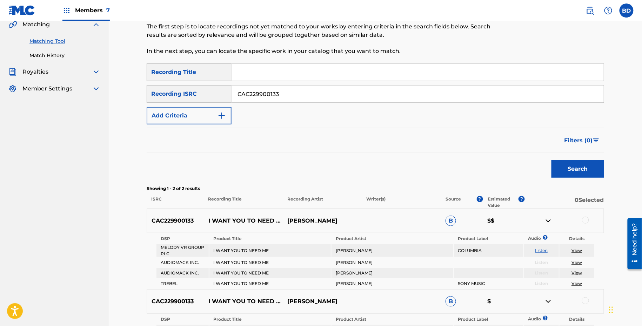
click at [244, 222] on p "I WANT YOU TO NEED ME" at bounding box center [243, 221] width 79 height 8
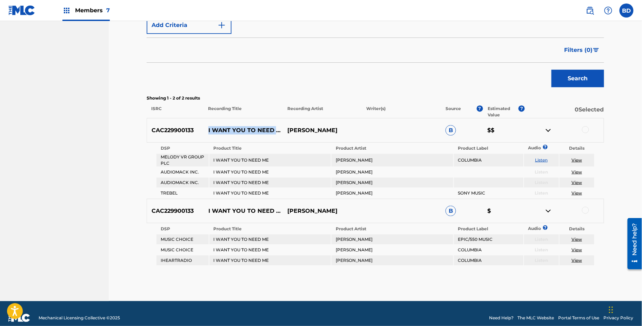
scroll to position [166, 0]
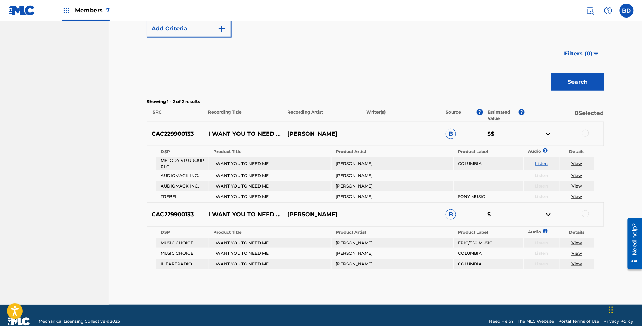
click at [583, 131] on div at bounding box center [585, 133] width 7 height 7
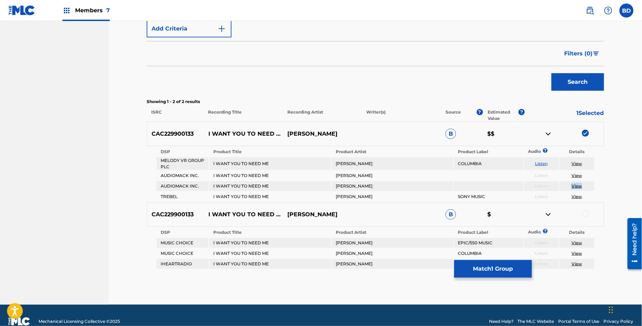
click at [548, 131] on img at bounding box center [548, 134] width 8 height 8
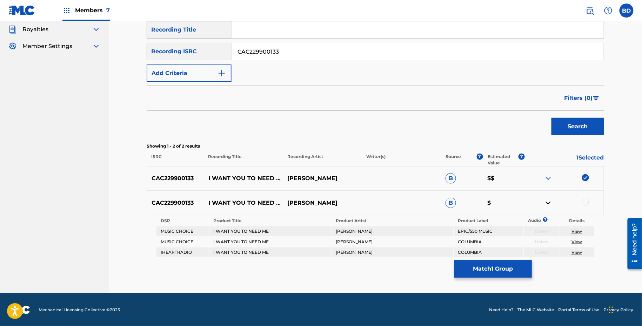
click at [584, 203] on div at bounding box center [585, 202] width 7 height 7
click at [487, 265] on button "Match 2 Groups" at bounding box center [492, 269] width 77 height 18
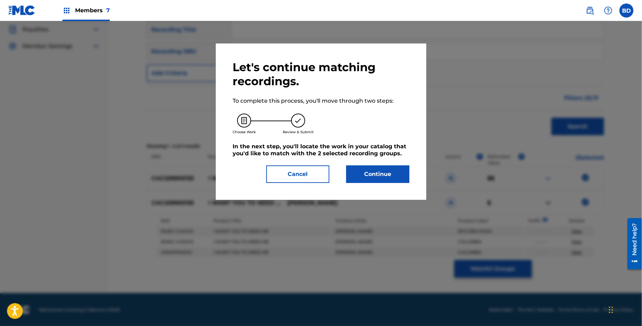
click at [376, 158] on div "Let's continue matching recordings. To complete this process, you'll move throu…" at bounding box center [320, 121] width 177 height 123
click at [376, 175] on button "Continue" at bounding box center [377, 174] width 63 height 18
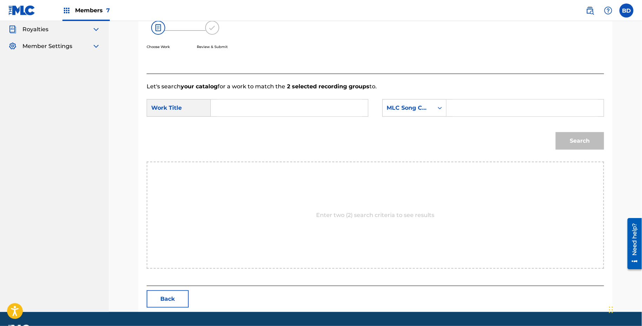
click at [477, 100] on input "Search Form" at bounding box center [524, 108] width 145 height 17
click at [477, 108] on input "Search Form" at bounding box center [524, 108] width 145 height 17
click at [296, 103] on input "Search Form" at bounding box center [289, 108] width 145 height 17
type input "youqq"
click at [530, 109] on input "Search Form" at bounding box center [524, 108] width 145 height 17
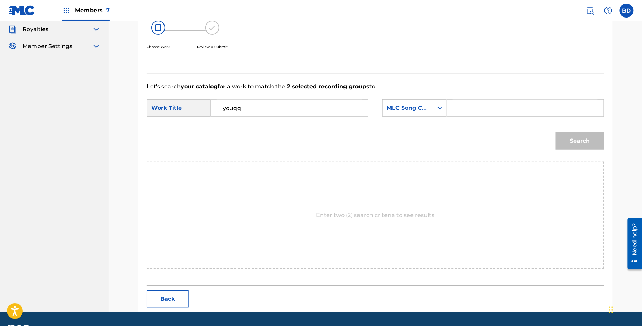
paste input "I18825"
type input "I18825"
click at [555, 132] on button "Search" at bounding box center [579, 141] width 48 height 18
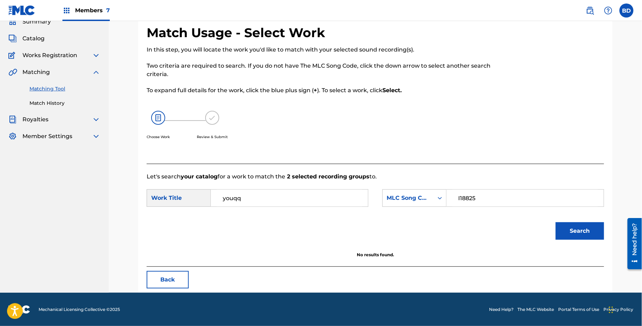
click at [563, 235] on button "Search" at bounding box center [579, 231] width 48 height 18
click at [272, 195] on input "youqq" at bounding box center [289, 198] width 145 height 17
click at [318, 188] on form "SearchWithCriteria4dadd1a4-d4c9-4d5b-a90d-79acf5cbafa7 Work Title i could care …" at bounding box center [375, 216] width 457 height 71
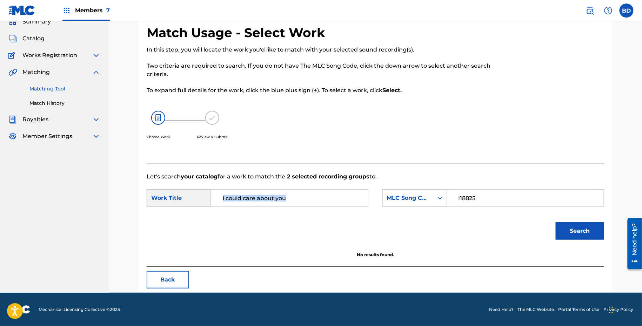
click at [318, 188] on form "SearchWithCriteria4dadd1a4-d4c9-4d5b-a90d-79acf5cbafa7 Work Title i could care …" at bounding box center [375, 216] width 457 height 71
click at [328, 191] on input "i could care about you" at bounding box center [289, 198] width 145 height 17
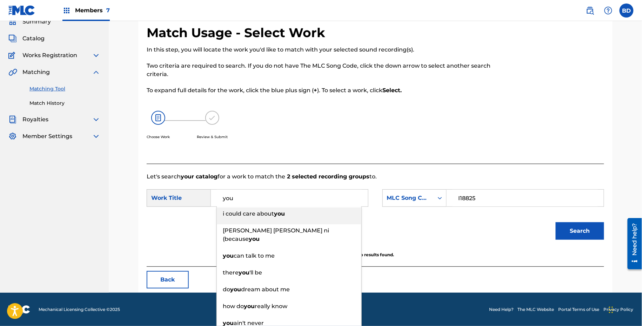
type input "you"
click at [572, 215] on div "Search" at bounding box center [578, 229] width 52 height 28
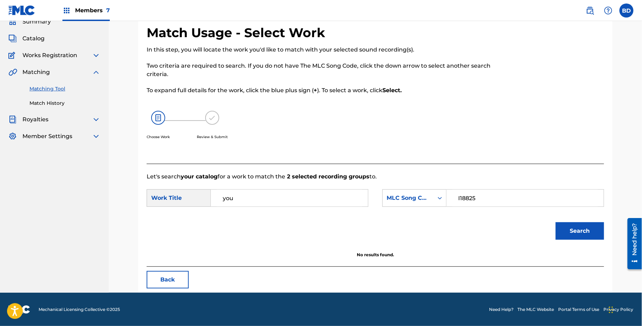
click at [565, 231] on button "Search" at bounding box center [579, 231] width 48 height 18
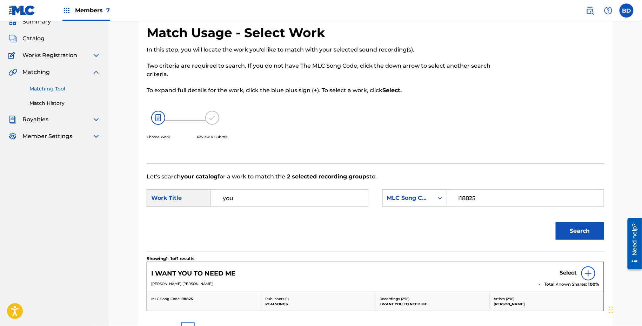
click at [565, 272] on h5 "Select" at bounding box center [568, 273] width 17 height 7
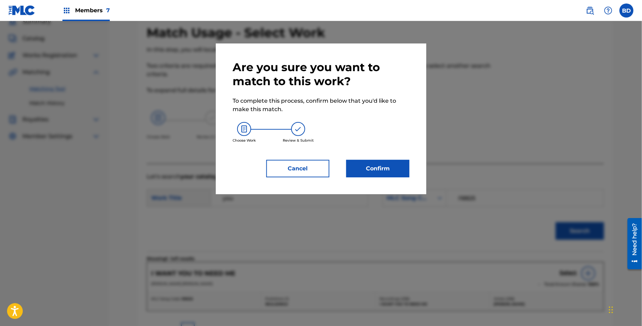
click at [359, 179] on div "Are you sure you want to match to this work? To complete this process, confirm …" at bounding box center [321, 118] width 210 height 151
click at [357, 173] on button "Confirm" at bounding box center [377, 169] width 63 height 18
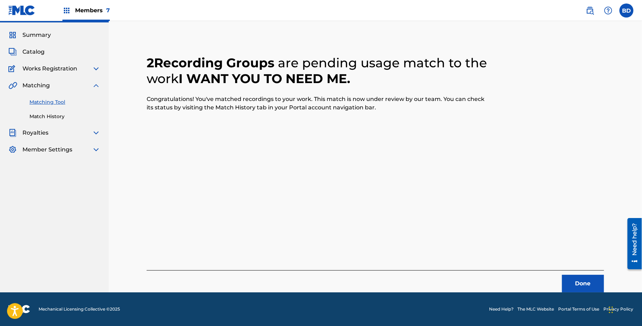
scroll to position [18, 0]
click at [44, 117] on link "Match History" at bounding box center [64, 116] width 71 height 7
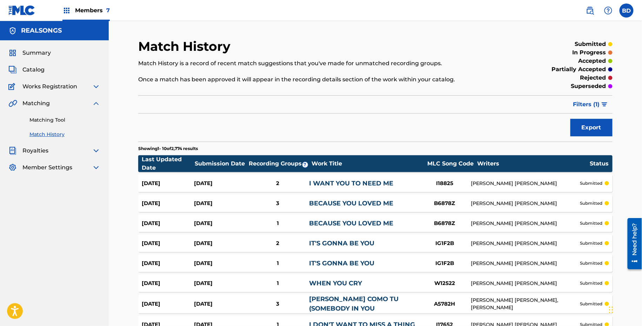
click at [327, 184] on link "I WANT YOU TO NEED ME" at bounding box center [351, 183] width 84 height 8
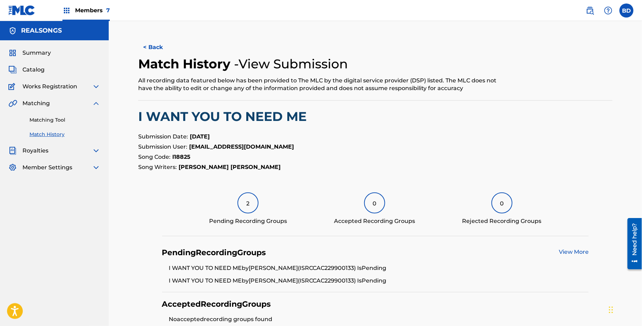
click at [88, 120] on link "Matching Tool" at bounding box center [64, 119] width 71 height 7
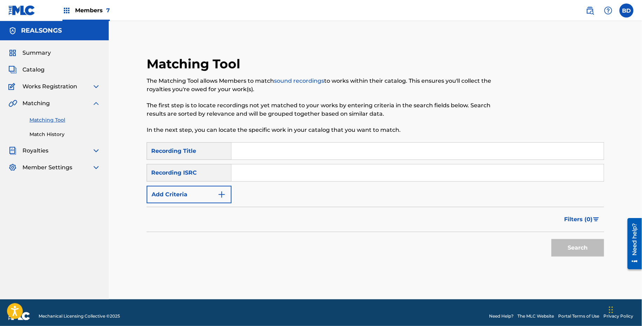
click at [293, 175] on input "Search Form" at bounding box center [417, 172] width 372 height 17
paste input "CADE71800561"
type input "CADE71800561"
click at [551, 239] on button "Search" at bounding box center [577, 248] width 53 height 18
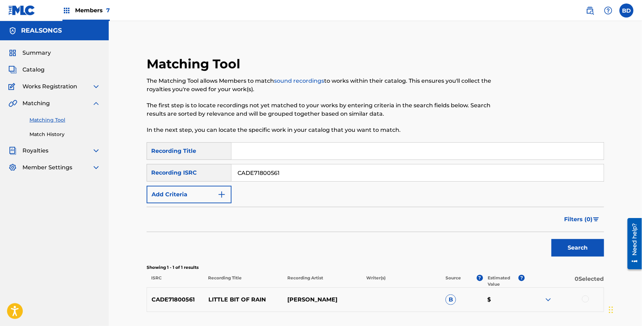
scroll to position [54, 0]
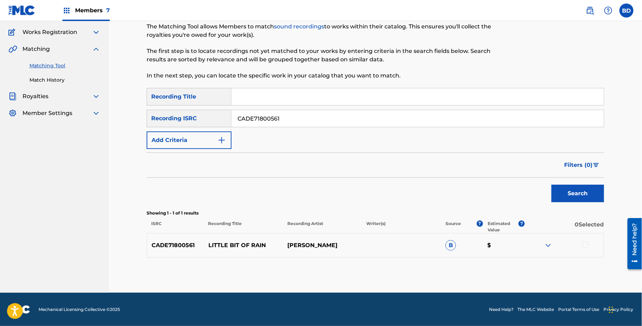
click at [548, 246] on img at bounding box center [548, 245] width 8 height 8
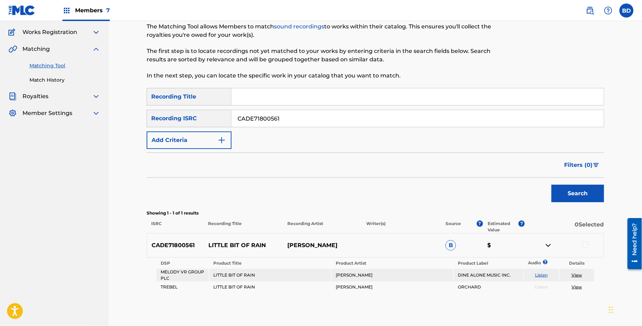
click at [234, 254] on div "CADE71800561 LITTLE BIT OF RAIN VANESSA CARLTON B $" at bounding box center [375, 245] width 457 height 25
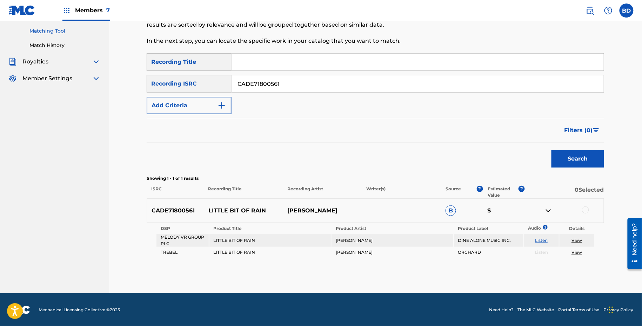
click at [587, 208] on div at bounding box center [585, 209] width 7 height 7
click at [481, 270] on button "Match 1 Group" at bounding box center [492, 269] width 77 height 18
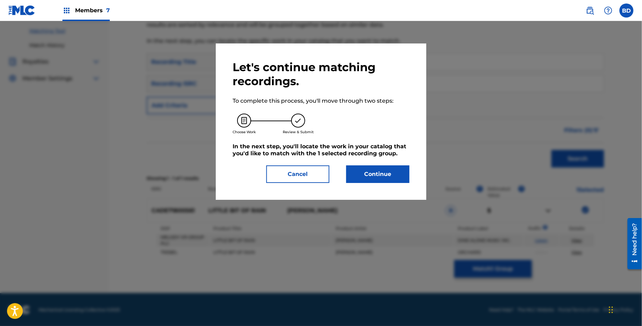
click at [369, 162] on div "Let's continue matching recordings. To complete this process, you'll move throu…" at bounding box center [320, 121] width 177 height 123
click at [369, 175] on button "Continue" at bounding box center [377, 174] width 63 height 18
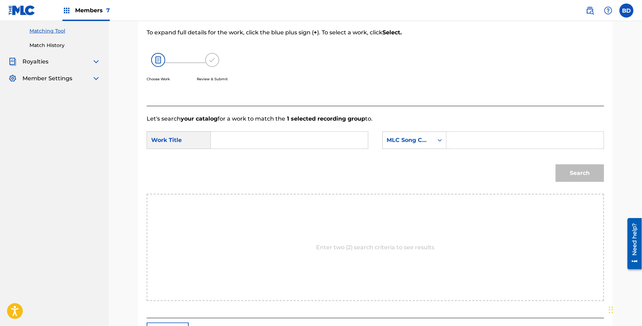
click at [461, 138] on input "Search Form" at bounding box center [524, 140] width 145 height 17
paste input "L6374P"
type input "L6374P"
click at [319, 144] on input "Search Form" at bounding box center [289, 140] width 145 height 17
type input "of"
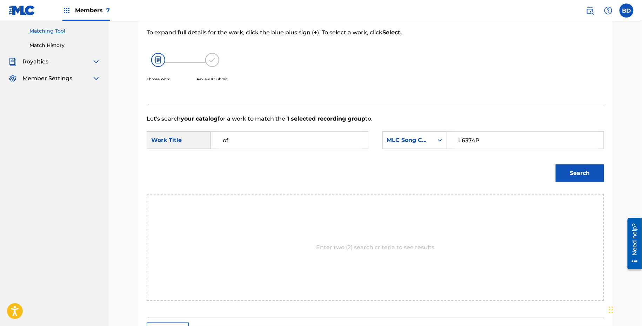
click at [581, 174] on button "Search" at bounding box center [579, 173] width 48 height 18
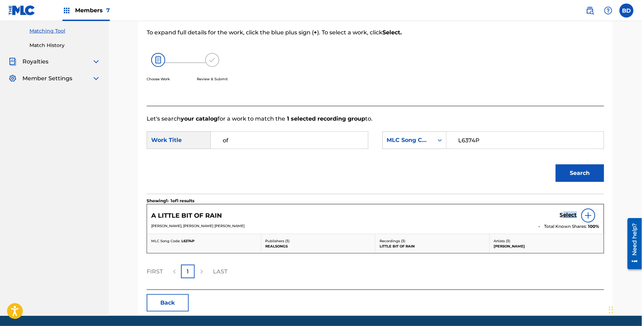
click at [564, 218] on link "Select" at bounding box center [568, 216] width 17 height 8
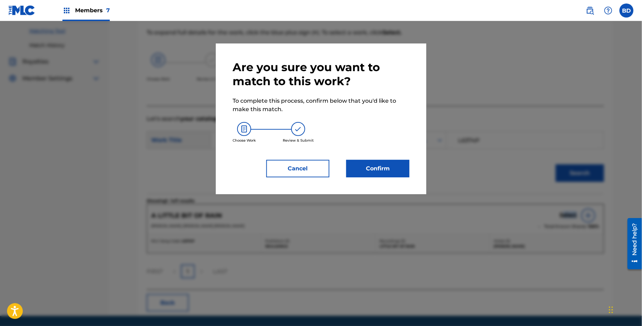
click at [361, 165] on button "Confirm" at bounding box center [377, 169] width 63 height 18
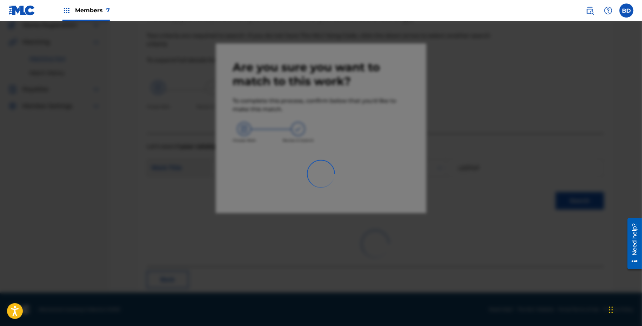
scroll to position [18, 0]
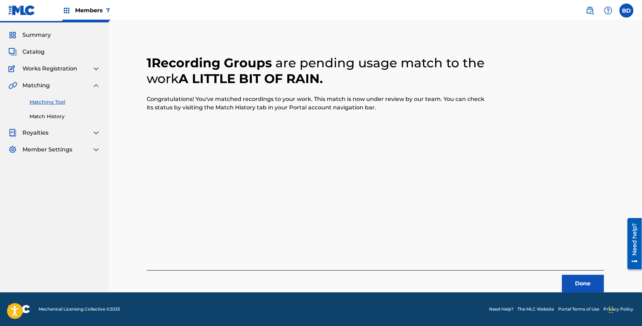
click at [38, 112] on div "Matching Tool Match History" at bounding box center [54, 105] width 92 height 30
click at [40, 117] on link "Match History" at bounding box center [64, 116] width 71 height 7
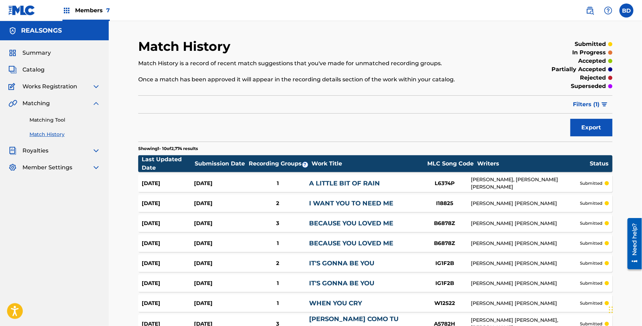
click at [324, 177] on div "Aug 18, 2025 Aug 18, 2025 1 A LITTLE BIT OF RAIN L6374P ALBERT HAMMOND, DIANE E…" at bounding box center [375, 184] width 474 height 18
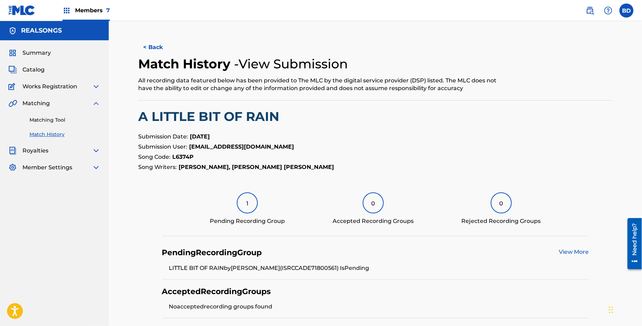
click at [61, 120] on link "Matching Tool" at bounding box center [64, 119] width 71 height 7
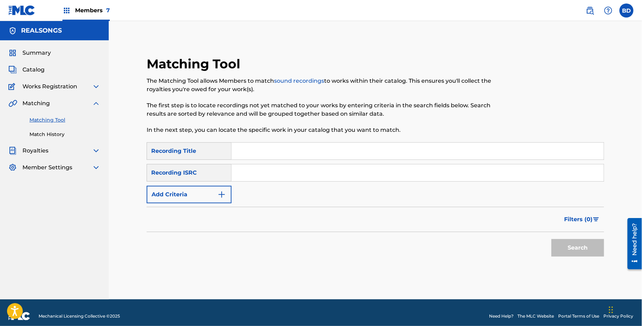
click at [290, 163] on div "SearchWithCriteriaa6368fe2-ed26-4642-b73f-7a467cb2975a Recording Title SearchWi…" at bounding box center [375, 172] width 457 height 61
click at [294, 170] on input "Search Form" at bounding box center [417, 172] width 372 height 17
paste input "CAHQJ2129641"
type input "CAHQJ2129641"
click at [551, 239] on button "Search" at bounding box center [577, 248] width 53 height 18
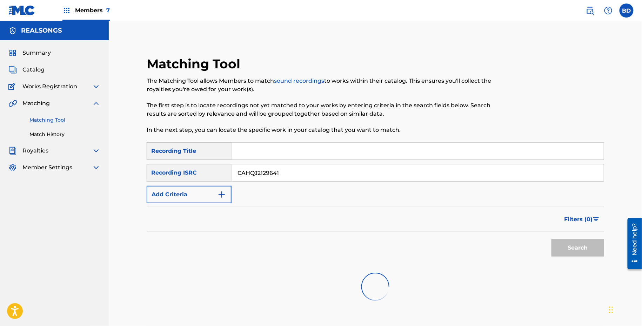
scroll to position [54, 0]
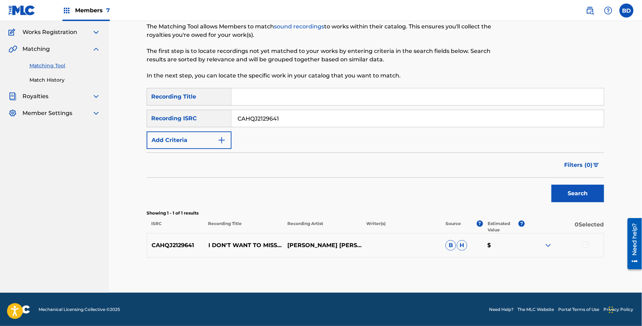
click at [549, 246] on img at bounding box center [548, 245] width 8 height 8
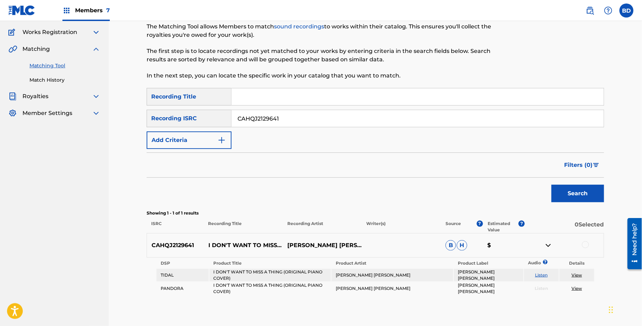
click at [228, 241] on p "I DON'T WANT TO MISS A THING (ORIGINAL PIANO COVER)" at bounding box center [243, 245] width 79 height 8
drag, startPoint x: 206, startPoint y: 239, endPoint x: 228, endPoint y: 239, distance: 22.4
click at [210, 241] on p "I DON'T WANT TO MISS A THING (ORIGINAL PIANO COVER)" at bounding box center [243, 245] width 79 height 8
click at [228, 241] on p "I DON'T WANT TO MISS A THING (ORIGINAL PIANO COVER)" at bounding box center [243, 245] width 79 height 8
click at [228, 243] on p "I DON'T WANT TO MISS A THING (ORIGINAL PIANO COVER)" at bounding box center [243, 245] width 79 height 8
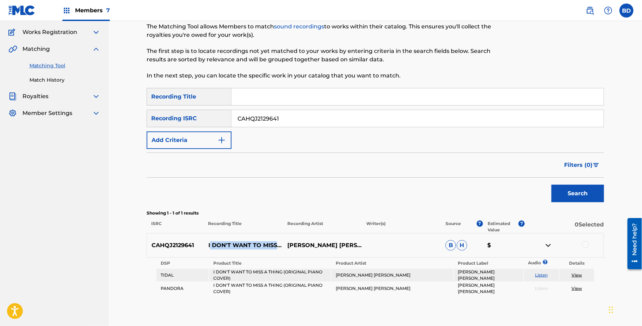
drag, startPoint x: 227, startPoint y: 246, endPoint x: 209, endPoint y: 238, distance: 19.2
click at [210, 241] on p "I DON'T WANT TO MISS A THING (ORIGINAL PIANO COVER)" at bounding box center [243, 245] width 79 height 8
click at [586, 245] on div at bounding box center [585, 244] width 7 height 7
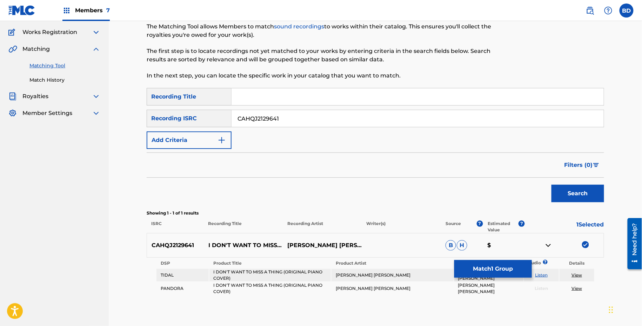
click at [469, 274] on button "Match 1 Group" at bounding box center [492, 269] width 77 height 18
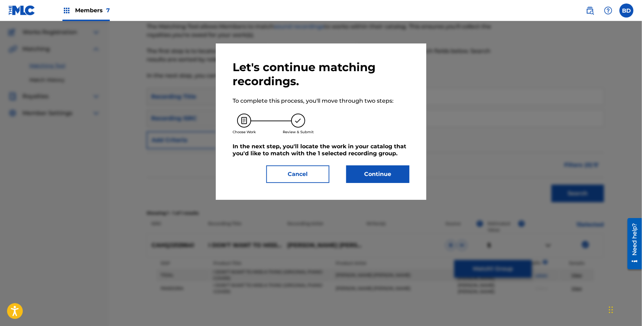
click at [351, 168] on button "Continue" at bounding box center [377, 174] width 63 height 18
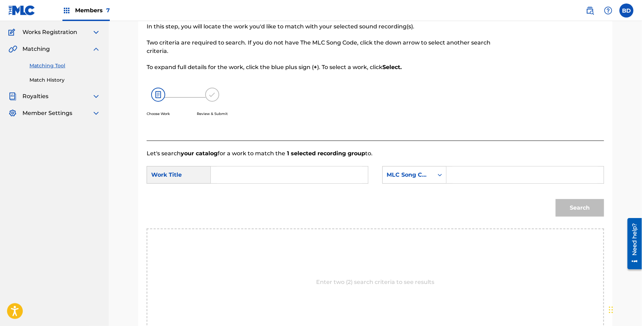
click at [496, 177] on input "Search Form" at bounding box center [524, 175] width 145 height 17
paste input "I17652"
type input "I17652"
click at [338, 184] on div "SearchWithCriteria4dadd1a4-d4c9-4d5b-a90d-79acf5cbafa7 Work Title SearchWithCri…" at bounding box center [375, 177] width 457 height 22
click at [327, 174] on input "Search Form" at bounding box center [289, 175] width 145 height 17
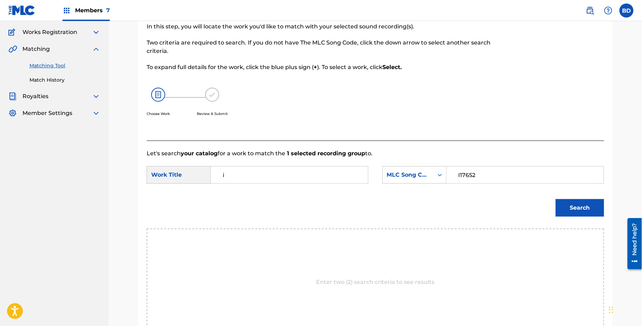
type input "i"
click at [571, 214] on button "Search" at bounding box center [579, 208] width 48 height 18
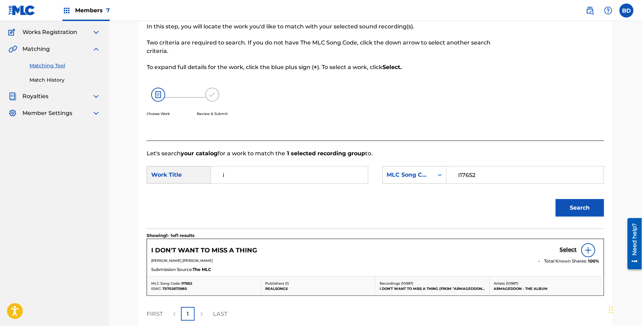
click at [564, 250] on h5 "Select" at bounding box center [568, 249] width 17 height 7
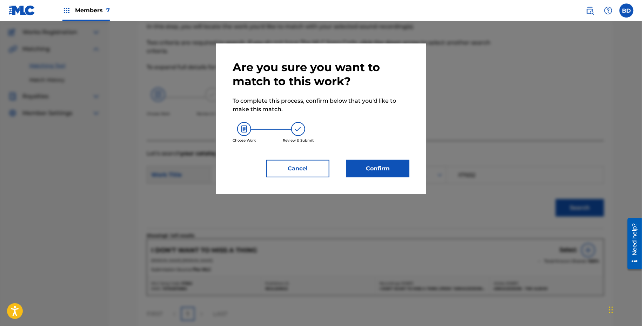
click at [357, 156] on div "Are you sure you want to match to this work? To complete this process, confirm …" at bounding box center [320, 118] width 177 height 117
click at [357, 163] on button "Confirm" at bounding box center [377, 169] width 63 height 18
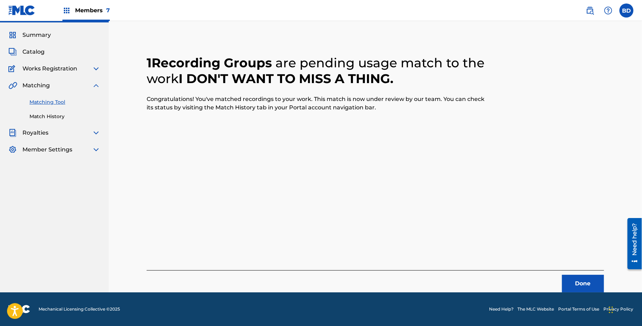
scroll to position [18, 0]
click at [53, 121] on div "Summary Catalog Works Registration Claiming Tool Individual Registration Tool B…" at bounding box center [54, 92] width 109 height 140
click at [51, 117] on link "Match History" at bounding box center [64, 116] width 71 height 7
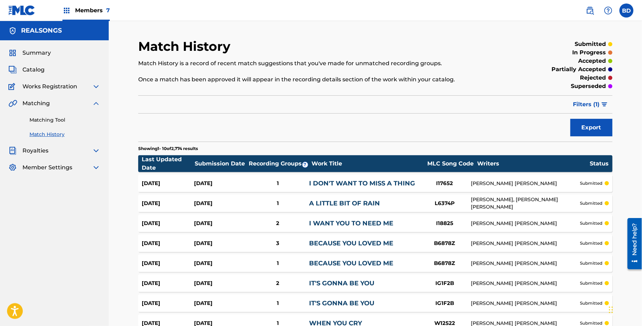
click at [291, 182] on div "1" at bounding box center [277, 183] width 63 height 8
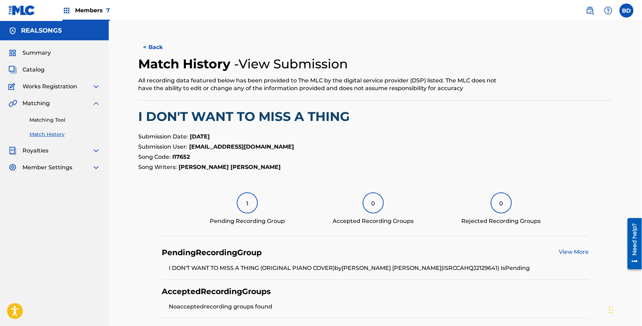
click at [56, 123] on link "Matching Tool" at bounding box center [64, 119] width 71 height 7
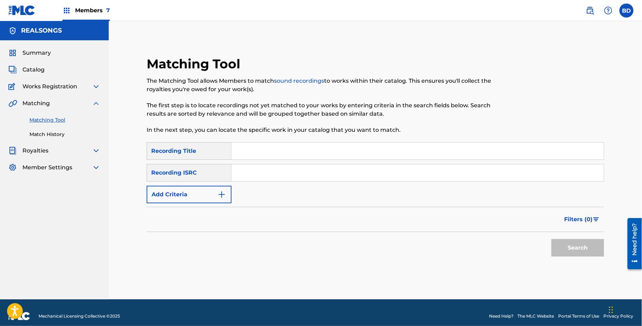
click at [56, 121] on link "Matching Tool" at bounding box center [64, 119] width 71 height 7
click at [283, 174] on input "Search Form" at bounding box center [417, 172] width 372 height 17
paste input "CAJ222100084"
type input "CAJ222100084"
click at [551, 239] on button "Search" at bounding box center [577, 248] width 53 height 18
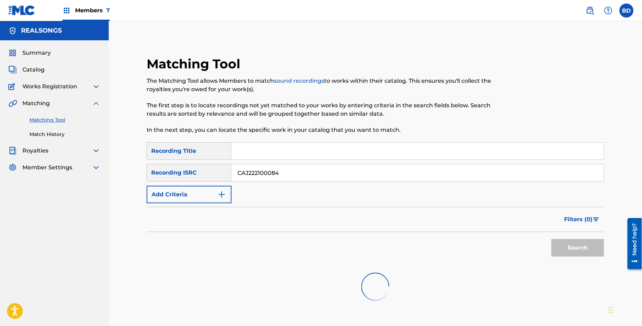
scroll to position [54, 0]
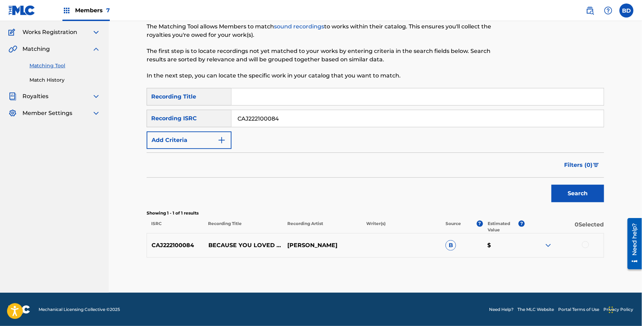
click at [552, 248] on img at bounding box center [548, 245] width 8 height 8
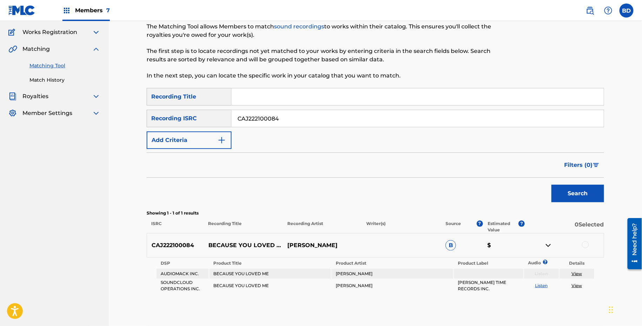
click at [220, 244] on p "BECAUSE YOU LOVED ME" at bounding box center [243, 245] width 79 height 8
click at [584, 242] on div at bounding box center [585, 244] width 7 height 7
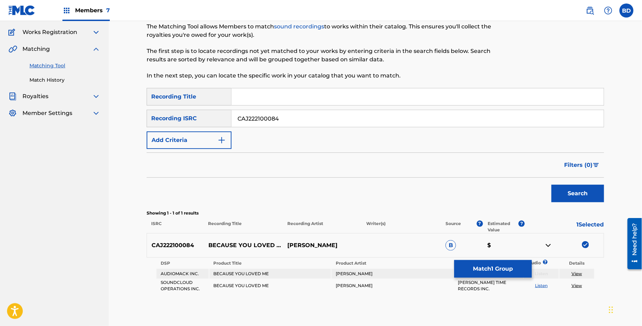
click at [481, 265] on button "Match 1 Group" at bounding box center [492, 269] width 77 height 18
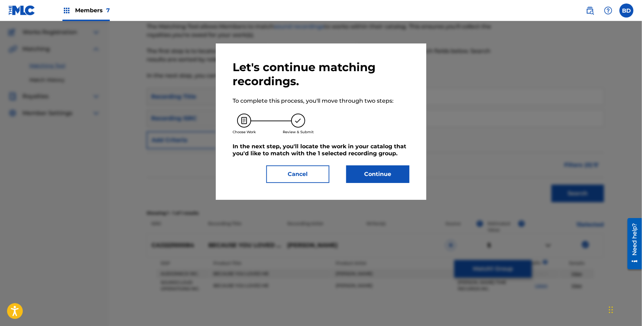
click at [373, 174] on button "Continue" at bounding box center [377, 174] width 63 height 18
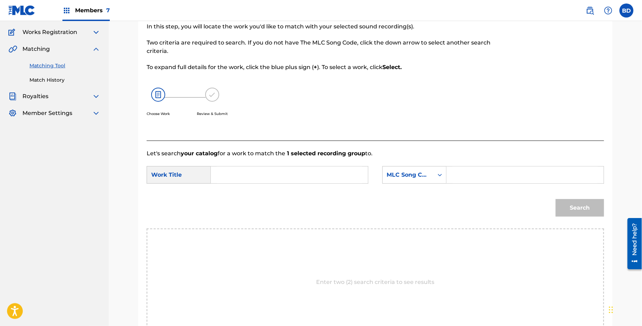
click at [473, 177] on input "Search Form" at bounding box center [524, 175] width 145 height 17
paste input "B6878Z"
type input "B6878Z"
click at [305, 174] on input "Search Form" at bounding box center [289, 175] width 145 height 17
type input "t"
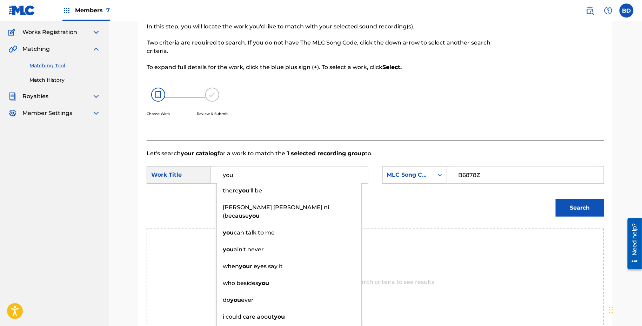
type input "you"
click at [549, 220] on div "Search" at bounding box center [375, 210] width 457 height 36
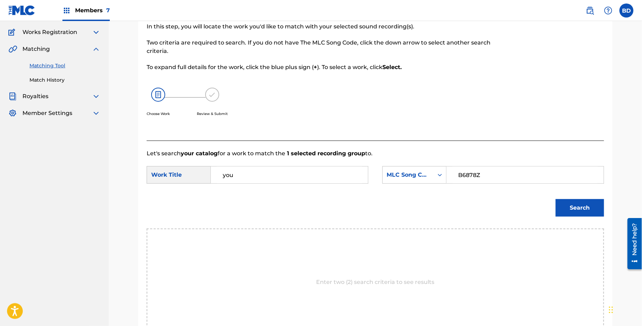
click at [559, 212] on button "Search" at bounding box center [579, 208] width 48 height 18
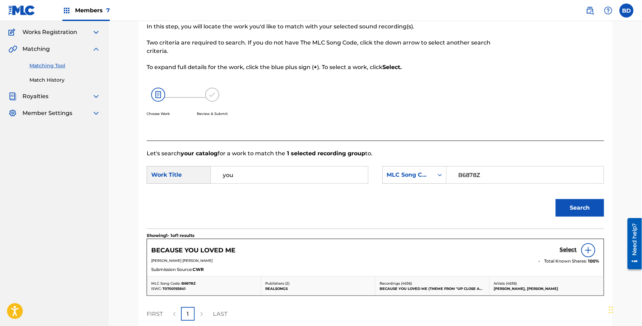
click at [566, 249] on h5 "Select" at bounding box center [568, 249] width 17 height 7
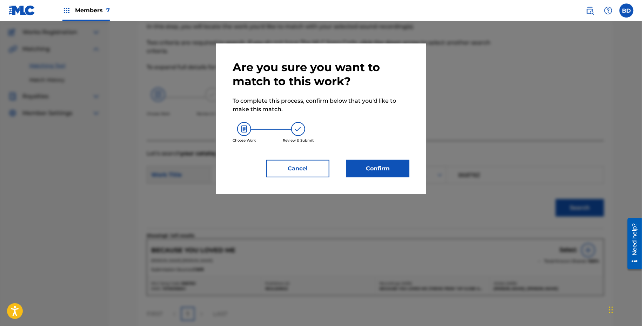
click at [385, 160] on button "Confirm" at bounding box center [377, 169] width 63 height 18
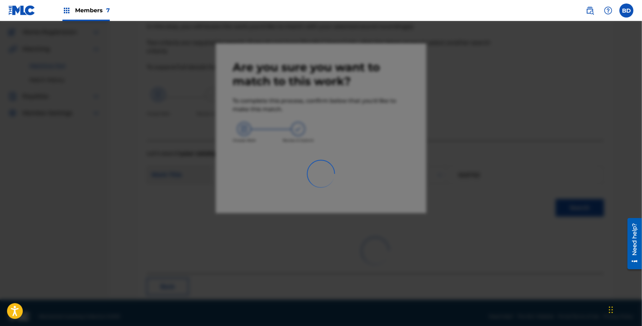
scroll to position [18, 0]
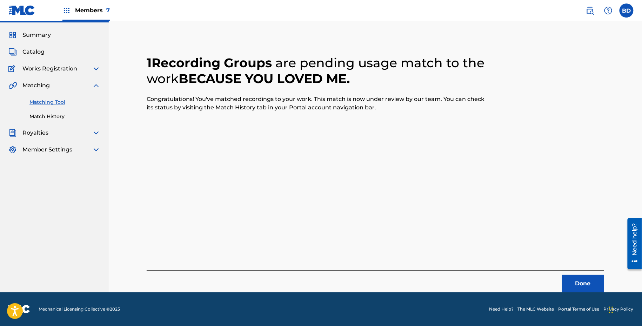
click at [63, 115] on link "Match History" at bounding box center [64, 116] width 71 height 7
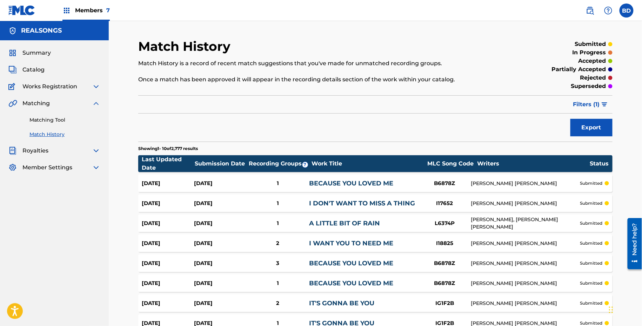
click at [298, 181] on div "1" at bounding box center [277, 183] width 63 height 8
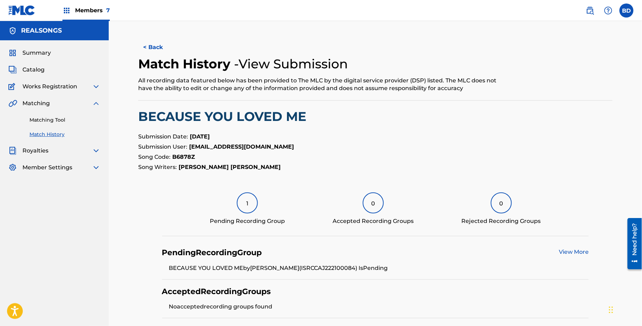
click at [72, 111] on div "Matching Tool Match History" at bounding box center [54, 123] width 92 height 30
click at [72, 116] on link "Matching Tool" at bounding box center [64, 119] width 71 height 7
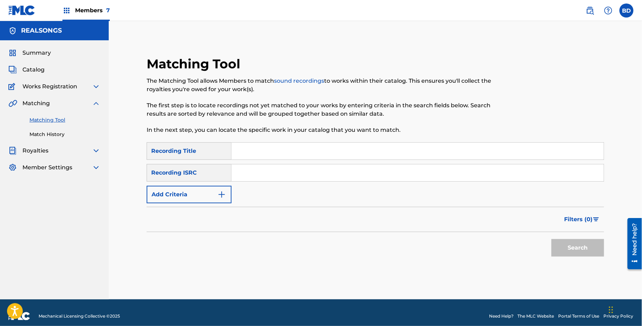
click at [297, 162] on div "SearchWithCriteriaa6368fe2-ed26-4642-b73f-7a467cb2975a Recording Title SearchWi…" at bounding box center [375, 172] width 457 height 61
click at [301, 172] on input "Search Form" at bounding box center [417, 172] width 372 height 17
paste input "CAM460400034"
type input "CAM460400034"
click at [551, 239] on button "Search" at bounding box center [577, 248] width 53 height 18
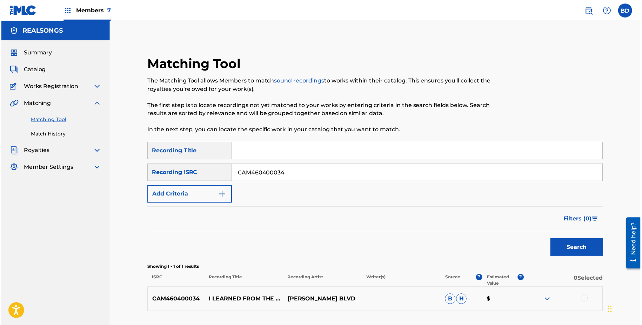
scroll to position [54, 0]
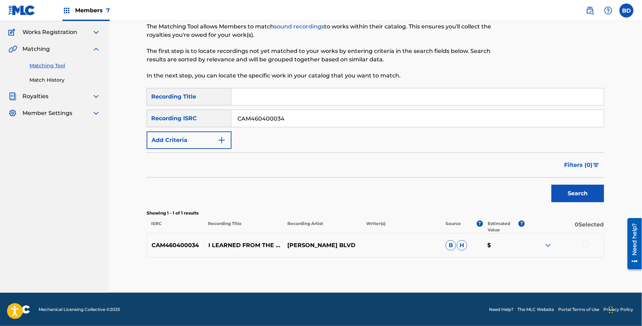
click at [550, 242] on img at bounding box center [548, 245] width 8 height 8
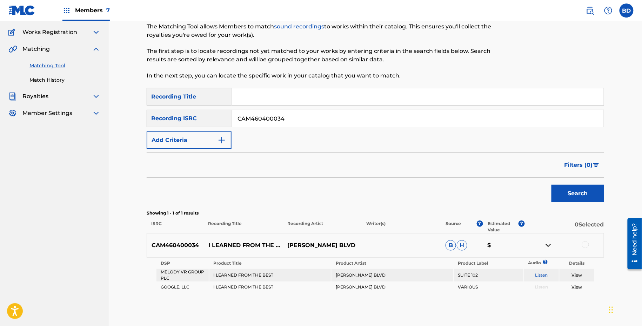
click at [244, 245] on p "I LEARNED FROM THE BEST" at bounding box center [243, 245] width 79 height 8
click at [585, 245] on div at bounding box center [585, 244] width 7 height 7
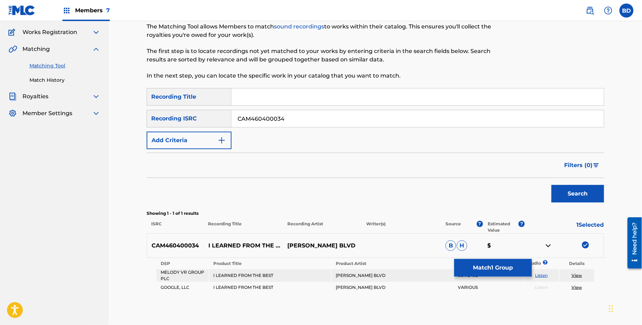
click at [482, 269] on button "Match 1 Group" at bounding box center [492, 268] width 77 height 18
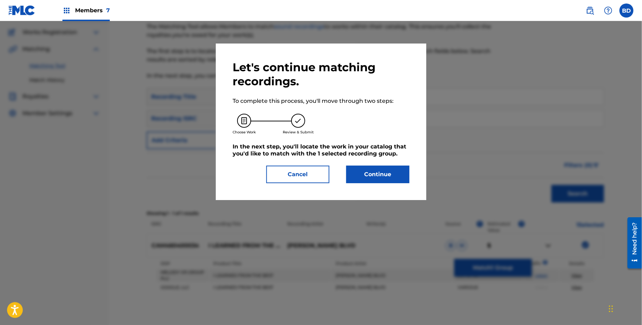
click at [373, 183] on div "Let's continue matching recordings. To complete this process, you'll move throu…" at bounding box center [321, 121] width 210 height 156
click at [383, 188] on div "Let's continue matching recordings. To complete this process, you'll move throu…" at bounding box center [321, 121] width 210 height 156
click at [383, 181] on button "Continue" at bounding box center [377, 174] width 63 height 18
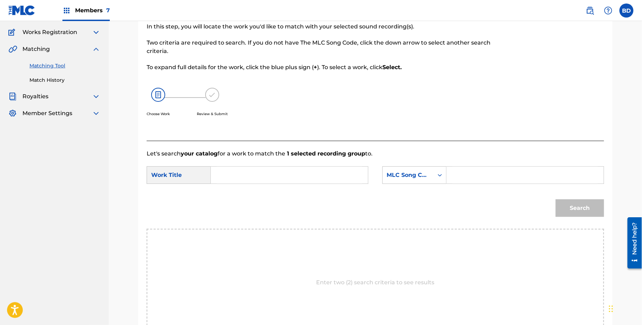
click at [466, 172] on input "Search Form" at bounding box center [524, 175] width 145 height 17
paste input "I62229"
type input "I62229"
click at [316, 170] on input "Search Form" at bounding box center [289, 175] width 145 height 17
type input "i"
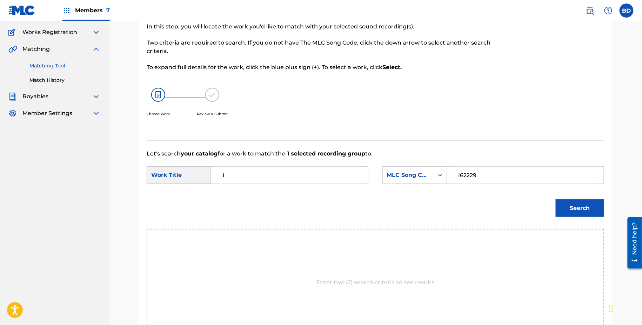
click at [583, 212] on button "Search" at bounding box center [579, 208] width 48 height 18
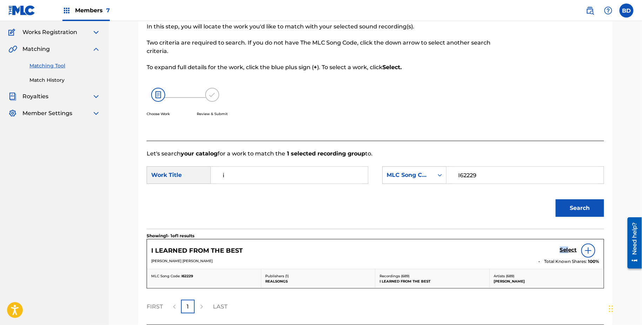
click at [567, 246] on div "Select" at bounding box center [580, 250] width 40 height 14
click at [564, 252] on h5 "Select" at bounding box center [568, 249] width 17 height 7
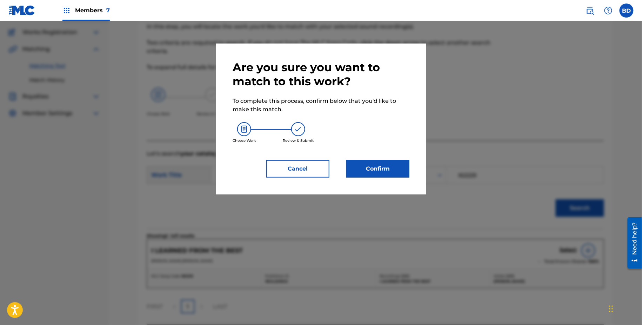
click at [360, 174] on button "Confirm" at bounding box center [377, 169] width 63 height 18
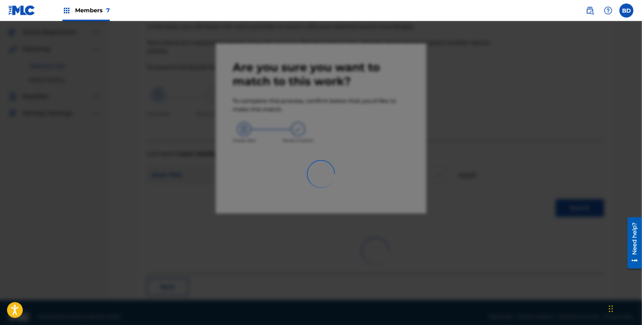
scroll to position [18, 0]
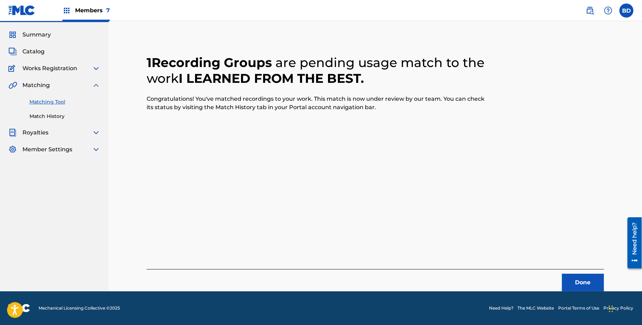
click at [32, 118] on link "Match History" at bounding box center [64, 116] width 71 height 7
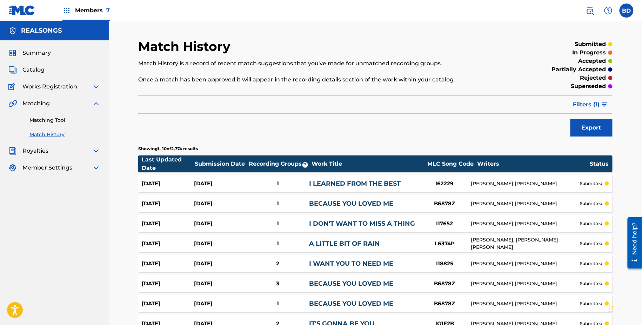
click at [287, 187] on div "Aug 18, 2025 Aug 18, 2025 1 I LEARNED FROM THE BEST I62229 DIANE EVE WARREN sub…" at bounding box center [375, 184] width 474 height 18
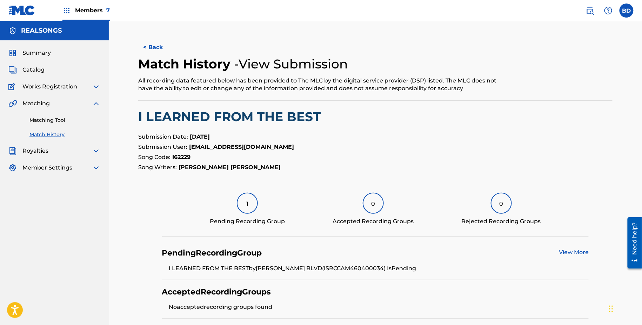
click at [66, 122] on link "Matching Tool" at bounding box center [64, 119] width 71 height 7
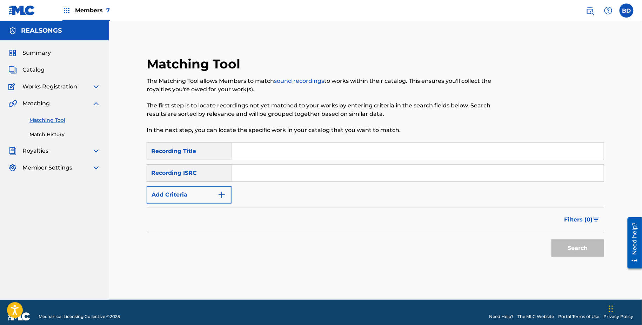
click at [278, 171] on input "Search Form" at bounding box center [417, 172] width 372 height 17
paste input "CAM460401236"
type input "CAM460401236"
click at [551, 239] on button "Search" at bounding box center [577, 248] width 53 height 18
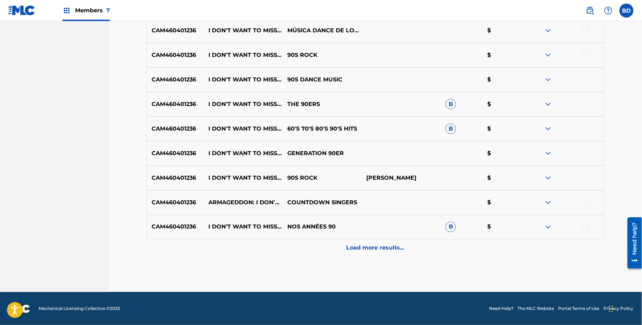
click at [546, 243] on div "Load more results..." at bounding box center [375, 248] width 457 height 18
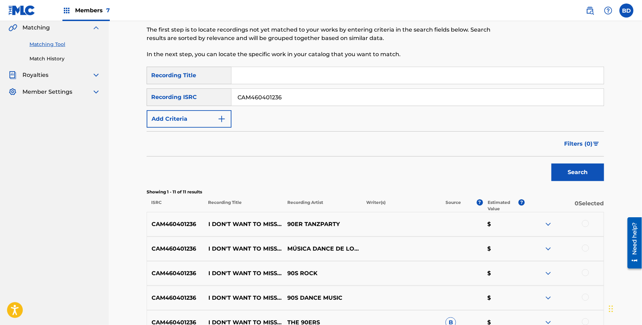
scroll to position [301, 0]
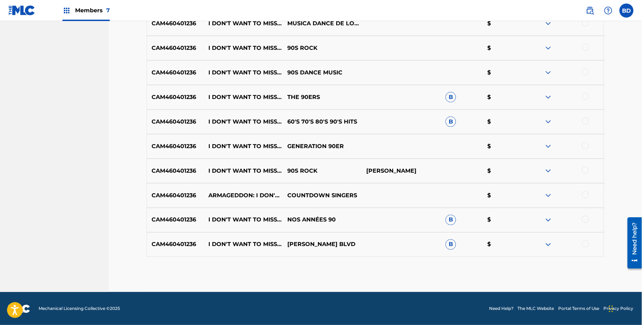
click at [550, 242] on img at bounding box center [548, 244] width 8 height 8
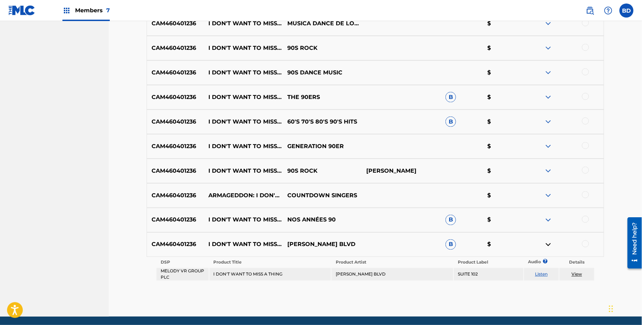
click at [550, 219] on img at bounding box center [548, 220] width 8 height 8
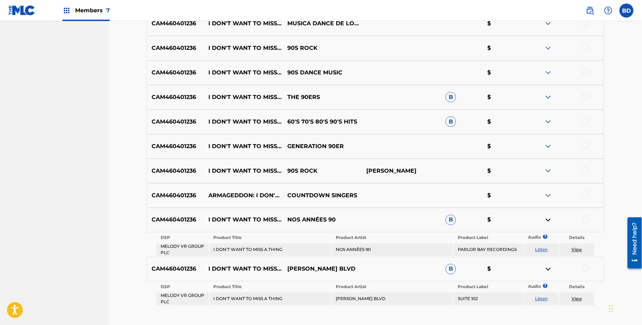
click at [547, 118] on img at bounding box center [548, 121] width 8 height 8
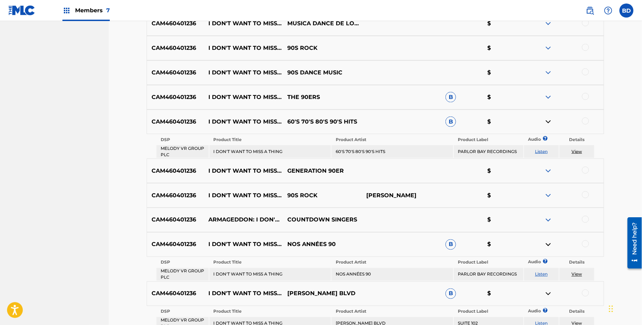
click at [547, 97] on img at bounding box center [548, 97] width 8 height 8
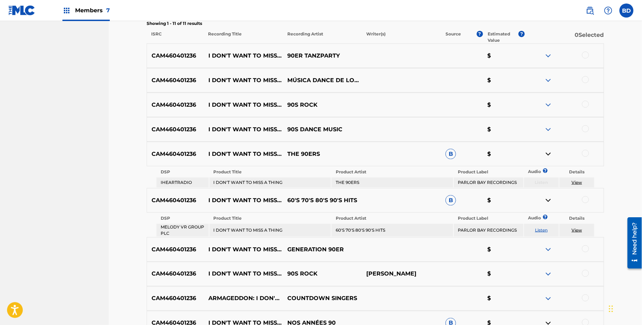
scroll to position [197, 0]
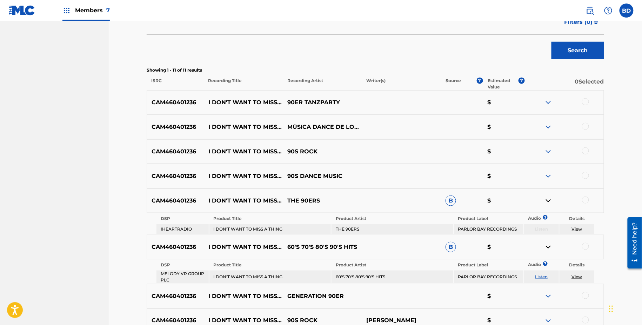
click at [242, 123] on p "I DON'T WANT TO MISS A THING" at bounding box center [243, 127] width 79 height 8
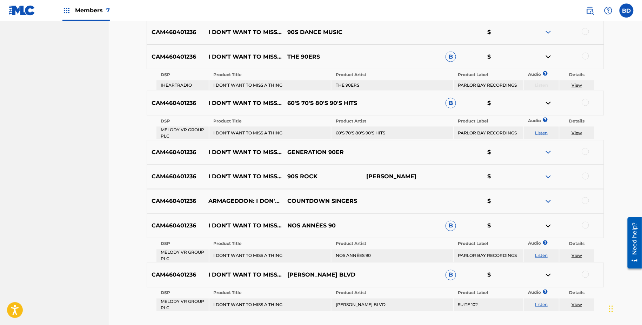
scroll to position [360, 0]
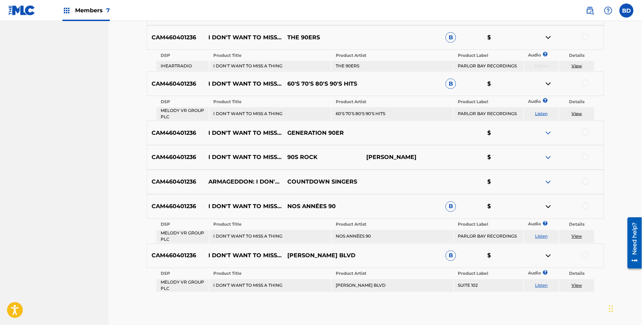
click at [337, 69] on td "THE 90ERS" at bounding box center [392, 66] width 122 height 10
click at [349, 114] on td "60'S 70'S 80'S 90'S HITS" at bounding box center [392, 113] width 122 height 13
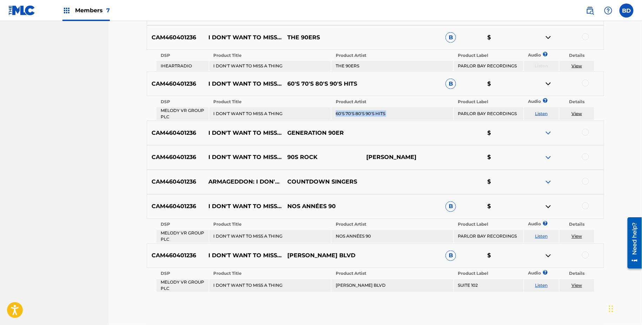
click at [349, 114] on td "60'S 70'S 80'S 90'S HITS" at bounding box center [392, 113] width 122 height 13
click at [361, 236] on td "NOS ANNÉES 90" at bounding box center [392, 236] width 122 height 13
click at [350, 282] on td "GRAHAM BLVD" at bounding box center [392, 285] width 122 height 13
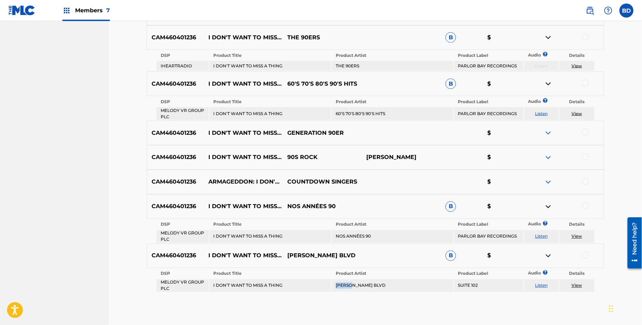
click at [350, 282] on td "GRAHAM BLVD" at bounding box center [392, 285] width 122 height 13
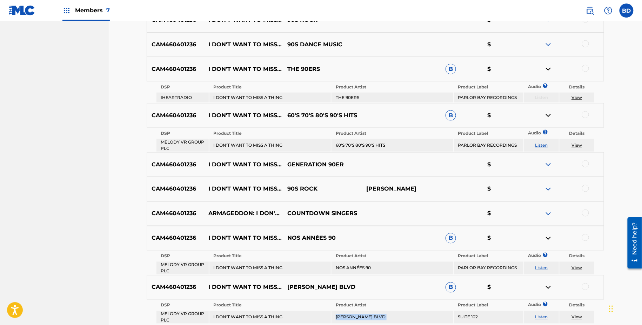
scroll to position [364, 0]
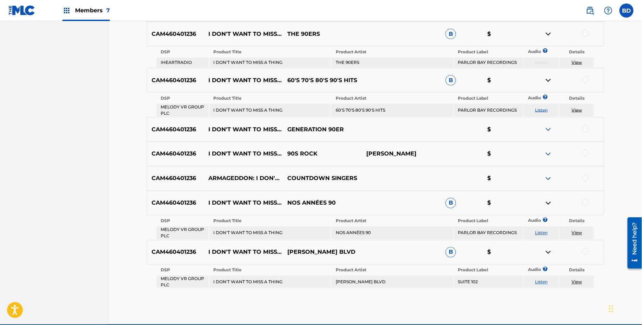
click at [585, 33] on div at bounding box center [585, 33] width 7 height 7
click at [539, 34] on div at bounding box center [563, 34] width 79 height 8
click at [547, 34] on img at bounding box center [548, 34] width 8 height 8
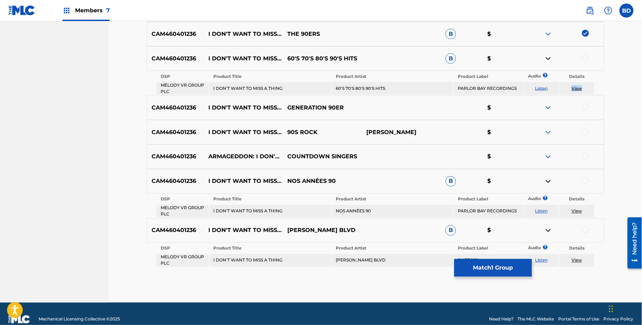
click at [584, 60] on div at bounding box center [585, 57] width 7 height 7
click at [543, 62] on div at bounding box center [563, 58] width 79 height 8
click at [545, 59] on img at bounding box center [548, 58] width 8 height 8
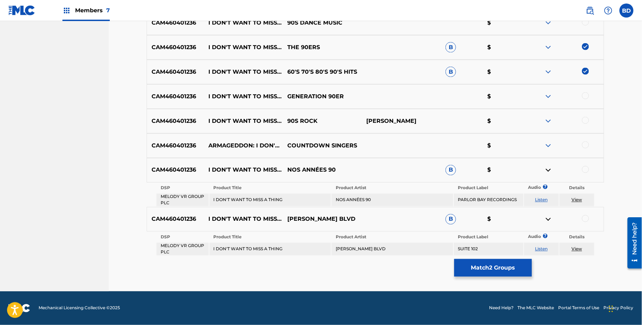
scroll to position [350, 0]
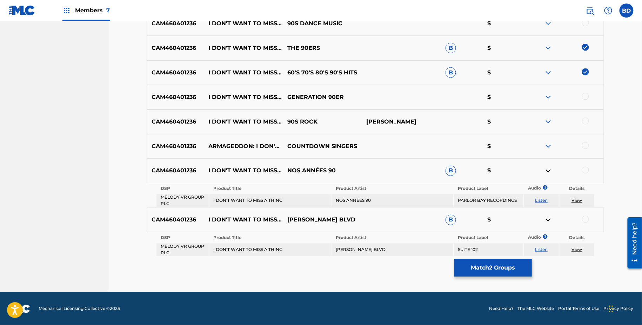
click at [583, 172] on div at bounding box center [585, 170] width 7 height 7
click at [546, 171] on img at bounding box center [548, 171] width 8 height 8
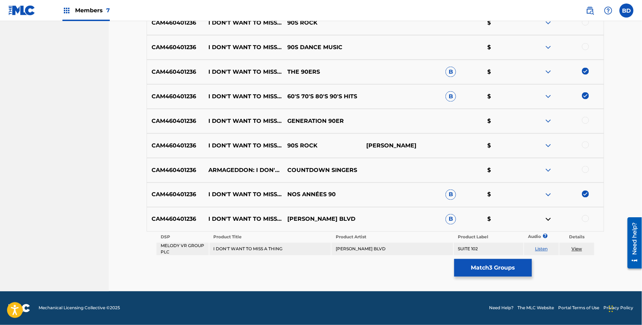
scroll to position [325, 0]
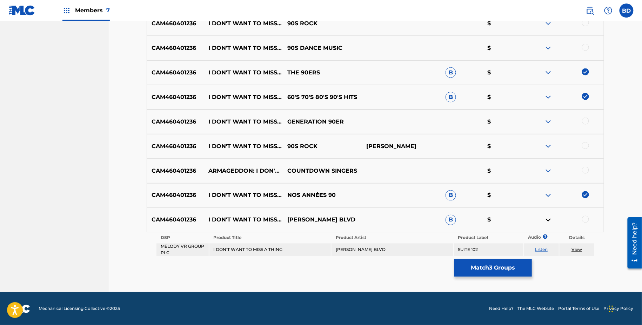
click at [587, 217] on div at bounding box center [585, 219] width 7 height 7
click at [551, 196] on img at bounding box center [548, 195] width 8 height 8
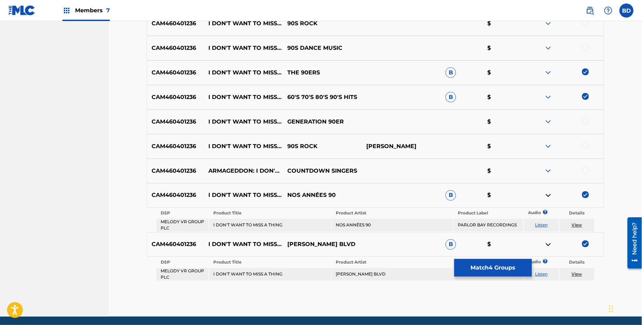
click at [545, 244] on img at bounding box center [548, 244] width 8 height 8
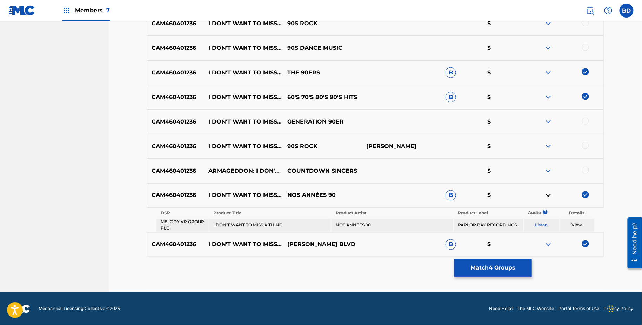
click at [491, 262] on button "Match 4 Groups" at bounding box center [492, 268] width 77 height 18
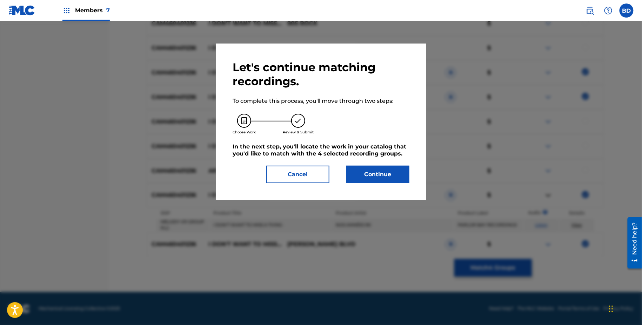
click at [328, 175] on button "Cancel" at bounding box center [297, 174] width 63 height 18
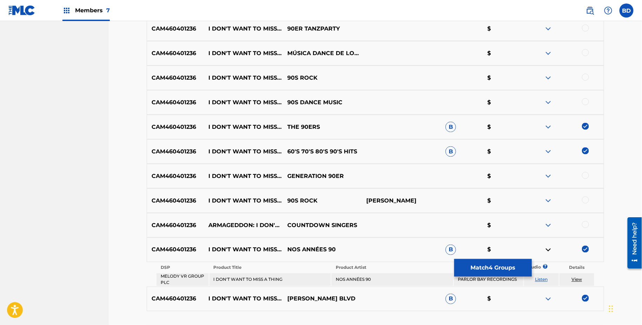
scroll to position [234, 0]
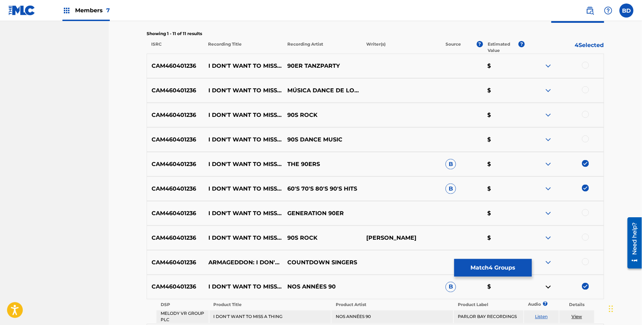
click at [468, 267] on button "Match 4 Groups" at bounding box center [492, 268] width 77 height 18
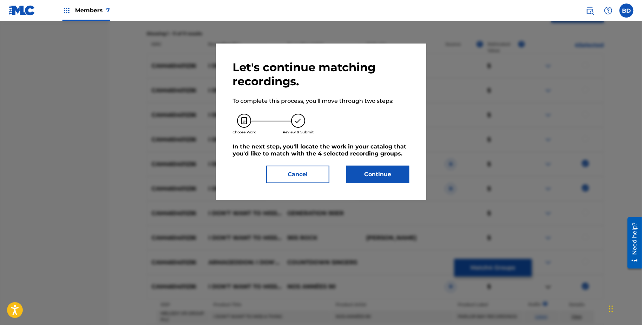
click at [375, 161] on div "Let's continue matching recordings. To complete this process, you'll move throu…" at bounding box center [320, 121] width 177 height 123
click at [373, 169] on button "Continue" at bounding box center [377, 174] width 63 height 18
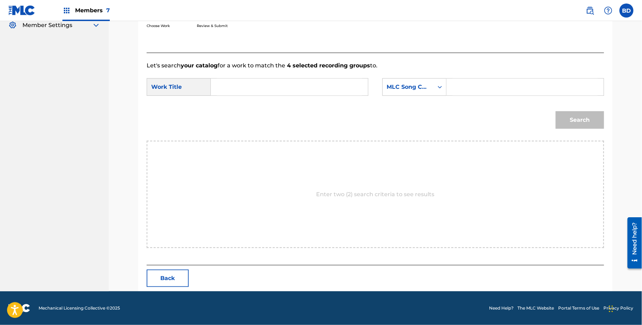
scroll to position [142, 0]
click at [500, 90] on input "Search Form" at bounding box center [524, 87] width 145 height 17
paste input "I17652"
type input "I17652"
click at [361, 89] on div "Search Form" at bounding box center [289, 88] width 157 height 18
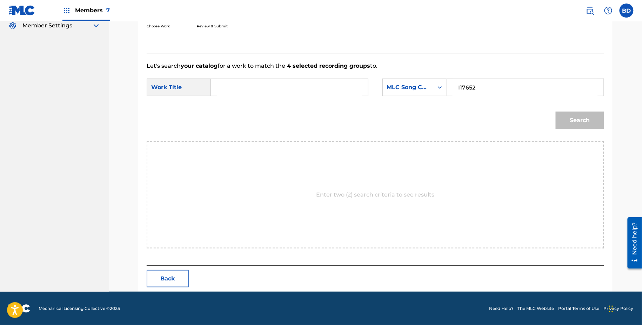
click at [359, 88] on input "Search Form" at bounding box center [289, 87] width 145 height 17
type input "i"
click at [599, 118] on button "Search" at bounding box center [579, 120] width 48 height 18
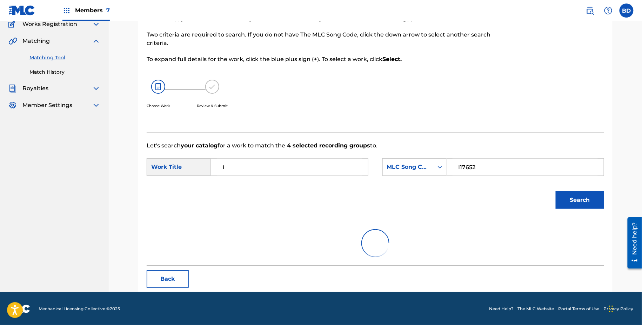
scroll to position [121, 0]
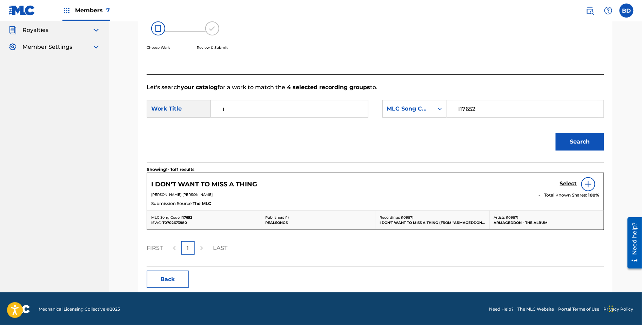
click at [568, 188] on div "Select" at bounding box center [580, 184] width 40 height 14
click at [567, 184] on h5 "Select" at bounding box center [568, 183] width 17 height 7
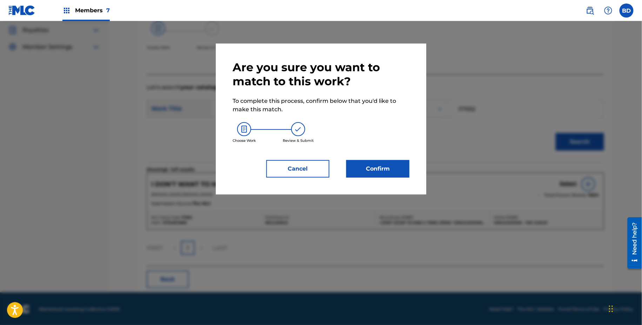
click at [354, 160] on button "Confirm" at bounding box center [377, 169] width 63 height 18
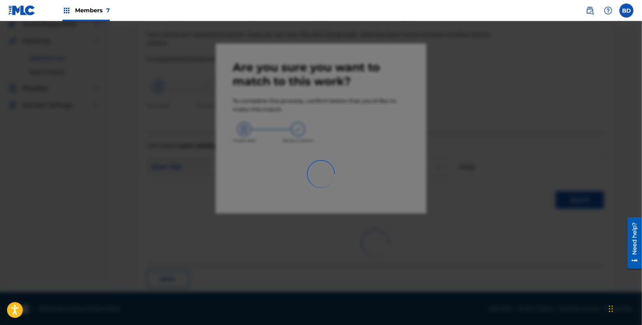
scroll to position [18, 0]
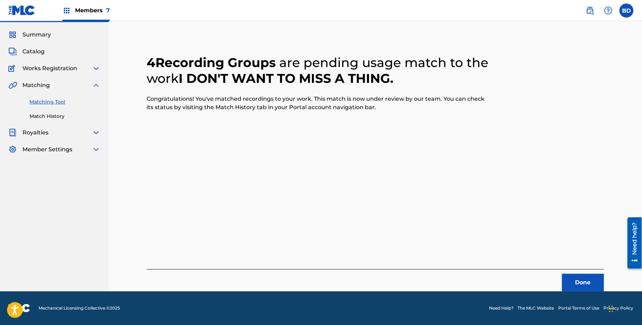
click at [50, 122] on div "Summary Catalog Works Registration Claiming Tool Individual Registration Tool B…" at bounding box center [54, 92] width 109 height 140
click at [49, 120] on div "Summary Catalog Works Registration Claiming Tool Individual Registration Tool B…" at bounding box center [54, 92] width 109 height 140
click at [47, 118] on link "Match History" at bounding box center [64, 116] width 71 height 7
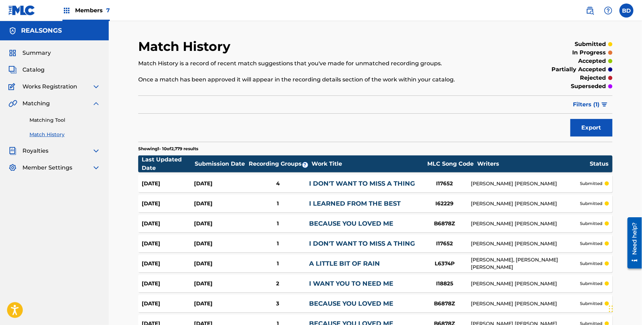
click at [260, 180] on div "4" at bounding box center [277, 183] width 63 height 8
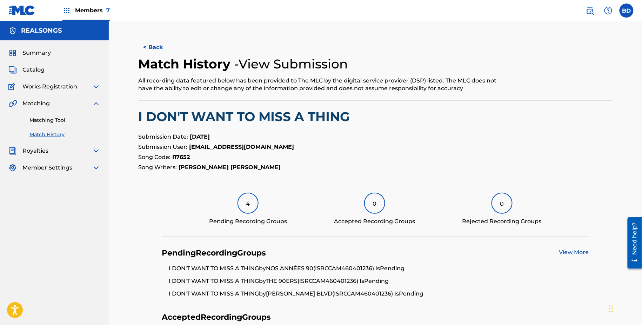
click at [80, 117] on link "Matching Tool" at bounding box center [64, 119] width 71 height 7
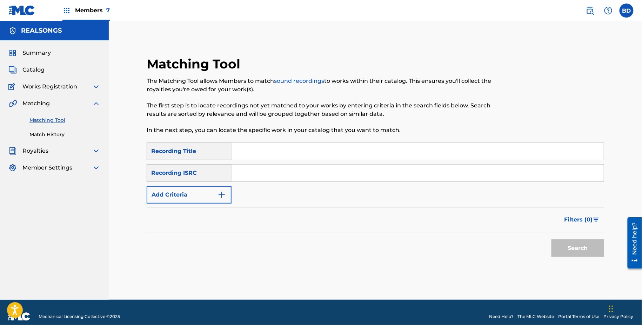
click at [291, 181] on input "Search Form" at bounding box center [417, 172] width 372 height 17
paste input "CAM460401578"
type input "CAM460401578"
click at [551, 239] on button "Search" at bounding box center [577, 248] width 53 height 18
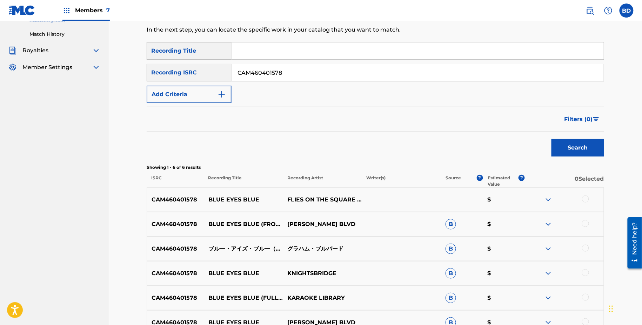
scroll to position [178, 0]
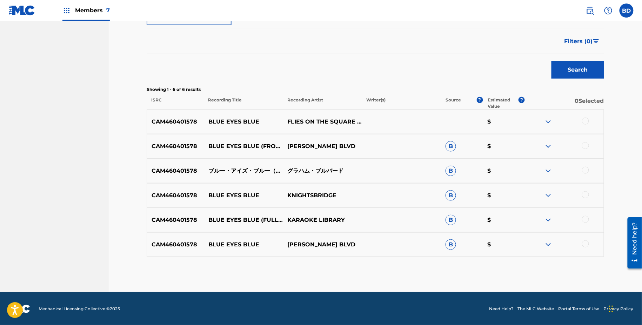
click at [551, 241] on img at bounding box center [548, 244] width 8 height 8
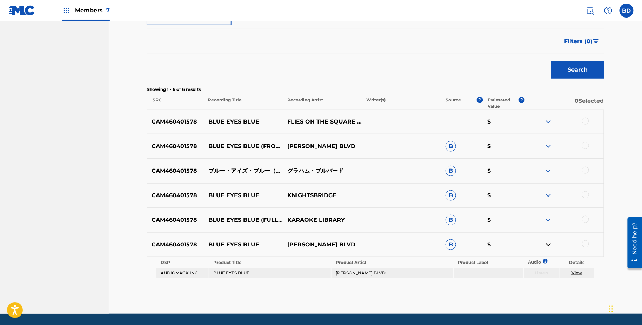
click at [550, 213] on div "CAM460401578 BLUE EYES BLUE (FULL VOCAL VERSION) [IN THE STYLE OF ERIC CLAPTON]…" at bounding box center [375, 220] width 457 height 25
click at [551, 216] on img at bounding box center [548, 220] width 8 height 8
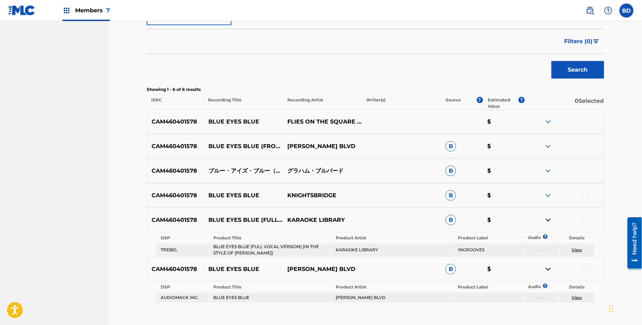
click at [550, 187] on div "CAM460401578 BLUE EYES BLUE KNIGHTSBRIDGE B $" at bounding box center [375, 195] width 457 height 25
click at [550, 195] on img at bounding box center [548, 195] width 8 height 8
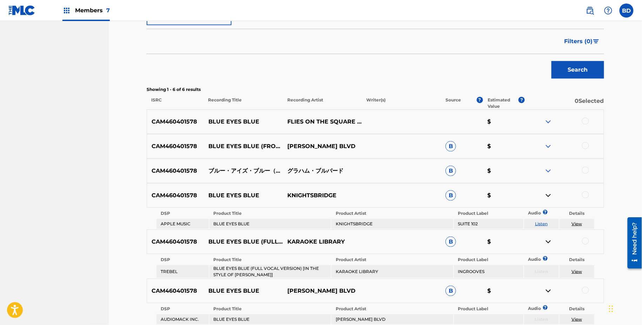
click at [547, 173] on img at bounding box center [548, 171] width 8 height 8
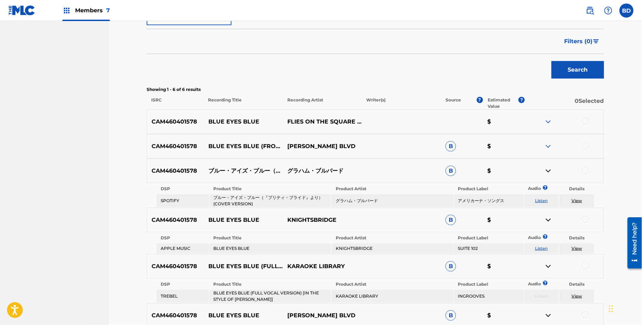
click at [552, 141] on div "CAM460401578 BLUE EYES BLUE (FROM "RUNAWAY BRIDE") (COVER VERSION) GRAHAM BLVD …" at bounding box center [375, 146] width 457 height 25
click at [548, 148] on img at bounding box center [548, 146] width 8 height 8
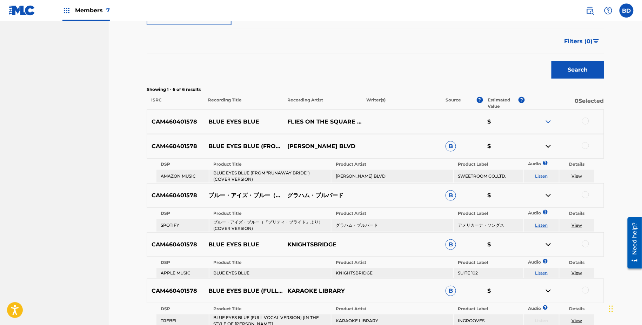
click at [223, 129] on div "CAM460401578 BLUE EYES BLUE FLIES ON THE SQUARE EGG $" at bounding box center [375, 121] width 457 height 25
click at [223, 128] on div "CAM460401578 BLUE EYES BLUE FLIES ON THE SQUARE EGG $" at bounding box center [375, 121] width 457 height 25
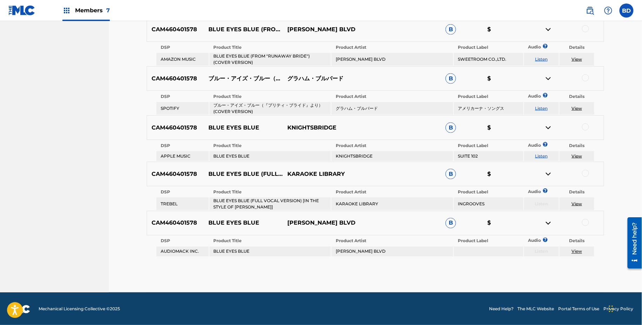
scroll to position [258, 0]
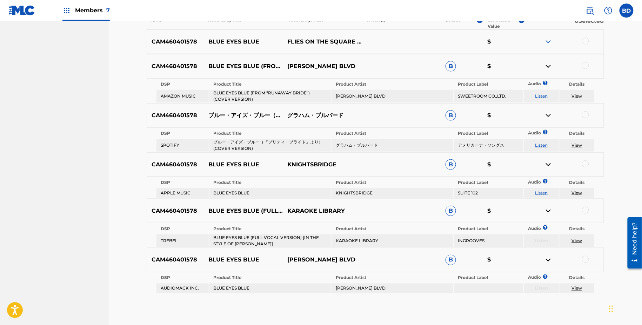
click at [586, 258] on div at bounding box center [585, 259] width 7 height 7
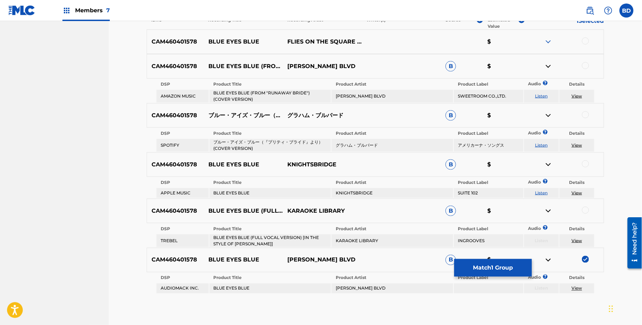
click at [545, 258] on img at bounding box center [548, 260] width 8 height 8
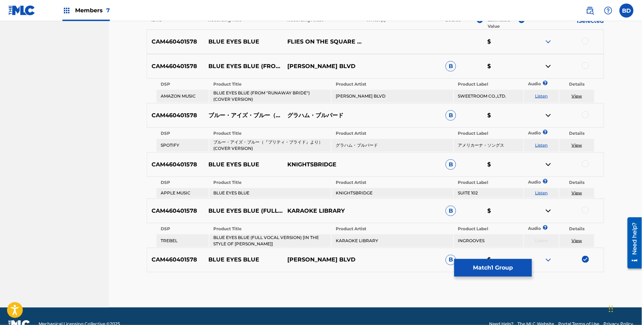
click at [232, 93] on td "BLUE EYES BLUE (FROM "RUNAWAY BRIDE") (COVER VERSION)" at bounding box center [270, 96] width 122 height 13
click at [357, 94] on td "GRAHAM BLVD" at bounding box center [392, 96] width 122 height 13
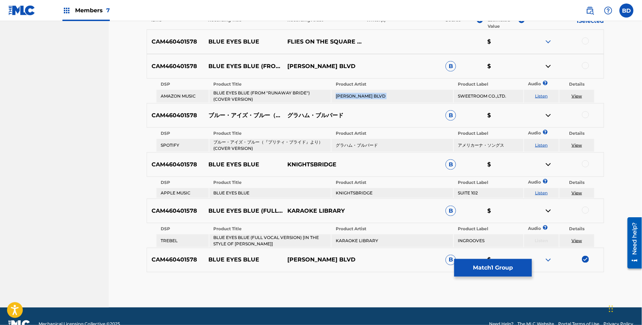
click at [357, 94] on td "GRAHAM BLVD" at bounding box center [392, 96] width 122 height 13
click at [343, 142] on td "グラハム・ブルバード" at bounding box center [392, 145] width 122 height 13
click at [357, 188] on td "KNIGHTSBRIDGE" at bounding box center [392, 193] width 122 height 10
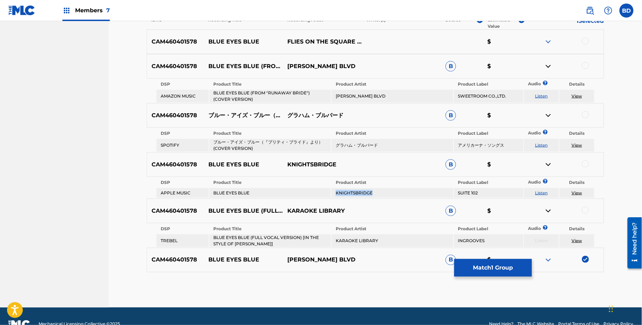
click at [357, 188] on td "KNIGHTSBRIDGE" at bounding box center [392, 193] width 122 height 10
click at [347, 237] on td "KARAOKE LIBRARY" at bounding box center [392, 240] width 122 height 13
click at [253, 139] on td "ブルー・アイズ・ブルー（『プリティ・ブライド』より）(COVER VERSION)" at bounding box center [270, 145] width 122 height 13
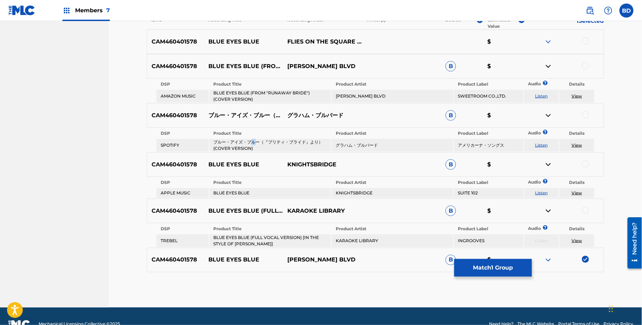
click at [253, 139] on td "ブルー・アイズ・ブルー（『プリティ・ブライド』より）(COVER VERSION)" at bounding box center [270, 145] width 122 height 13
click at [232, 189] on td "BLUE EYES BLUE" at bounding box center [270, 193] width 122 height 10
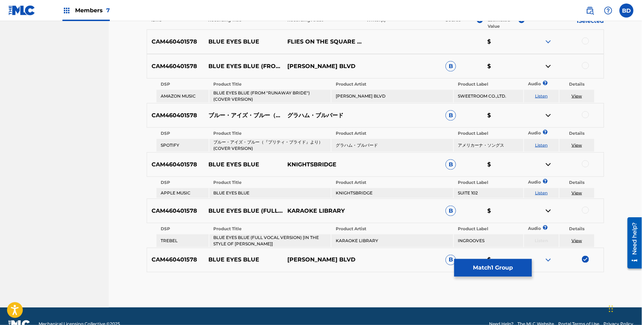
click at [252, 242] on td "BLUE EYES BLUE (FULL VOCAL VERSION) [IN THE STYLE OF ERIC CLAPTON]" at bounding box center [270, 240] width 122 height 13
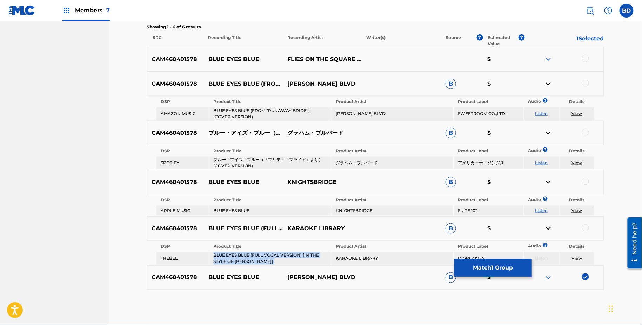
scroll to position [235, 0]
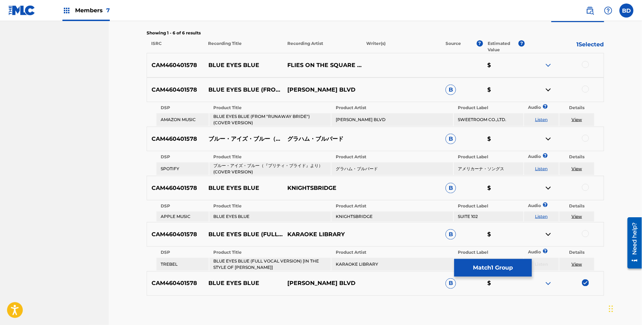
click at [583, 88] on div at bounding box center [585, 89] width 7 height 7
click at [547, 86] on img at bounding box center [548, 90] width 8 height 8
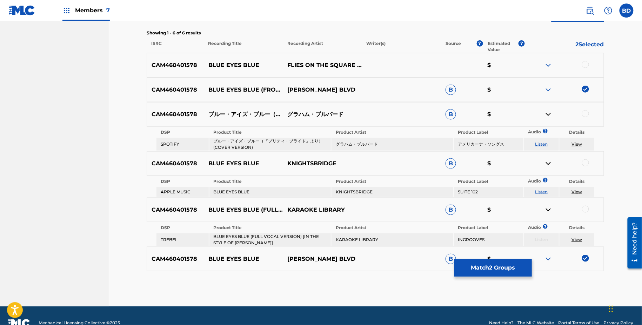
click at [586, 114] on div at bounding box center [585, 113] width 7 height 7
click at [549, 114] on img at bounding box center [548, 114] width 8 height 8
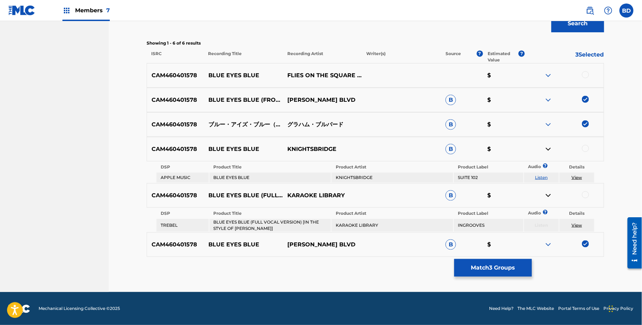
click at [583, 147] on div at bounding box center [585, 148] width 7 height 7
click at [547, 146] on img at bounding box center [548, 149] width 8 height 8
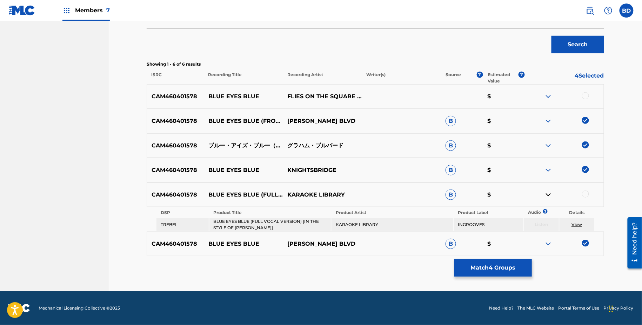
scroll to position [203, 0]
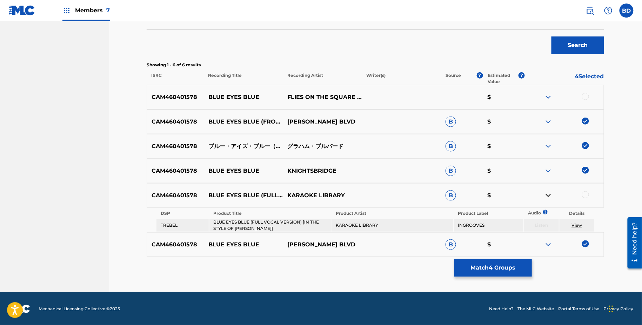
click at [586, 193] on div at bounding box center [585, 194] width 7 height 7
click at [481, 259] on button "Match 5 Groups" at bounding box center [492, 268] width 77 height 18
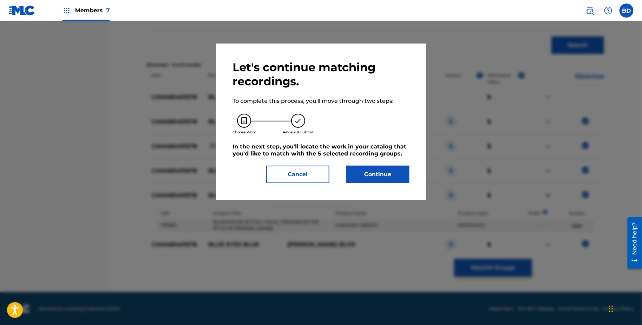
click at [365, 160] on div "Let's continue matching recordings. To complete this process, you'll move throu…" at bounding box center [320, 121] width 177 height 123
click at [365, 168] on button "Continue" at bounding box center [377, 174] width 63 height 18
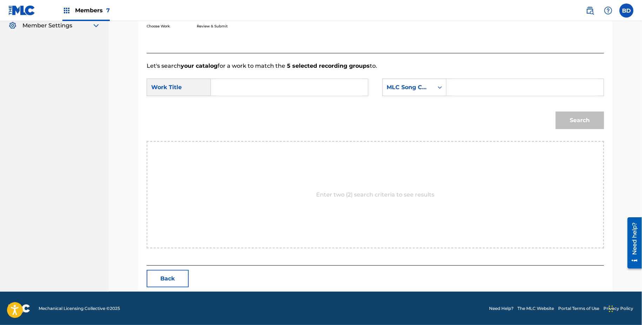
click at [461, 92] on input "Search Form" at bounding box center [524, 87] width 145 height 17
paste input "B14179"
type input "B14179"
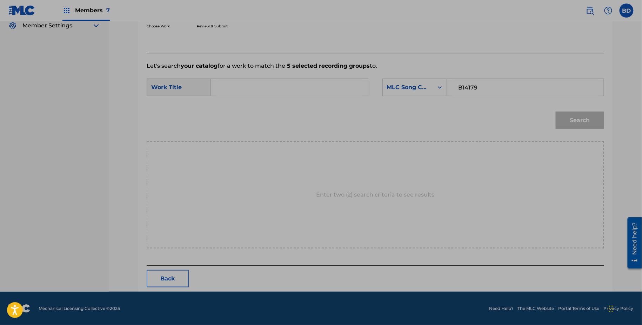
click at [324, 86] on input "Search Form" at bounding box center [289, 87] width 145 height 17
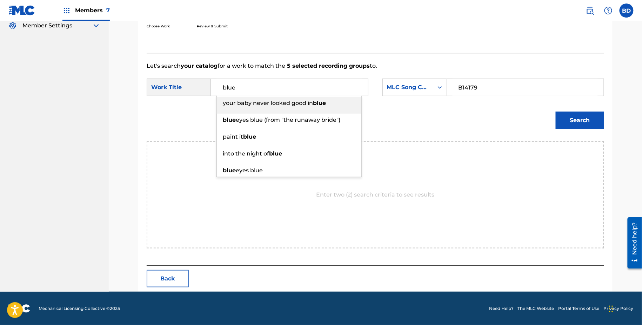
type input "blue"
click at [576, 128] on button "Search" at bounding box center [579, 120] width 48 height 18
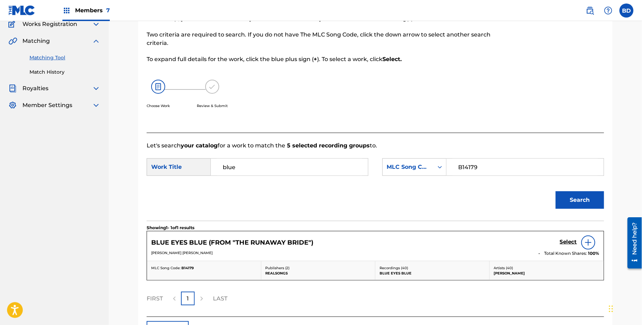
scroll to position [113, 0]
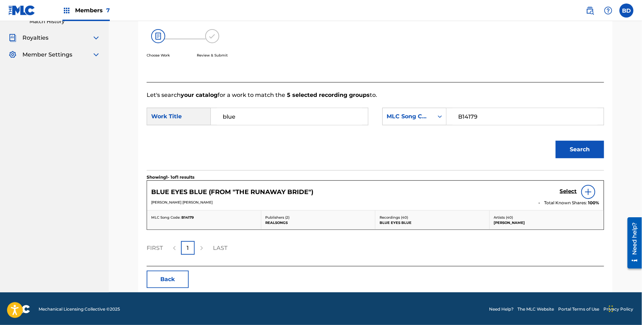
click at [571, 189] on h5 "Select" at bounding box center [568, 191] width 17 height 7
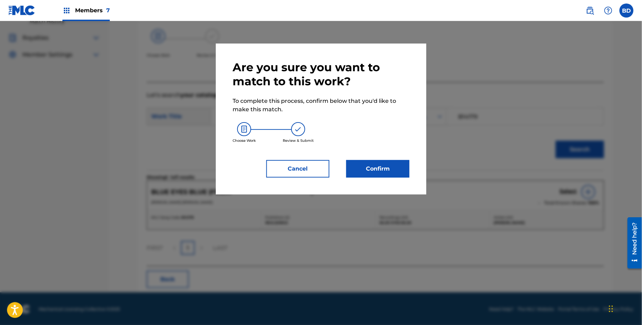
click at [354, 156] on div "Are you sure you want to match to this work? To complete this process, confirm …" at bounding box center [320, 118] width 177 height 117
click at [354, 170] on button "Confirm" at bounding box center [377, 169] width 63 height 18
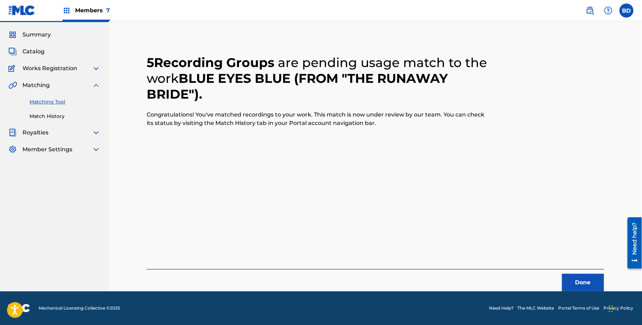
scroll to position [18, 0]
click at [36, 118] on link "Match History" at bounding box center [64, 116] width 71 height 7
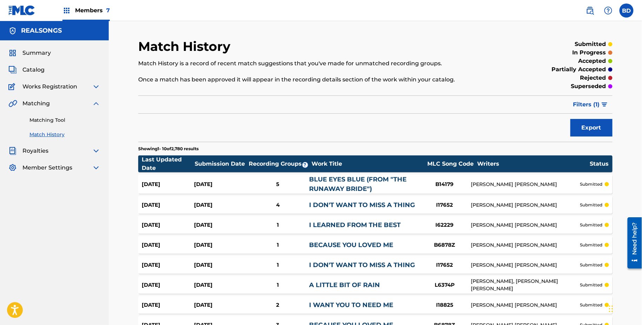
click at [285, 188] on div "Aug 18, 2025 Aug 18, 2025 5 BLUE EYES BLUE (FROM "THE RUNAWAY BRIDE") B14179 DI…" at bounding box center [375, 184] width 474 height 19
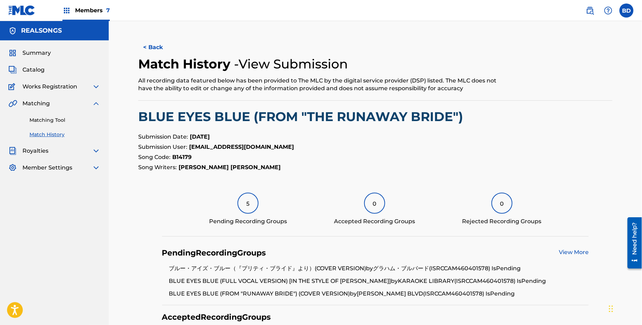
click at [72, 120] on link "Matching Tool" at bounding box center [64, 119] width 71 height 7
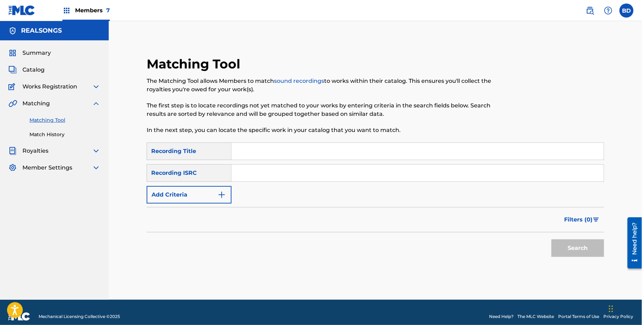
click at [336, 167] on input "Search Form" at bounding box center [417, 172] width 372 height 17
paste input "CAM460401656"
type input "CAM460401656"
click at [551, 239] on button "Search" at bounding box center [577, 248] width 53 height 18
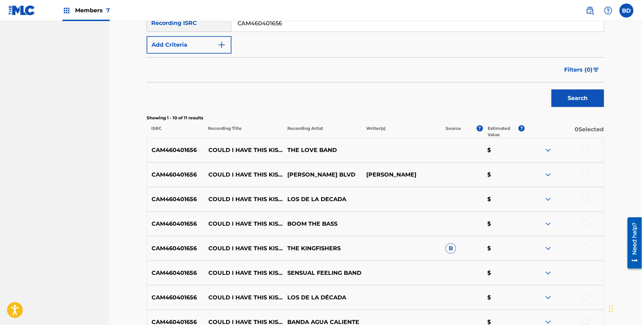
scroll to position [270, 0]
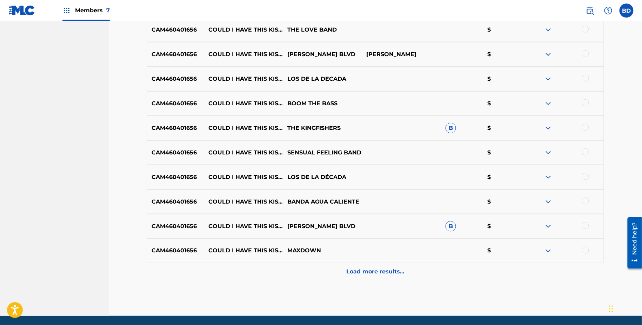
click at [373, 286] on div "Matching Tool The Matching Tool allows Members to match sound recordings to wor…" at bounding box center [375, 50] width 457 height 529
click at [370, 270] on p "Load more results..." at bounding box center [375, 271] width 58 height 8
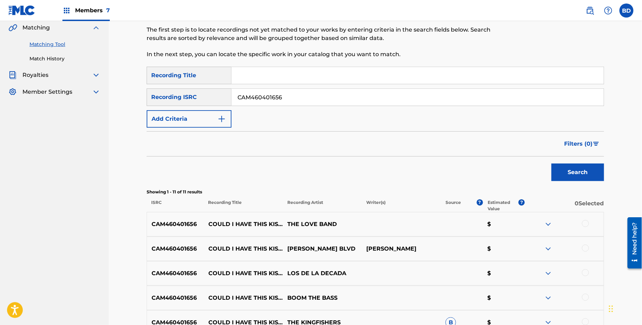
scroll to position [301, 0]
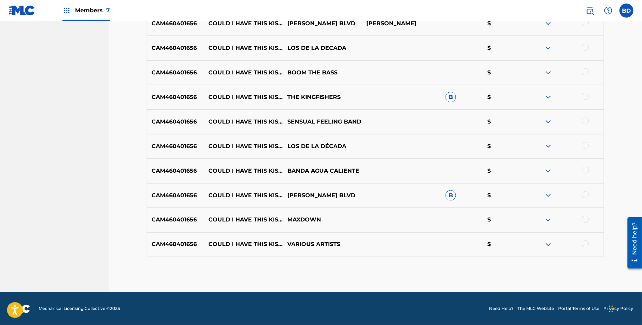
click at [232, 216] on p "COULD I HAVE THIS KISS FOREVER" at bounding box center [243, 220] width 79 height 8
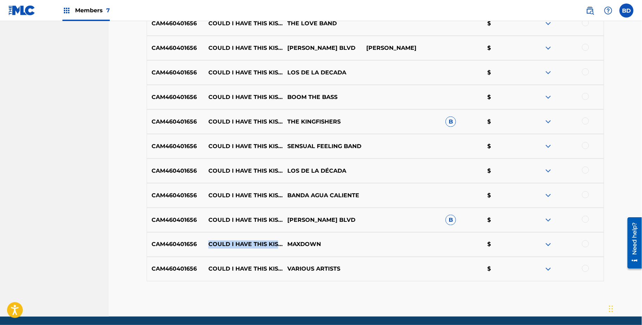
click at [551, 216] on img at bounding box center [548, 220] width 8 height 8
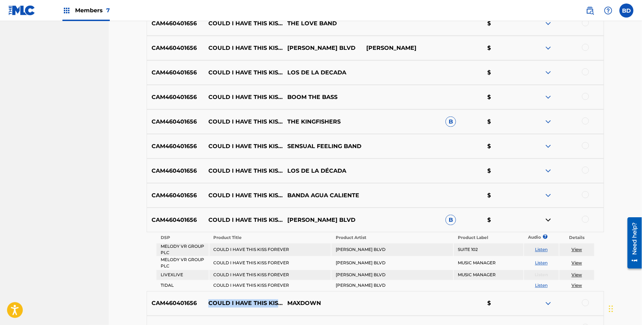
click at [548, 122] on img at bounding box center [548, 121] width 8 height 8
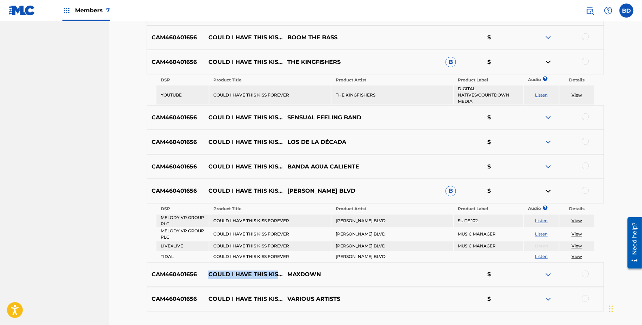
scroll to position [321, 0]
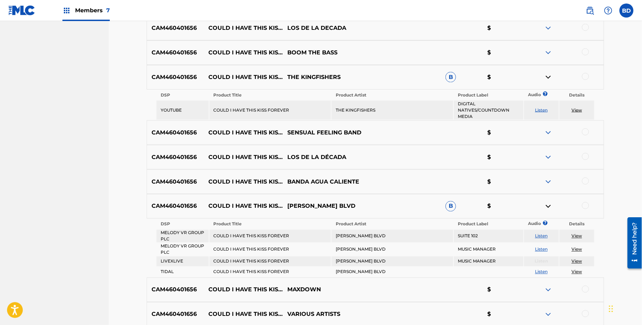
click at [359, 106] on td "THE KINGFISHERS" at bounding box center [392, 110] width 122 height 19
click at [347, 237] on td "GRAHAM BLVD" at bounding box center [392, 236] width 122 height 13
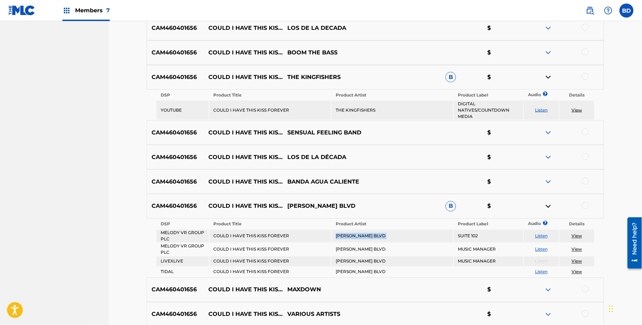
click at [347, 237] on td "GRAHAM BLVD" at bounding box center [392, 236] width 122 height 13
click at [583, 78] on div at bounding box center [585, 76] width 7 height 7
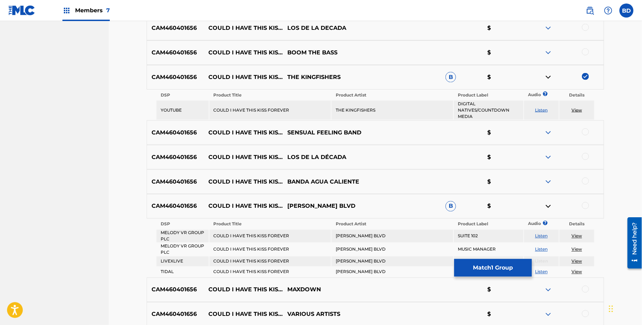
click at [537, 77] on div at bounding box center [563, 77] width 79 height 8
click at [545, 77] on img at bounding box center [548, 77] width 8 height 8
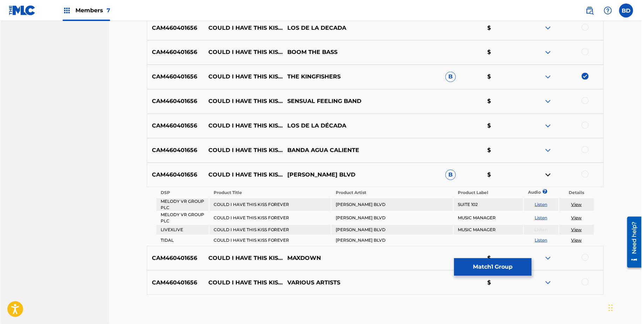
scroll to position [360, 0]
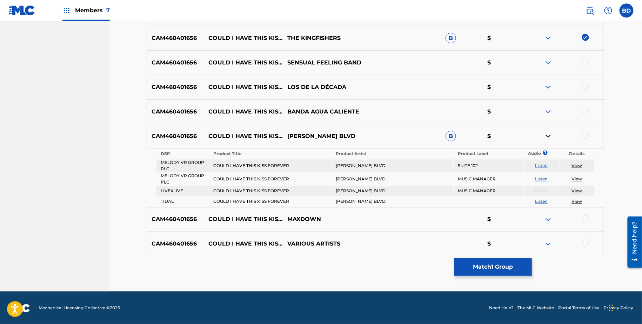
click at [584, 135] on div at bounding box center [585, 135] width 7 height 7
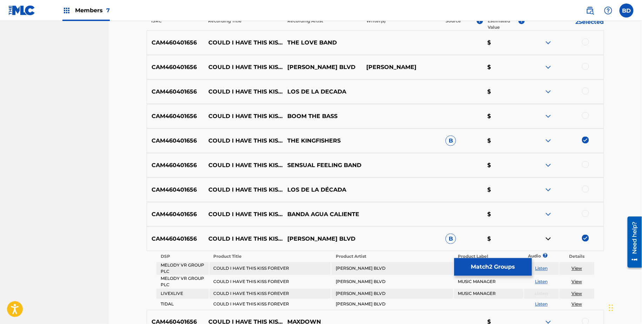
click at [465, 267] on button "Match 2 Groups" at bounding box center [492, 267] width 77 height 18
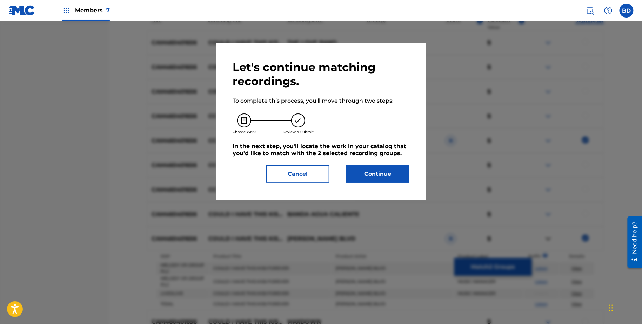
click at [367, 165] on div "Let's continue matching recordings. To complete this process, you'll move throu…" at bounding box center [320, 121] width 177 height 123
click at [391, 187] on div "Let's continue matching recordings. To complete this process, you'll move throu…" at bounding box center [321, 121] width 210 height 156
click at [390, 176] on button "Continue" at bounding box center [377, 174] width 63 height 18
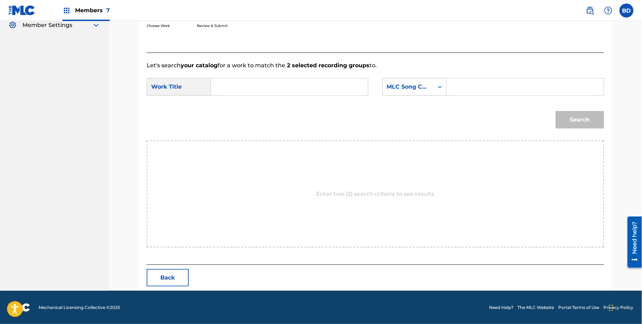
click at [457, 80] on input "Search Form" at bounding box center [524, 87] width 145 height 17
paste input "C19179"
type input "C19179"
click at [334, 83] on input "Search Form" at bounding box center [289, 87] width 145 height 17
type input "i"
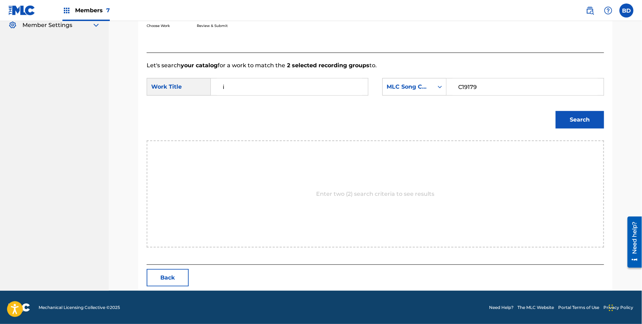
click at [593, 116] on button "Search" at bounding box center [579, 120] width 48 height 18
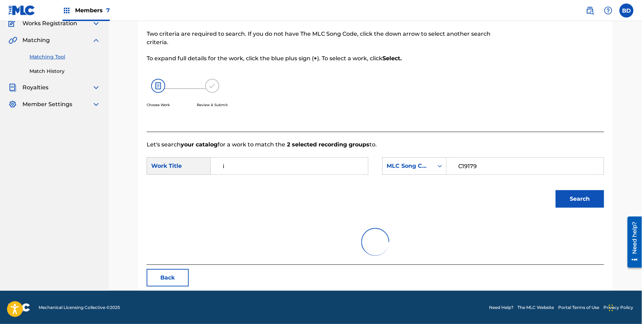
scroll to position [113, 0]
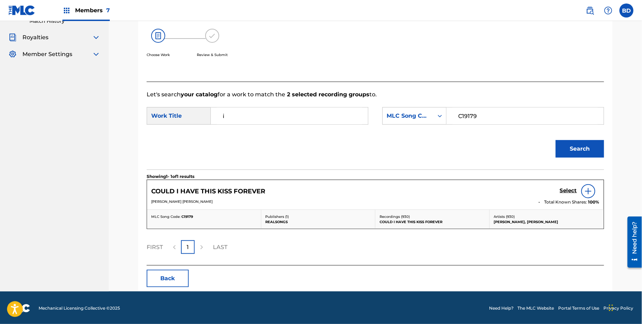
click at [569, 189] on h5 "Select" at bounding box center [568, 191] width 17 height 7
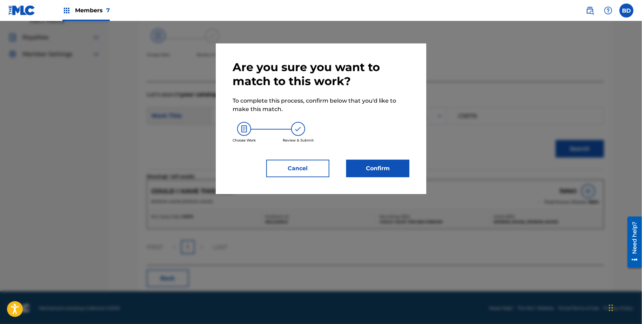
click at [404, 169] on button "Confirm" at bounding box center [377, 169] width 63 height 18
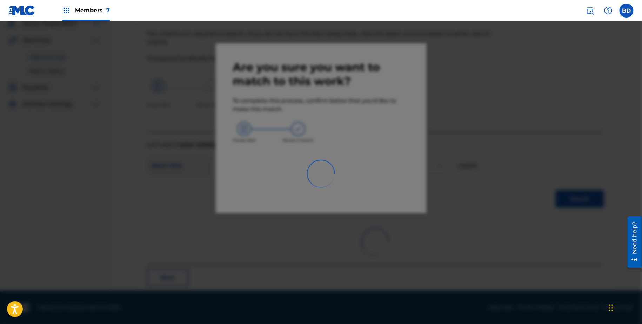
scroll to position [18, 0]
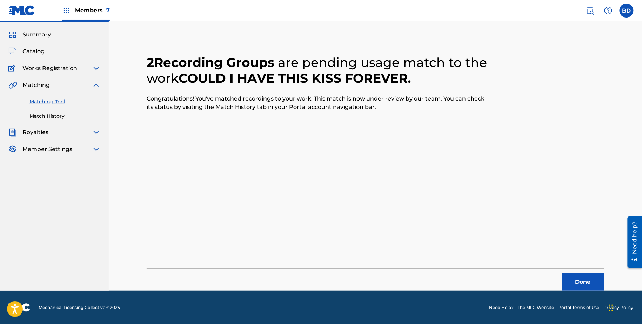
click at [60, 117] on link "Match History" at bounding box center [64, 116] width 71 height 7
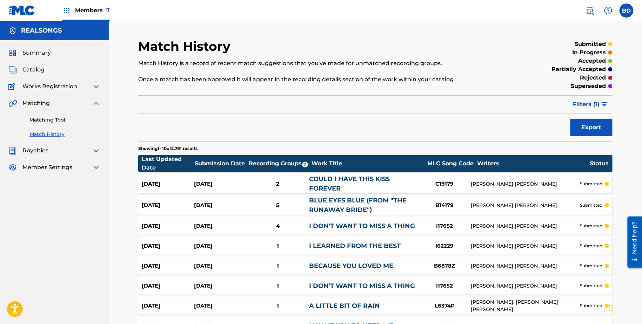
click at [226, 184] on div "Aug 18, 2025" at bounding box center [220, 184] width 52 height 8
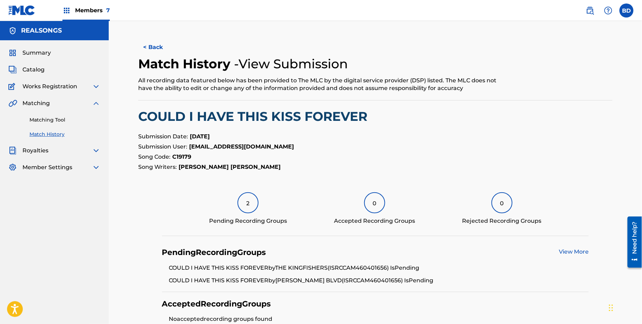
click at [43, 121] on link "Matching Tool" at bounding box center [64, 119] width 71 height 7
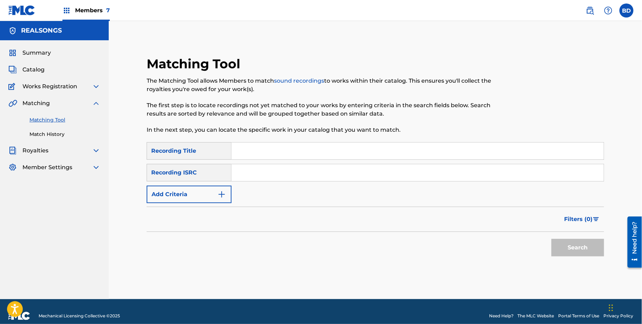
click at [241, 175] on input "Search Form" at bounding box center [417, 172] width 372 height 17
paste input "CAM460404577"
type input "CAM460404577"
click at [551, 239] on button "Search" at bounding box center [577, 248] width 53 height 18
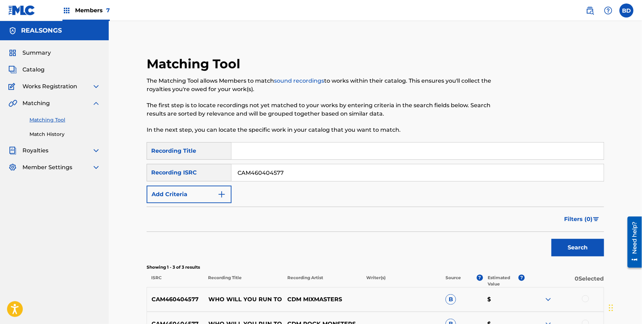
scroll to position [105, 0]
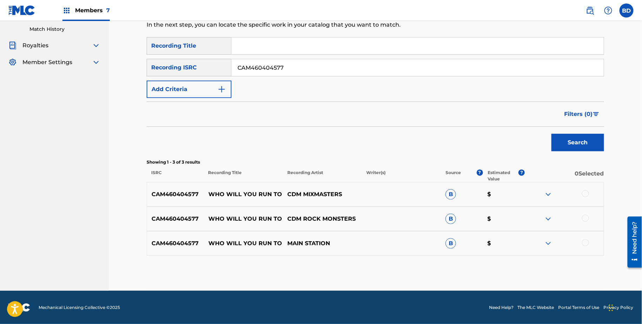
click at [543, 239] on div at bounding box center [563, 243] width 79 height 8
click at [549, 240] on img at bounding box center [548, 243] width 8 height 8
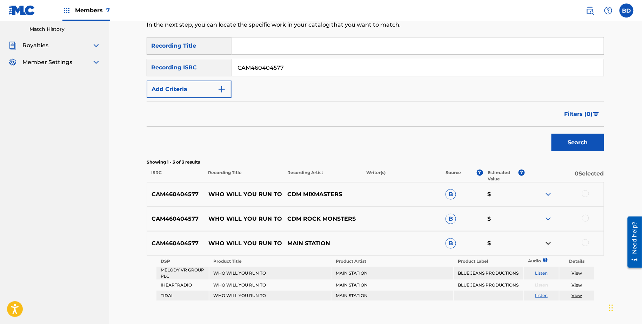
click at [549, 218] on img at bounding box center [548, 219] width 8 height 8
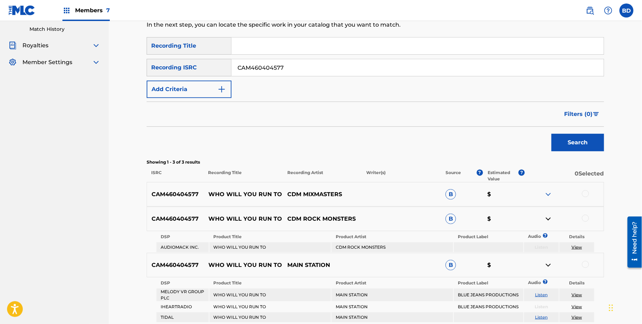
click at [547, 194] on img at bounding box center [548, 194] width 8 height 8
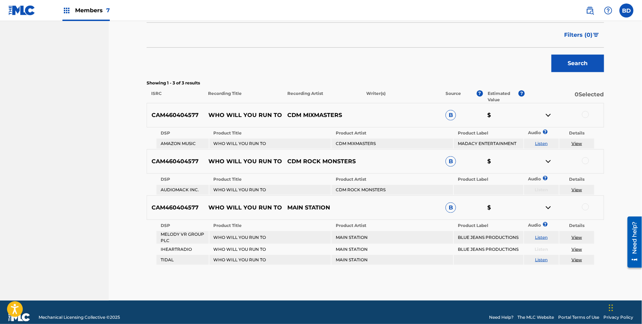
scroll to position [182, 0]
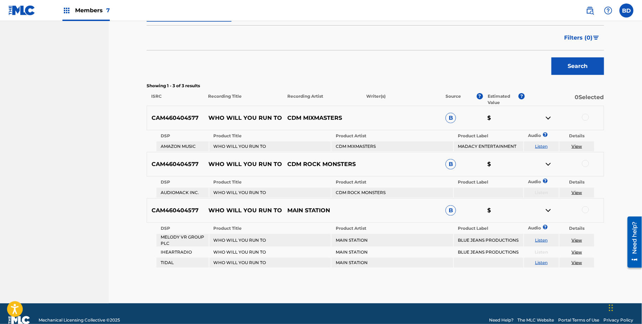
click at [242, 119] on p "WHO WILL YOU RUN TO" at bounding box center [243, 118] width 79 height 8
click at [584, 206] on div at bounding box center [585, 209] width 7 height 7
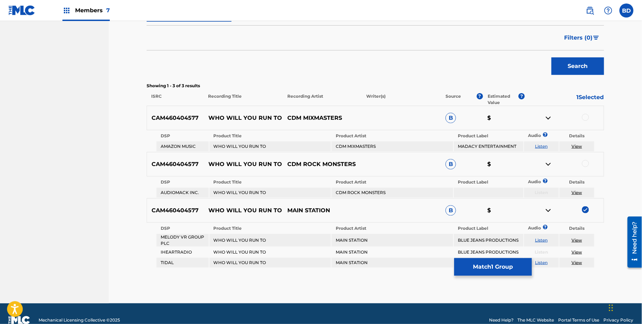
click at [546, 208] on img at bounding box center [548, 210] width 8 height 8
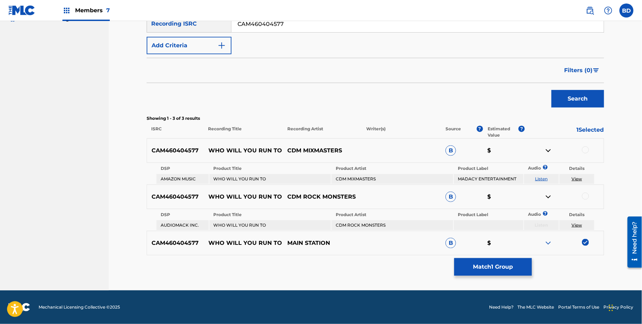
scroll to position [148, 0]
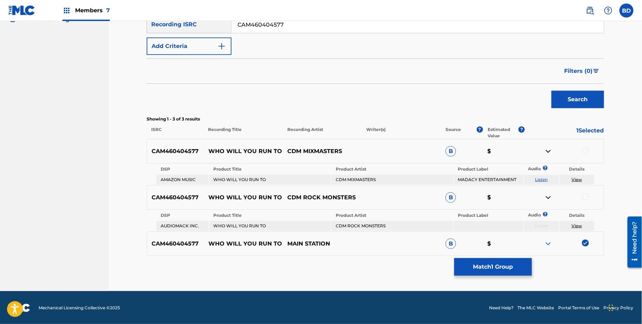
click at [364, 179] on td "CDM MIXMASTERS" at bounding box center [392, 180] width 122 height 10
click at [358, 223] on td "CDM ROCK MONSTERS" at bounding box center [392, 226] width 122 height 10
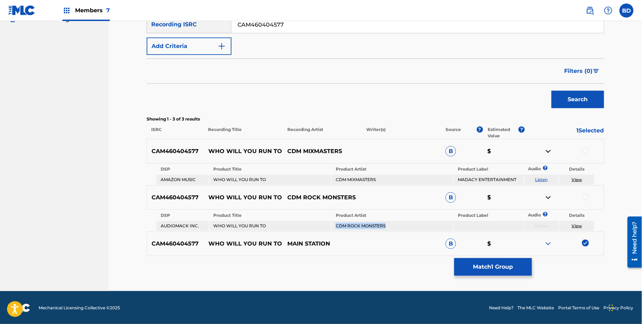
click at [358, 223] on td "CDM ROCK MONSTERS" at bounding box center [392, 226] width 122 height 10
click at [586, 149] on div at bounding box center [585, 150] width 7 height 7
click at [583, 195] on div at bounding box center [585, 197] width 7 height 7
click at [481, 264] on button "Match 3 Groups" at bounding box center [492, 267] width 77 height 18
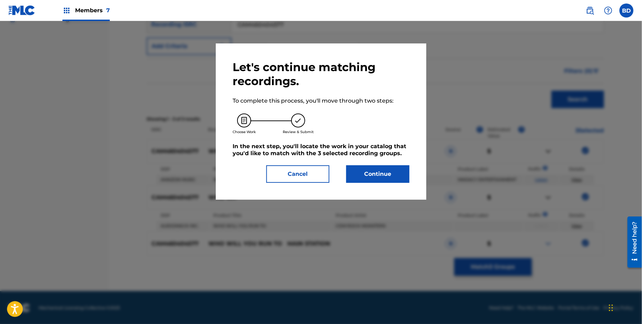
click at [382, 171] on button "Continue" at bounding box center [377, 174] width 63 height 18
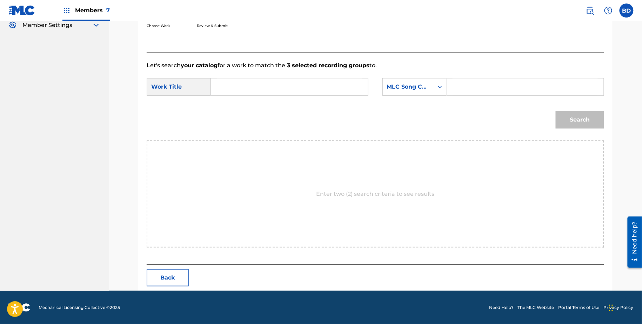
click at [473, 92] on input "Search Form" at bounding box center [524, 87] width 145 height 17
paste input "W56881"
type input "W56881"
click at [309, 86] on input "Search Form" at bounding box center [289, 87] width 145 height 17
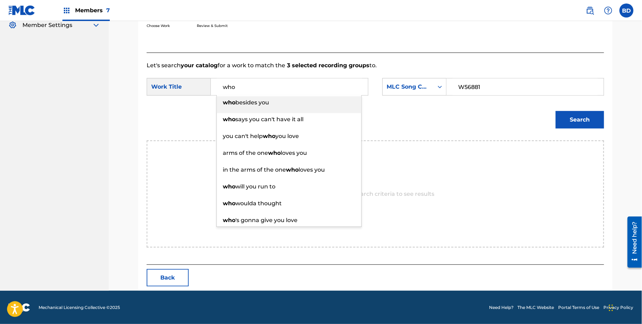
type input "who"
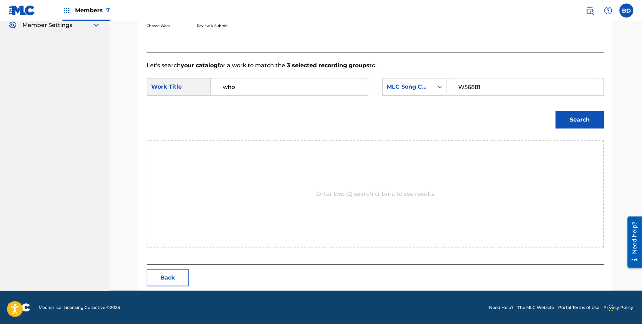
click at [576, 128] on button "Search" at bounding box center [579, 120] width 48 height 18
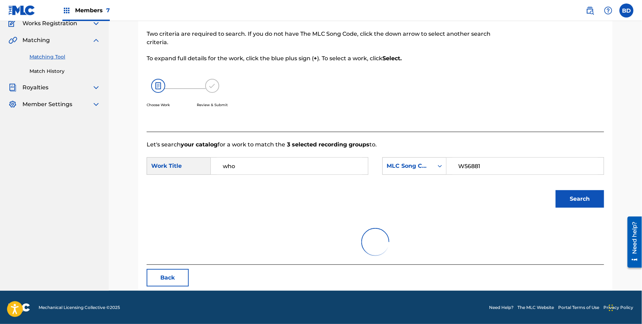
scroll to position [121, 0]
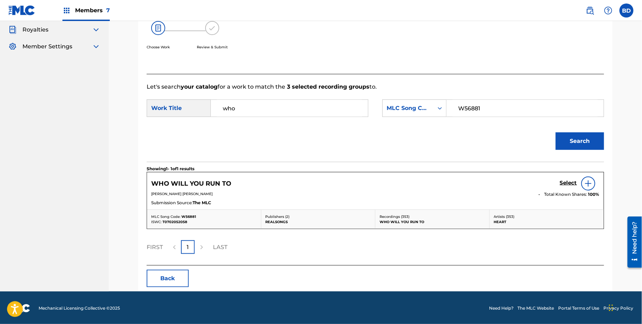
click at [570, 181] on h5 "Select" at bounding box center [568, 183] width 17 height 7
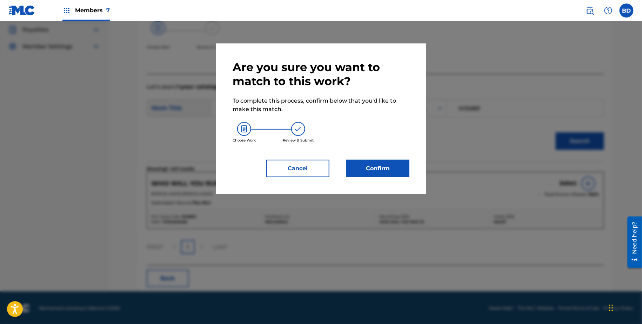
click at [376, 167] on button "Confirm" at bounding box center [377, 169] width 63 height 18
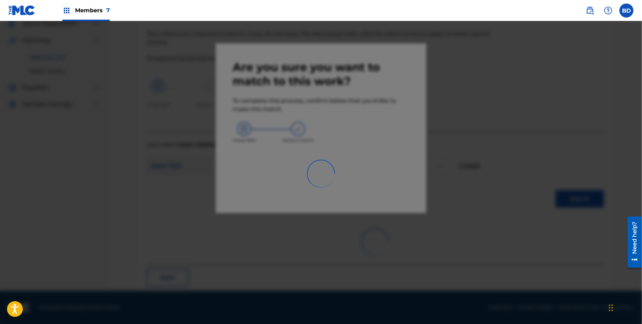
scroll to position [18, 0]
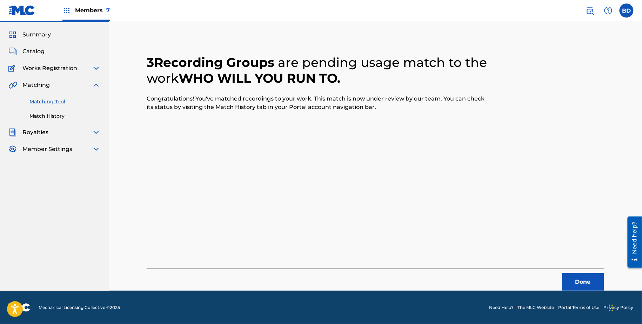
click at [74, 110] on div "Matching Tool Match History" at bounding box center [54, 104] width 92 height 30
click at [72, 113] on link "Match History" at bounding box center [64, 116] width 71 height 7
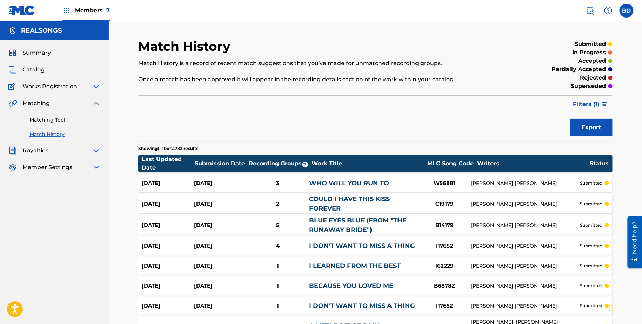
click at [196, 179] on div "Aug 18, 2025" at bounding box center [220, 183] width 52 height 8
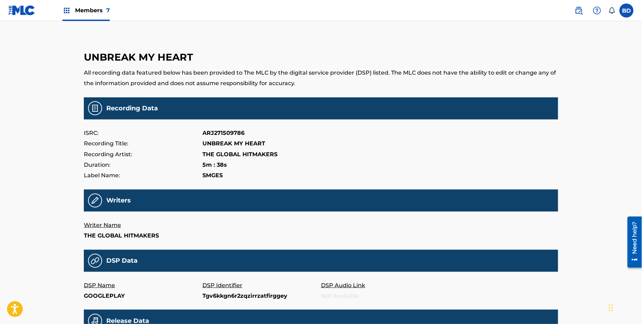
click at [227, 294] on p "Tgv6kkgn6r2zqzirrzatfirggey" at bounding box center [261, 296] width 118 height 11
copy p "Tgv6kkgn6r2zqzirrzatfirggey"
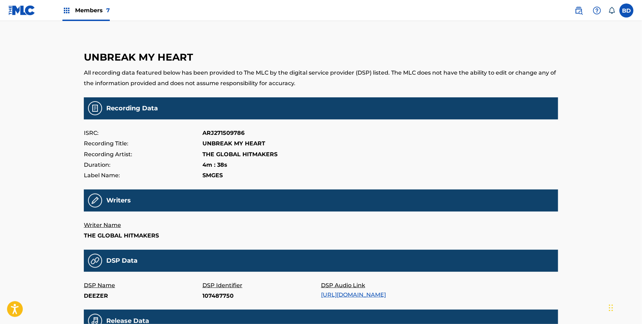
click at [222, 293] on p "107487750" at bounding box center [261, 296] width 118 height 11
copy p "107487750"
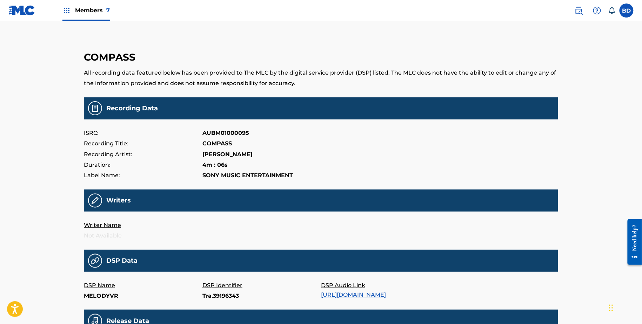
click at [210, 298] on p "Tra.39196343" at bounding box center [261, 296] width 118 height 11
copy p "Tra.39196343"
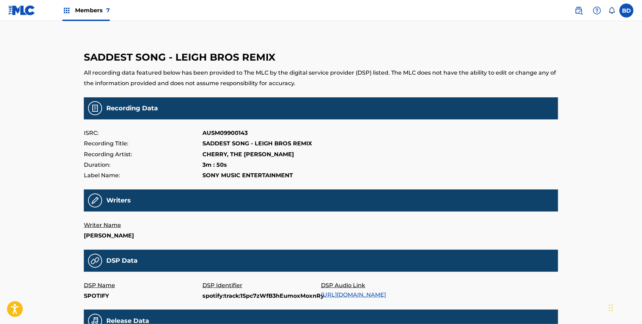
click at [215, 296] on p "spotify:track:1Spc7zWfB3hEumoxMoxnRy" at bounding box center [261, 296] width 118 height 11
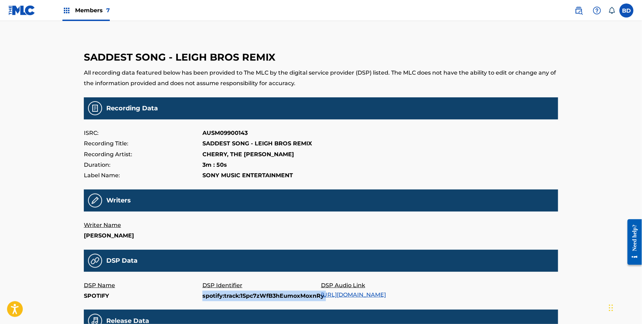
copy p "spotify:track:1Spc7zWfB3hEumoxMoxnRy"
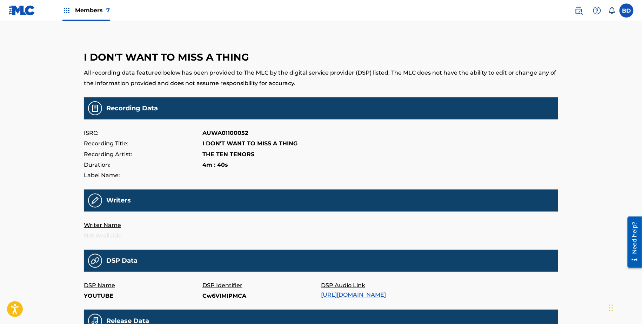
click at [219, 296] on p "Cw6VIMIPMCA" at bounding box center [261, 296] width 118 height 11
copy p "Cw6VIMIPMCA"
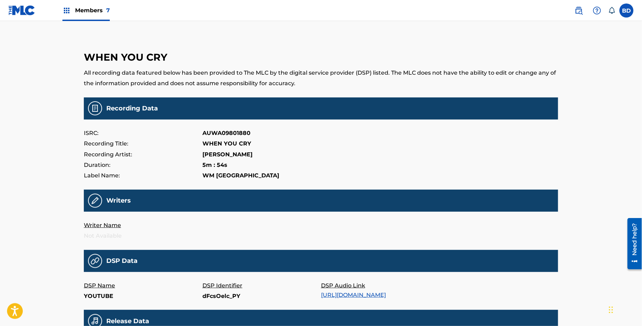
click at [215, 294] on p "dFcsOelc_PY" at bounding box center [261, 296] width 118 height 11
copy p "dFcsOelc_PY"
click at [214, 294] on p "8852623" at bounding box center [261, 296] width 118 height 11
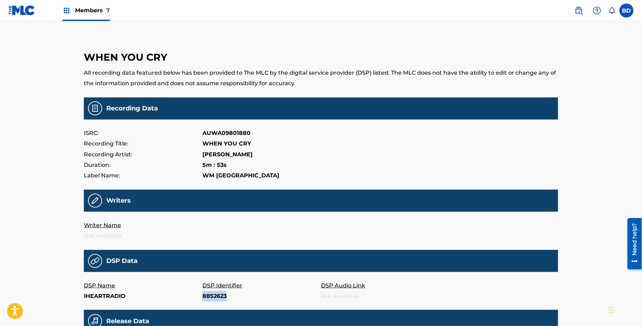
click at [214, 294] on p "8852623" at bounding box center [261, 296] width 118 height 11
copy p "8852623"
click at [215, 297] on p "4429027" at bounding box center [261, 296] width 118 height 11
copy p "4429027"
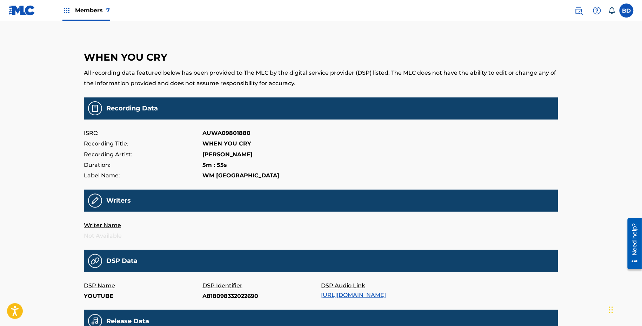
click at [217, 292] on p "A818098332022690" at bounding box center [261, 296] width 118 height 11
copy p "A818098332022690"
click at [211, 295] on p "304077206" at bounding box center [261, 296] width 118 height 11
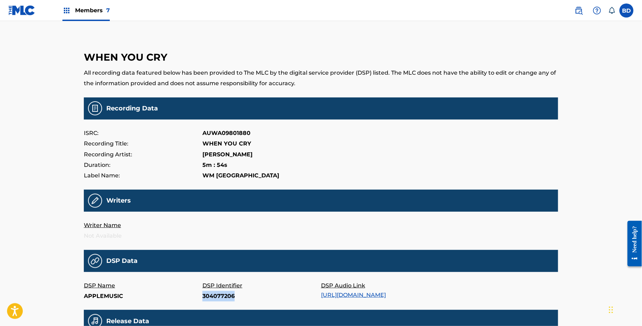
copy p "304077206"
click at [246, 298] on p "T6lz7ixs3mnrmpxsra73lp6g7mu" at bounding box center [261, 296] width 118 height 11
copy p "T6lz7ixs3mnrmpxsra73lp6g7mu"
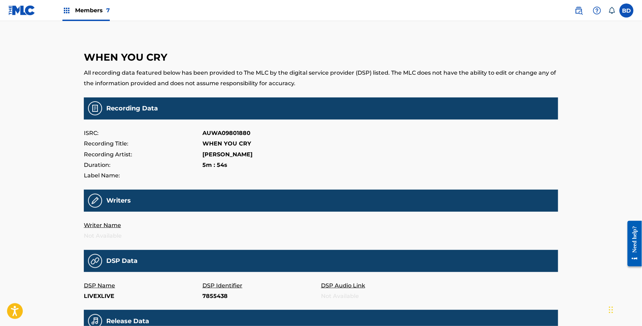
click at [207, 297] on p "7855438" at bounding box center [261, 296] width 118 height 11
copy p "7855438"
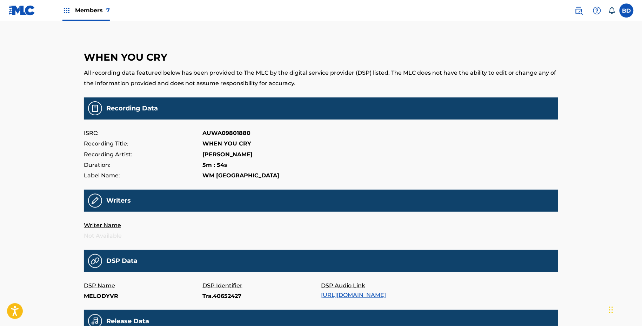
click at [217, 294] on p "Tra.40652427" at bounding box center [261, 296] width 118 height 11
copy p "Tra.40652427"
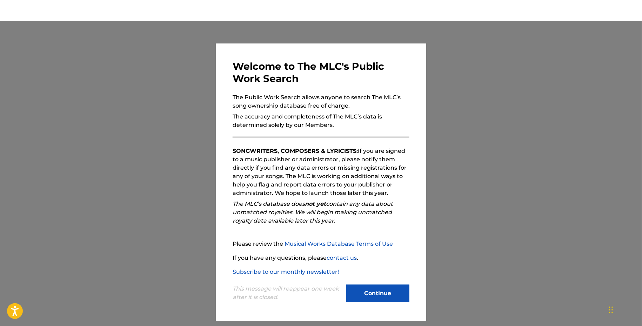
click at [358, 291] on button "Continue" at bounding box center [377, 294] width 63 height 18
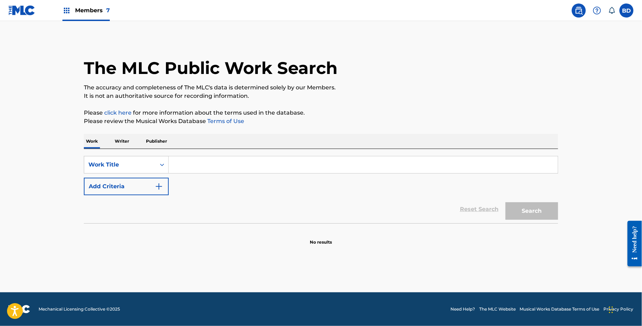
click at [116, 178] on button "Add Criteria" at bounding box center [126, 187] width 85 height 18
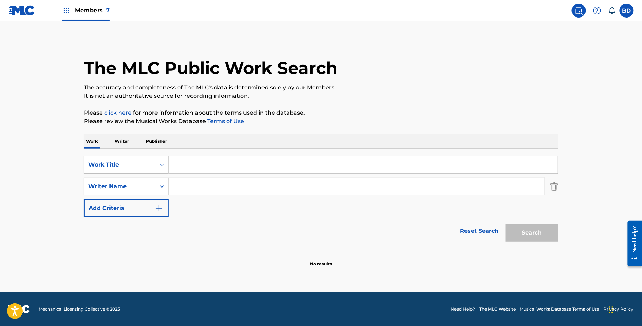
click at [115, 169] on div "Work Title" at bounding box center [120, 164] width 72 height 13
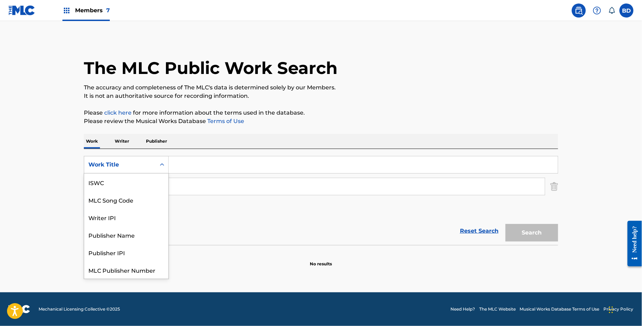
scroll to position [18, 0]
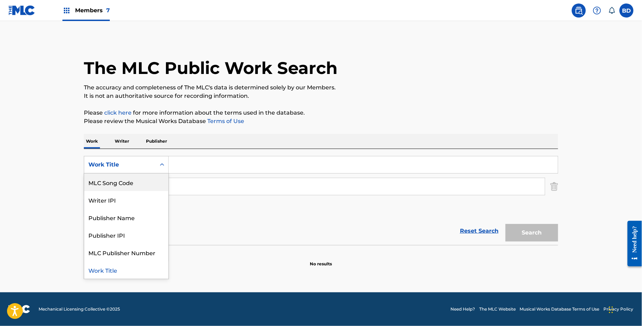
click at [116, 180] on div "MLC Song Code" at bounding box center [126, 183] width 84 height 18
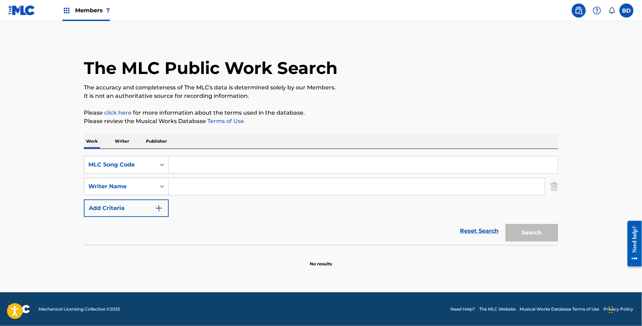
click at [556, 188] on img "Search Form" at bounding box center [554, 187] width 8 height 18
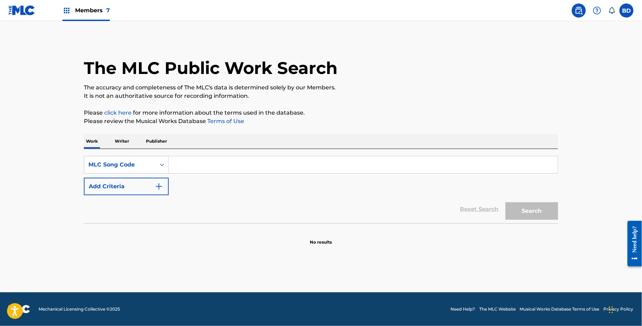
click at [527, 165] on input "Search Form" at bounding box center [363, 164] width 389 height 17
paste input "IG1F2B"
type input "IG1F2B"
click at [505, 202] on button "Search" at bounding box center [531, 211] width 53 height 18
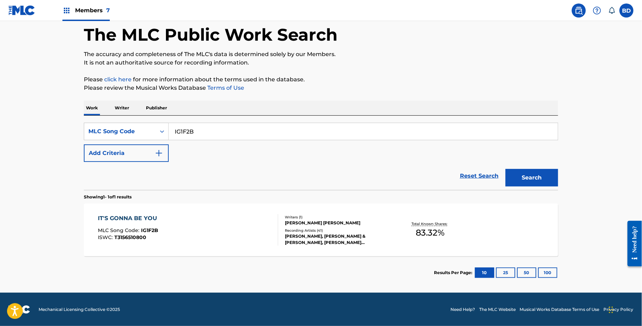
click at [462, 205] on div "IT'S GONNA BE YOU MLC Song Code : IG1F2B ISWC : T3156510800 Writers ( 1 ) DIANE…" at bounding box center [321, 230] width 474 height 53
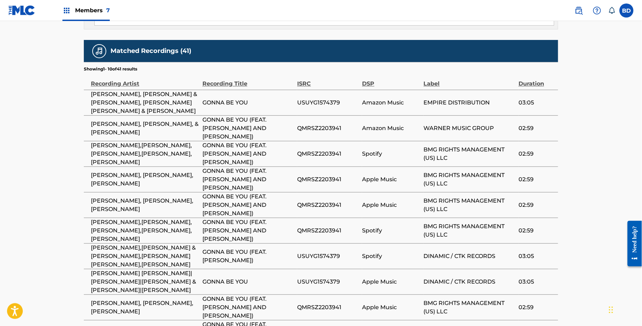
scroll to position [575, 0]
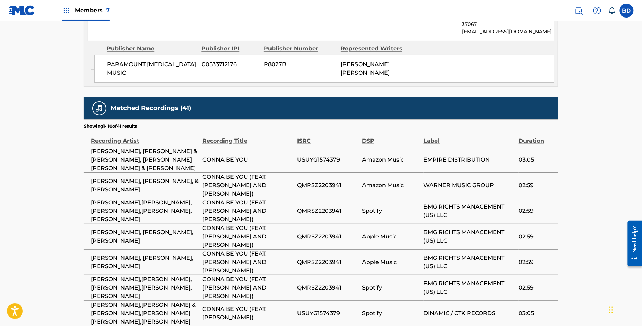
scroll to position [33, 0]
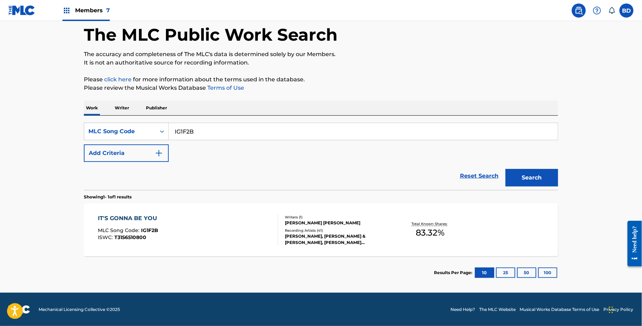
click at [194, 135] on input "IG1F2B" at bounding box center [363, 131] width 389 height 17
paste input "24KGP"
type input "I24KGP"
click at [505, 169] on button "Search" at bounding box center [531, 178] width 53 height 18
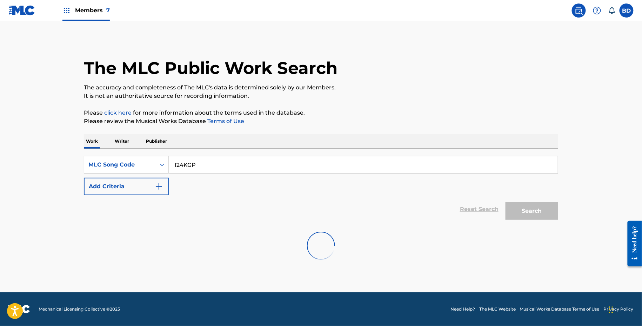
scroll to position [0, 0]
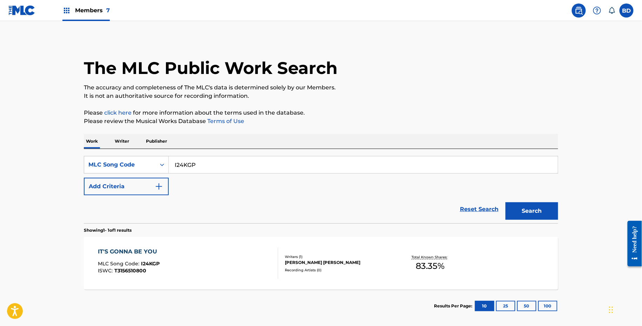
click at [219, 252] on div "IT'S GONNA BE YOU MLC Song Code : I24KGP ISWC : T3156510800" at bounding box center [188, 264] width 180 height 32
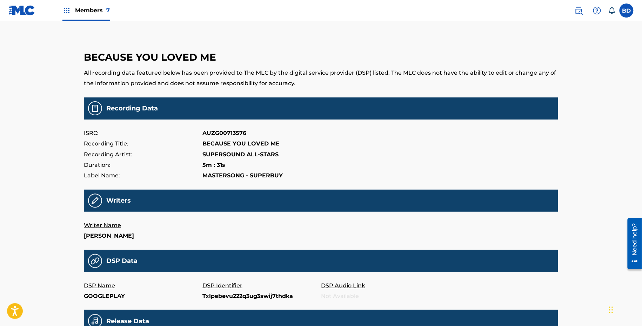
click at [237, 296] on p "Txlpebevu222q3ug3swij7thdka" at bounding box center [261, 296] width 118 height 11
copy p "Txlpebevu222q3ug3swij7thdka"
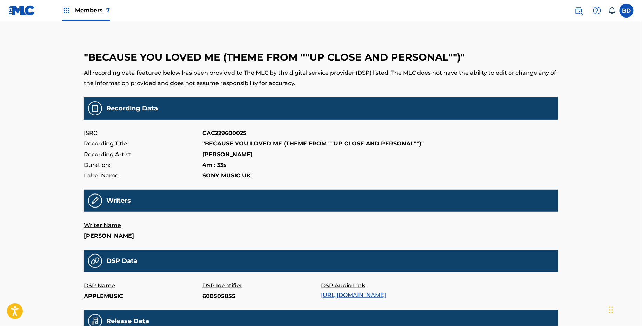
click at [214, 296] on p "600505855" at bounding box center [261, 296] width 118 height 11
copy p "600505855"
click at [206, 294] on p "603300016" at bounding box center [261, 296] width 118 height 11
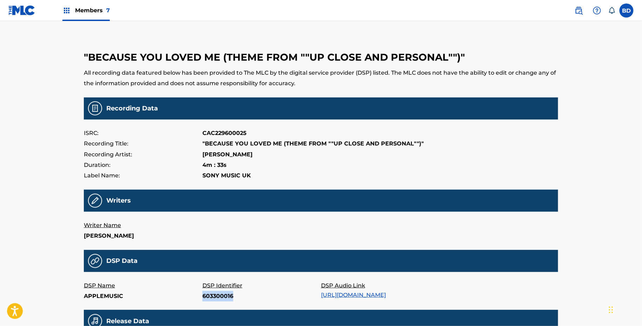
copy p "603300016"
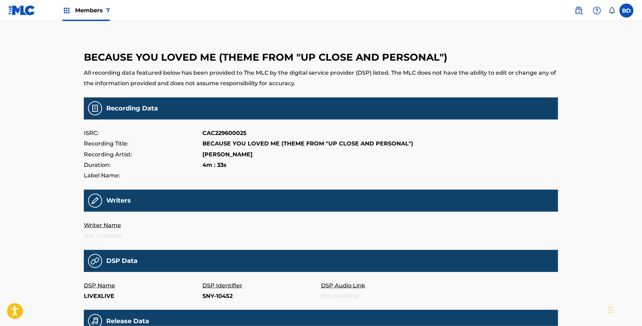
click at [212, 295] on p "SNY-10452" at bounding box center [261, 296] width 118 height 11
copy p "SNY-10452"
click at [208, 299] on p "SNY-27207244" at bounding box center [261, 296] width 118 height 11
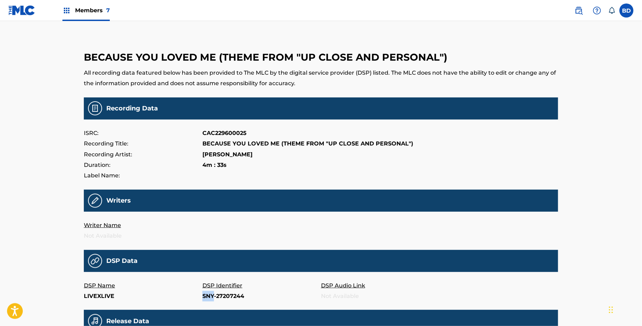
click at [208, 299] on p "SNY-27207244" at bounding box center [261, 296] width 118 height 11
copy p "SNY"
click at [226, 299] on p "SNY-27207244" at bounding box center [261, 296] width 118 height 11
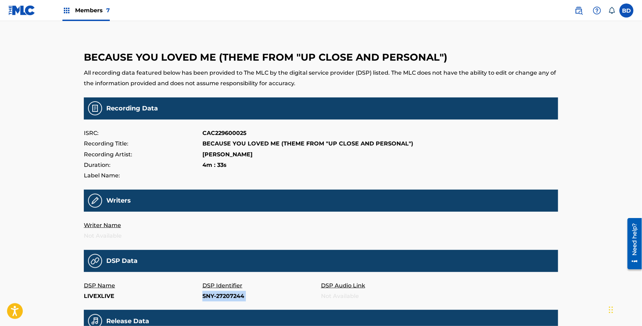
copy p "SNY-27207244"
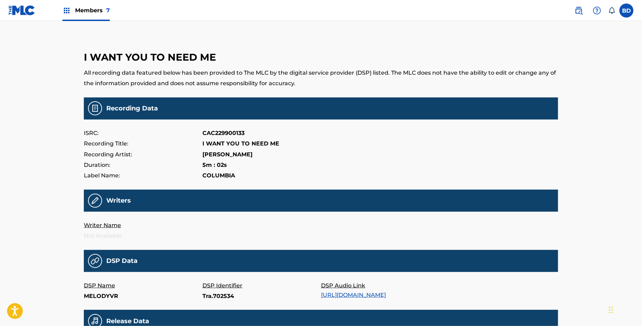
click at [212, 292] on p "Tra.702534" at bounding box center [261, 296] width 118 height 11
copy p "Tra.702534"
click at [215, 295] on p "25721593" at bounding box center [261, 296] width 118 height 11
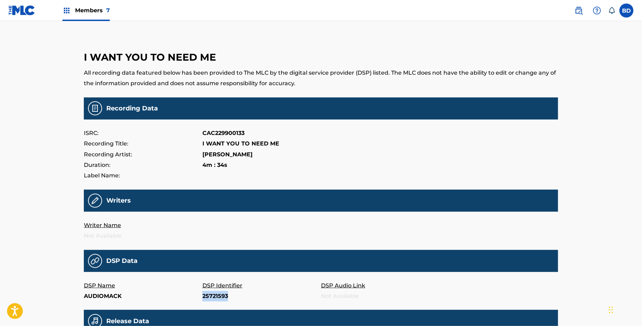
click at [215, 295] on p "25721593" at bounding box center [261, 296] width 118 height 11
copy p "25721593"
click at [210, 293] on p "25721585" at bounding box center [261, 296] width 118 height 11
copy p "25721585"
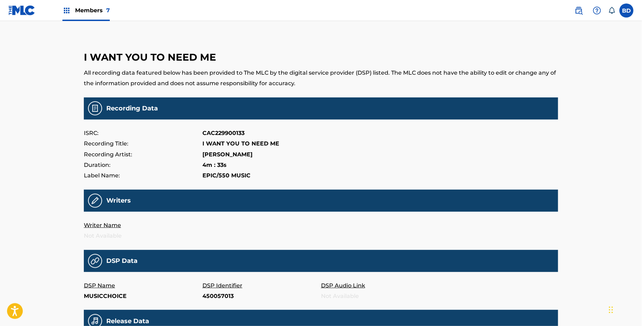
click at [221, 299] on p "450057013" at bounding box center [261, 296] width 118 height 11
copy p "450057013"
click at [215, 295] on p "591263" at bounding box center [261, 296] width 118 height 11
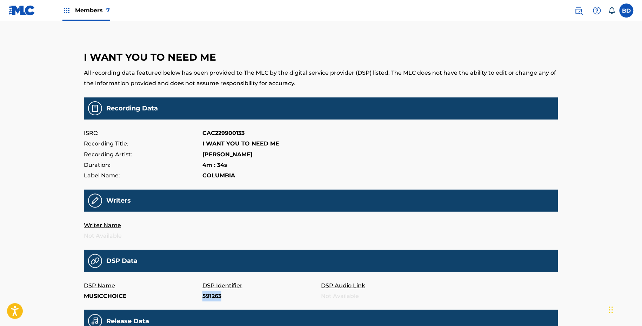
copy p "591263"
click at [210, 296] on p "198142149" at bounding box center [261, 296] width 118 height 11
click at [217, 298] on p "198142149" at bounding box center [261, 296] width 118 height 11
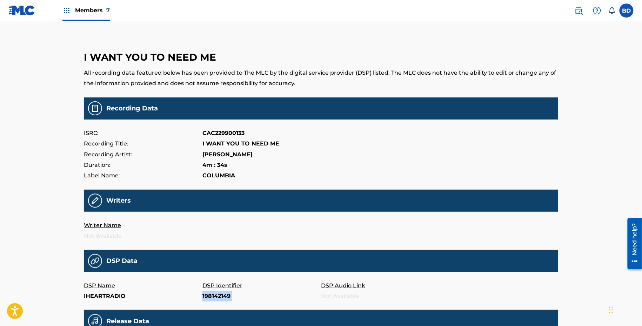
click at [217, 298] on p "198142149" at bounding box center [261, 296] width 118 height 11
copy p "198142149"
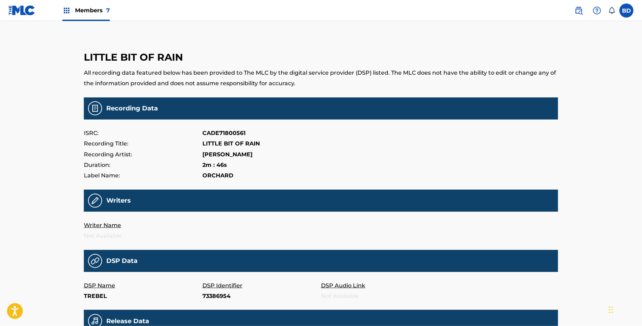
click at [213, 296] on p "73386954" at bounding box center [261, 296] width 118 height 11
copy p "73386954"
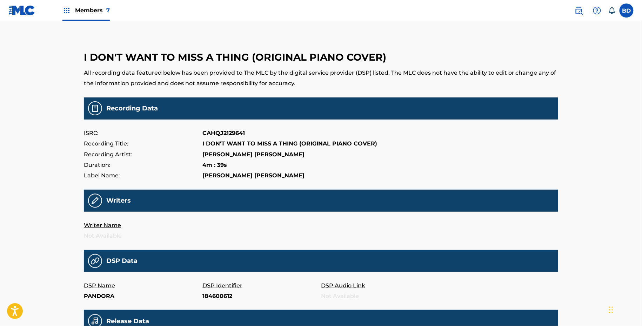
click at [210, 295] on p "184600612" at bounding box center [261, 296] width 118 height 11
copy p "184600612"
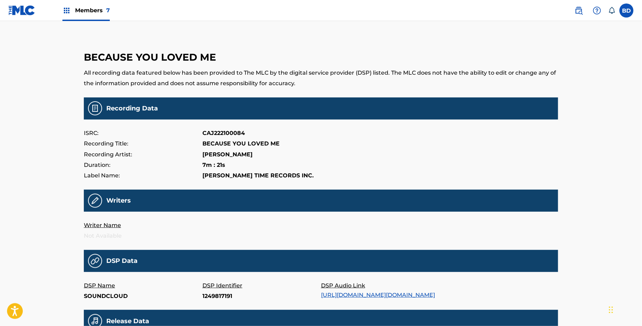
click at [213, 292] on p "1249817191" at bounding box center [261, 296] width 118 height 11
copy p "1249817191"
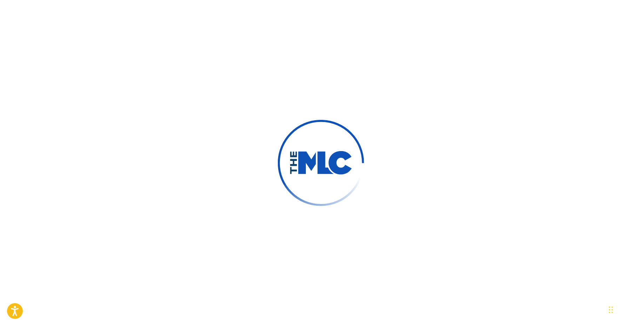
scroll to position [168, 0]
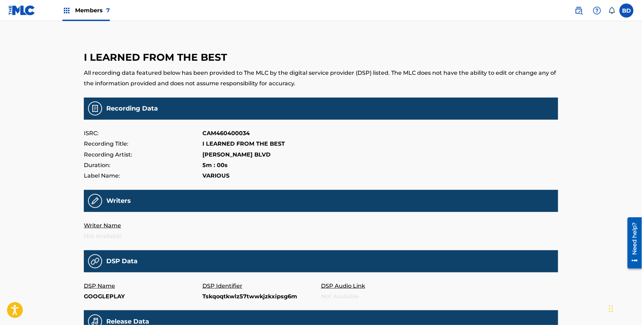
click at [220, 296] on p "Tskqoqtkwlz57twwkjzkxipsg6m" at bounding box center [261, 296] width 118 height 11
copy p "Tskqoqtkwlz57twwkjzkxipsg6m"
click at [208, 294] on p "Tra.778048749" at bounding box center [261, 296] width 118 height 11
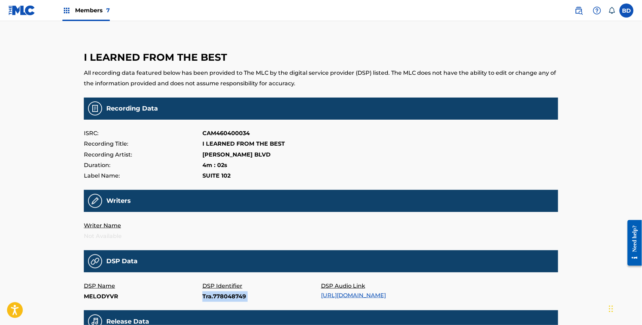
click at [208, 294] on p "Tra.778048749" at bounding box center [261, 296] width 118 height 11
copy p "Tra.778048749"
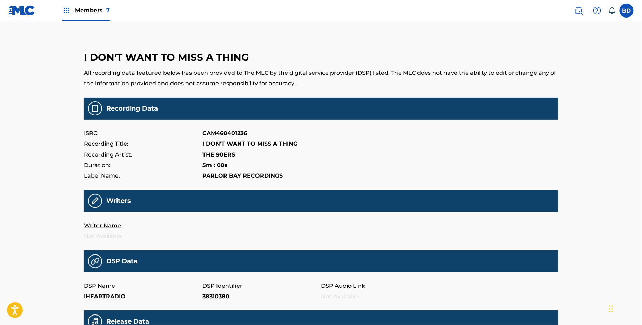
click at [210, 299] on p "38310380" at bounding box center [261, 296] width 118 height 11
copy p "38310380"
click at [215, 299] on p "Tra.217451079" at bounding box center [261, 296] width 118 height 11
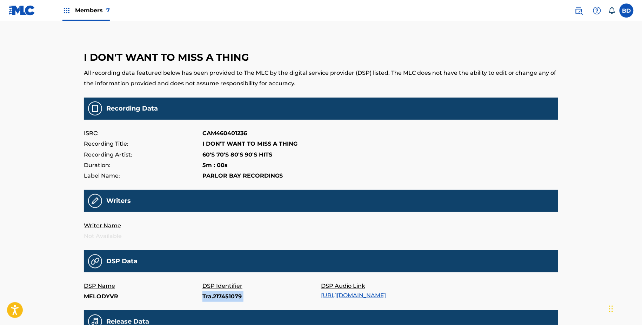
click at [215, 299] on p "Tra.217451079" at bounding box center [261, 296] width 118 height 11
copy p "Tra.217451079"
click at [205, 296] on p "Tra.38853059" at bounding box center [261, 296] width 118 height 11
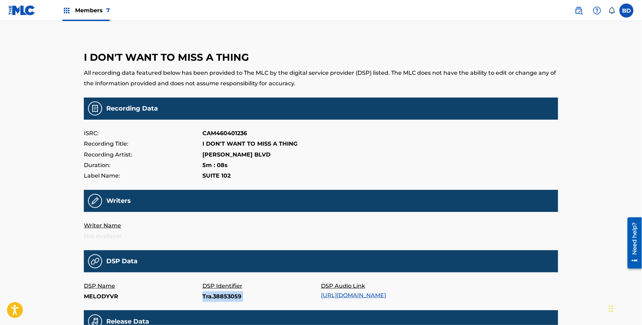
copy p "Tra.38853059"
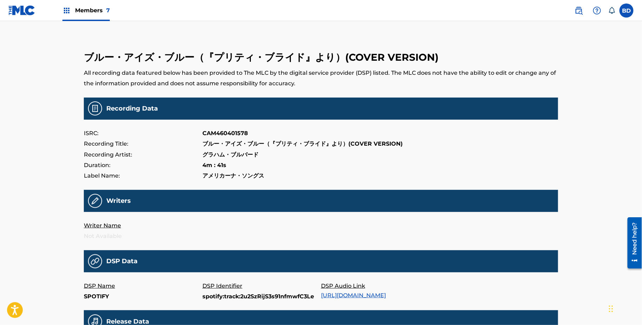
click at [233, 294] on p "spotify:track:2u2SzRijS3s91nfmwfC3Le" at bounding box center [261, 296] width 118 height 11
copy p "spotify:track:2u2SzRijS3s91nfmwfC3Le"
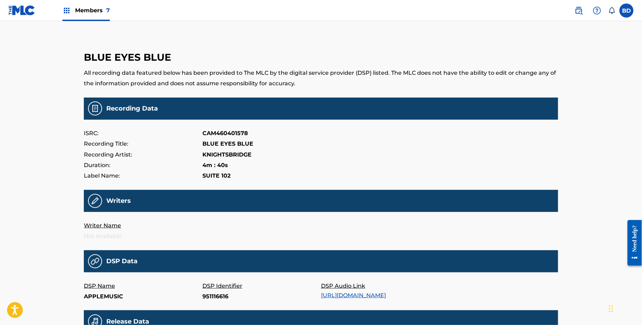
click at [215, 293] on p "951116616" at bounding box center [261, 296] width 118 height 11
copy p "951116616"
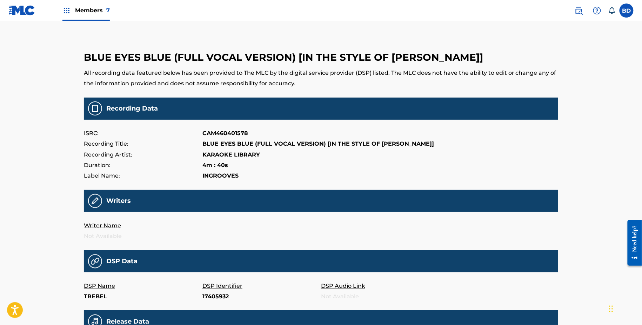
click at [211, 300] on p "17405932" at bounding box center [261, 296] width 118 height 11
click at [211, 296] on p "17405932" at bounding box center [261, 296] width 118 height 11
copy p "17405932"
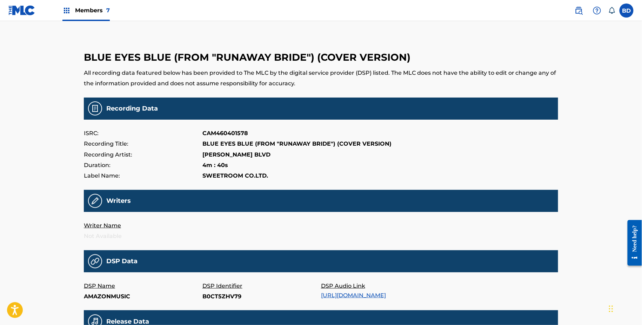
click at [203, 296] on p "B0CT5ZHV79" at bounding box center [261, 296] width 118 height 11
copy p "B0CT5ZHV79"
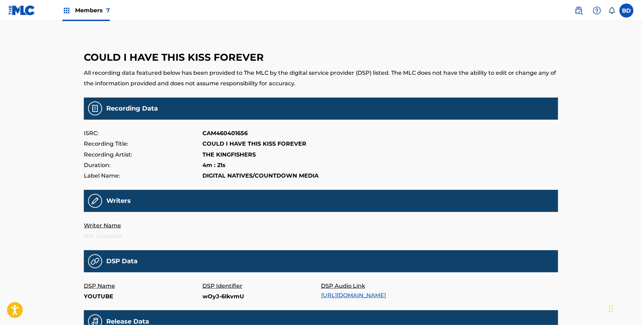
click at [218, 287] on p "DSP Identifier" at bounding box center [261, 285] width 118 height 11
click at [216, 291] on p "wOyJ-6IkvmU" at bounding box center [261, 296] width 118 height 11
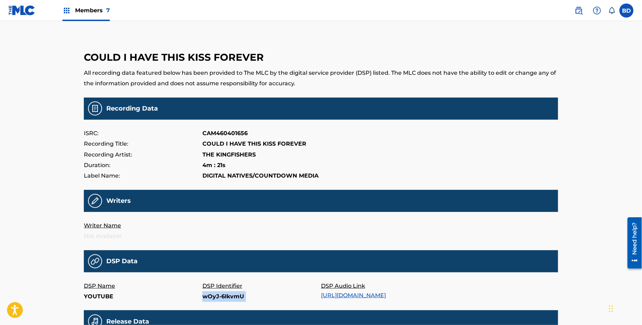
copy p "wOyJ-6IkvmU"
click at [210, 294] on p "Tra.778148705" at bounding box center [261, 296] width 118 height 11
copy p "Tra.778148705"
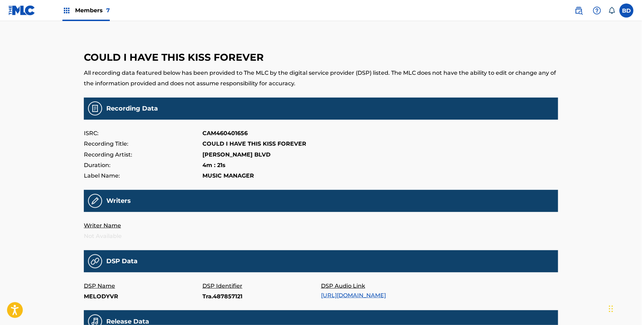
click at [211, 296] on p "Tra.487857121" at bounding box center [261, 296] width 118 height 11
copy p "Tra.487857121"
click at [210, 292] on p "152294244" at bounding box center [261, 296] width 118 height 11
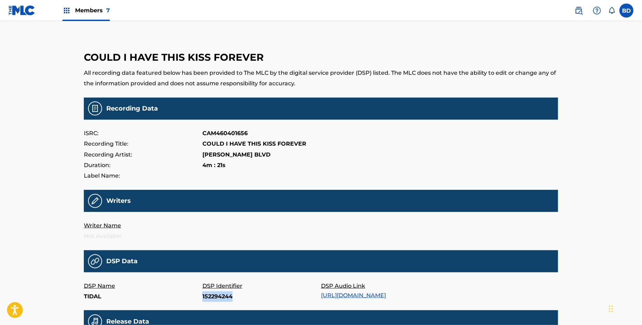
click at [210, 292] on p "152294244" at bounding box center [261, 296] width 118 height 11
copy p "152294244"
click at [211, 293] on p "IIP-55325508" at bounding box center [261, 296] width 118 height 11
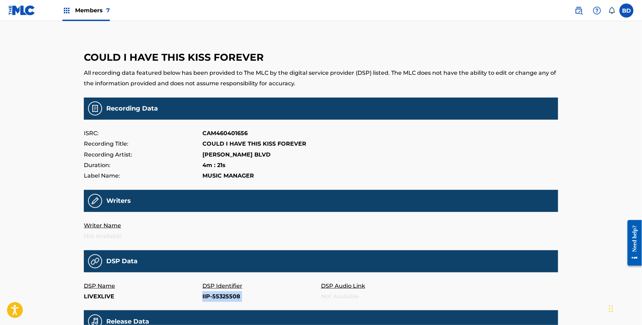
click at [211, 293] on p "IIP-55325508" at bounding box center [261, 296] width 118 height 11
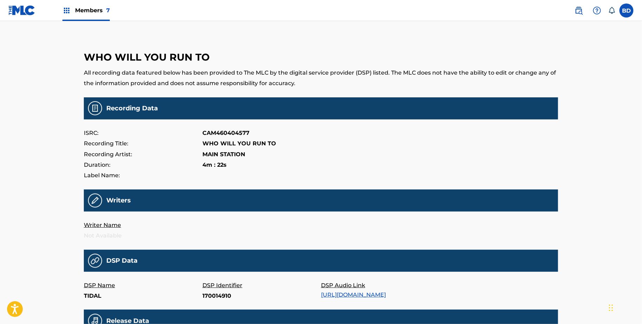
click at [220, 293] on p "170014910" at bounding box center [261, 296] width 118 height 11
copy p "170014910"
click at [208, 297] on p "91454423" at bounding box center [261, 296] width 118 height 11
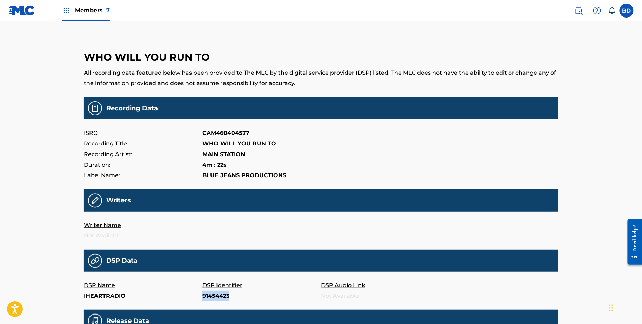
click at [208, 297] on p "91454423" at bounding box center [261, 296] width 118 height 11
copy p "91454423"
click at [216, 293] on p "38358299" at bounding box center [261, 296] width 118 height 11
copy p "38358299"
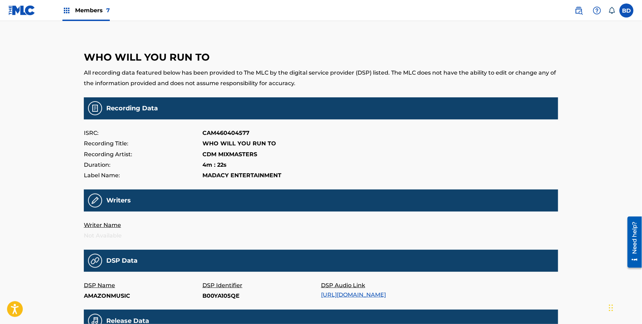
click at [215, 297] on p "B00YA105QE" at bounding box center [261, 296] width 118 height 11
copy p "B00YA105QE"
